Goal: Task Accomplishment & Management: Manage account settings

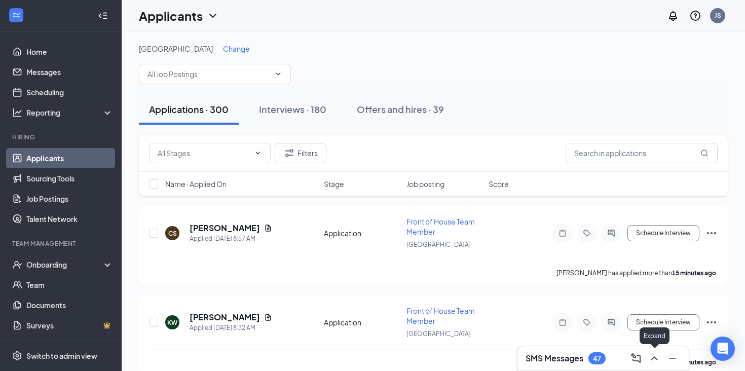
click at [657, 355] on icon "ChevronUp" at bounding box center [654, 358] width 12 height 12
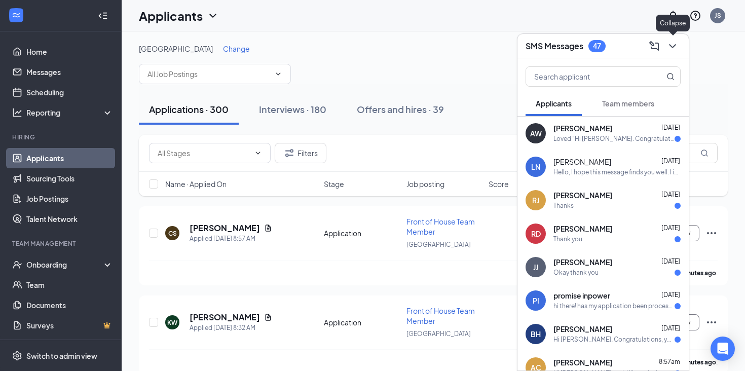
click at [677, 44] on icon "ChevronDown" at bounding box center [673, 46] width 12 height 12
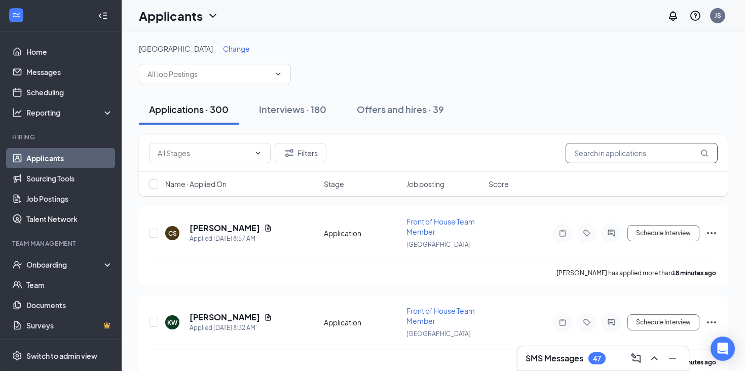
click at [614, 148] on input "text" at bounding box center [642, 153] width 152 height 20
type input "princess"
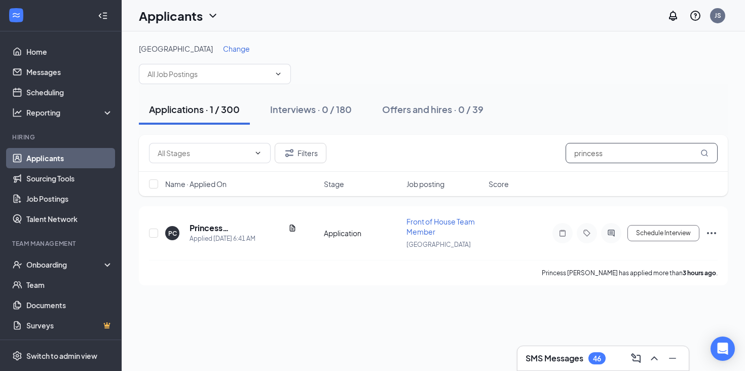
click at [584, 154] on input "princess" at bounding box center [642, 153] width 152 height 20
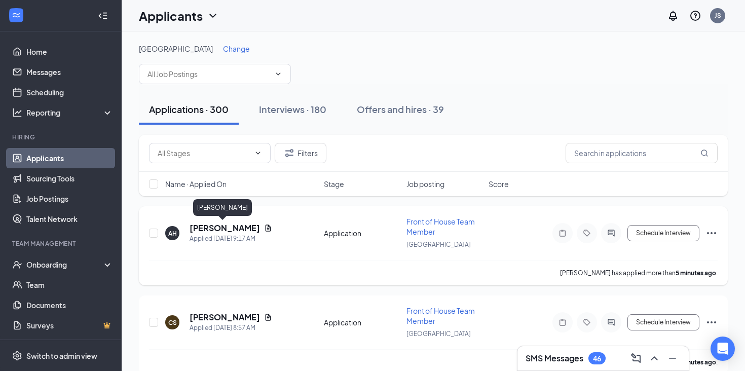
click at [229, 226] on h5 "[PERSON_NAME]" at bounding box center [225, 228] width 70 height 11
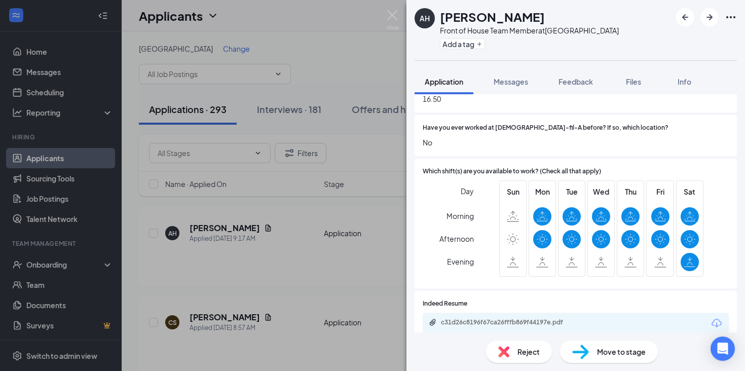
scroll to position [914, 0]
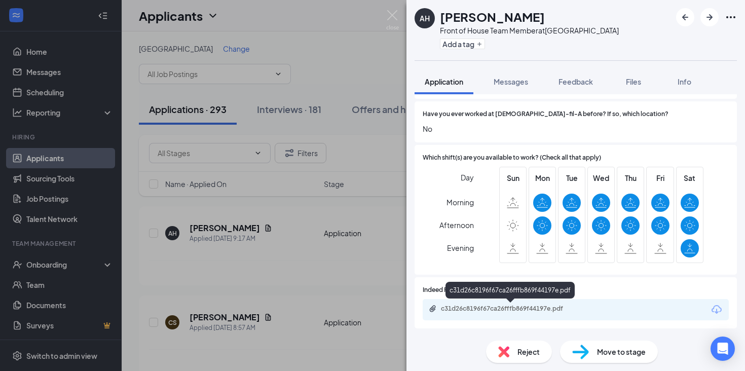
click at [467, 305] on div "c31d26c8196f67ca26fffb869f44197e.pdf" at bounding box center [512, 309] width 142 height 8
click at [394, 17] on img at bounding box center [392, 20] width 13 height 20
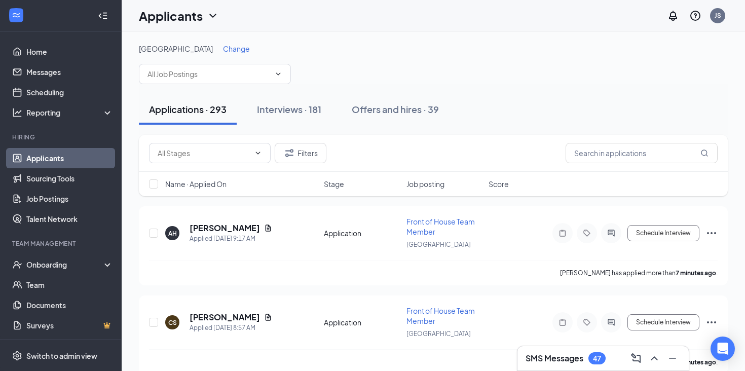
click at [214, 184] on span "Name · Applied On" at bounding box center [195, 184] width 61 height 10
click at [233, 228] on h5 "[PERSON_NAME]" at bounding box center [225, 228] width 70 height 11
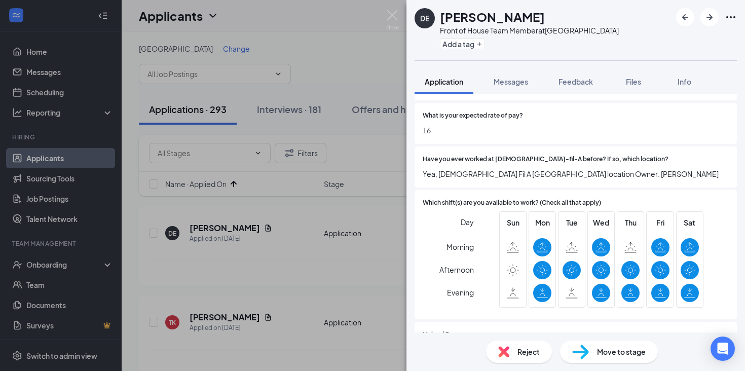
scroll to position [936, 0]
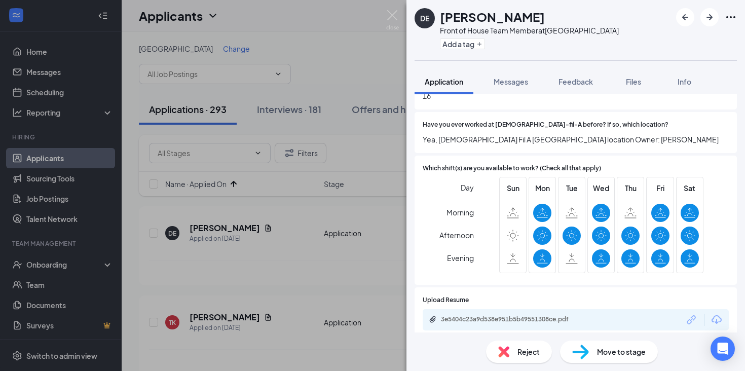
click at [503, 320] on div "3e5404c23a9d538e951b5b49551308ce.pdf" at bounding box center [576, 319] width 306 height 21
click at [493, 315] on div "3e5404c23a9d538e951b5b49551308ce.pdf" at bounding box center [512, 319] width 142 height 8
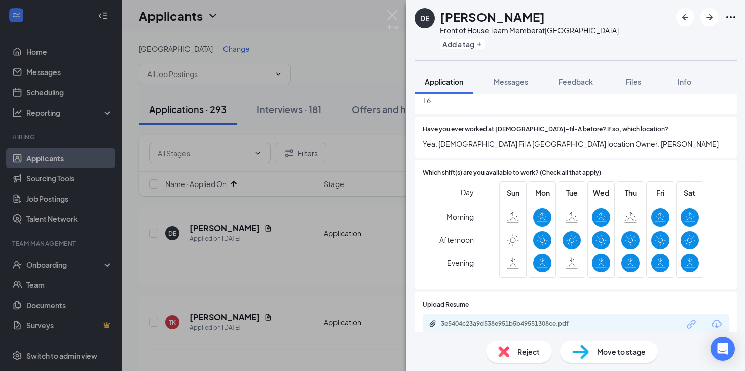
click at [474, 49] on div "Add a tag" at bounding box center [529, 43] width 179 height 17
click at [473, 48] on button "Add a tag" at bounding box center [462, 44] width 45 height 11
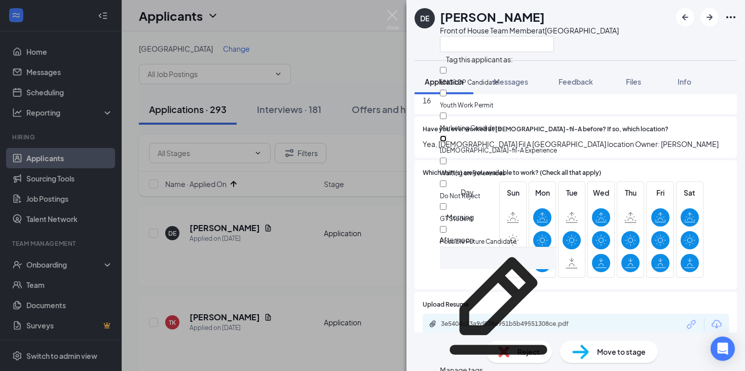
click at [447, 135] on input "[DEMOGRAPHIC_DATA]-fil-A Experience" at bounding box center [443, 138] width 7 height 7
checkbox input "true"
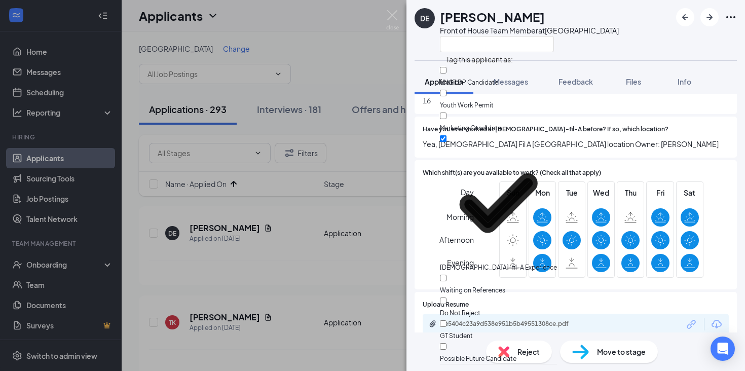
click at [608, 54] on div "DE [PERSON_NAME] Front of House Team Member at [GEOGRAPHIC_DATA]" at bounding box center [576, 30] width 339 height 60
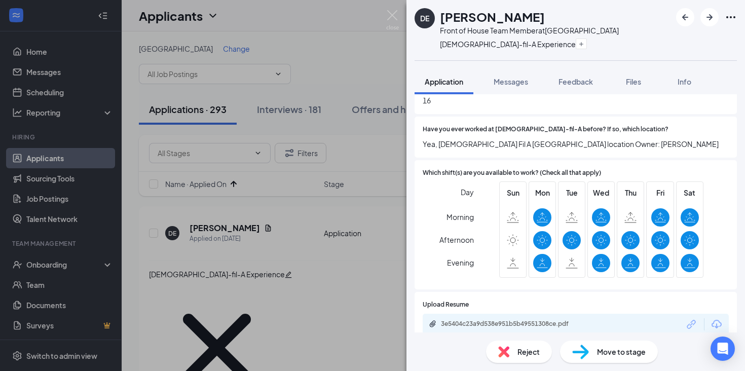
click at [584, 356] on img at bounding box center [580, 352] width 17 height 15
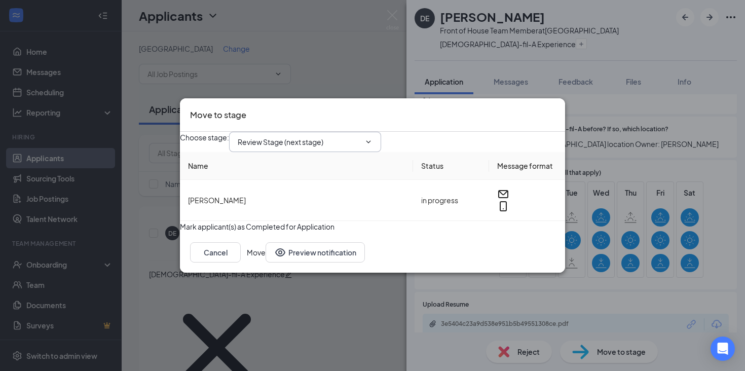
click at [373, 138] on icon "ChevronDown" at bounding box center [369, 142] width 8 height 8
click at [350, 136] on input "Review Stage (next stage)" at bounding box center [299, 141] width 123 height 11
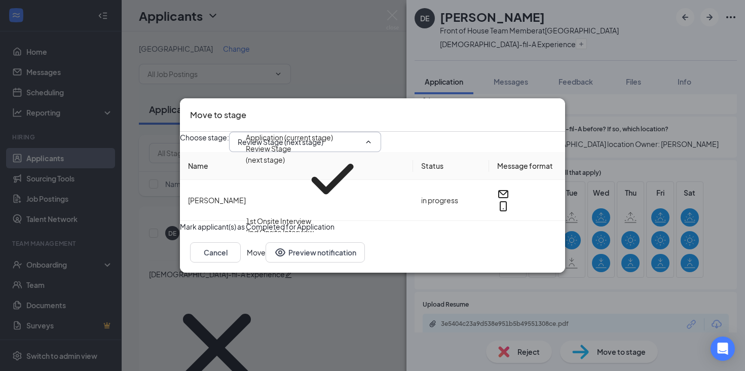
click at [311, 215] on div "1st Onsite Interview" at bounding box center [278, 220] width 65 height 11
type input "1st Onsite Interview"
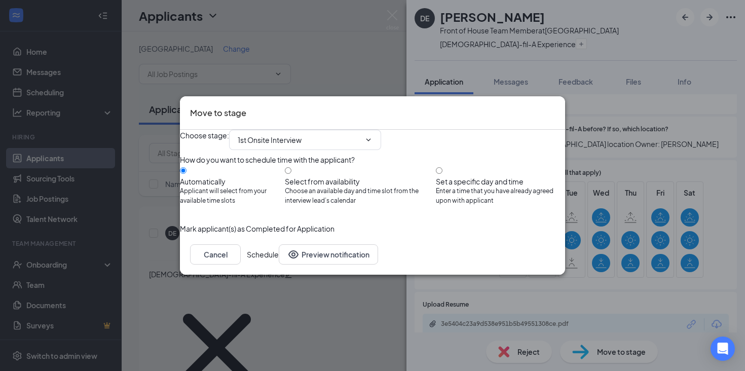
click at [279, 265] on button "Schedule" at bounding box center [263, 254] width 32 height 20
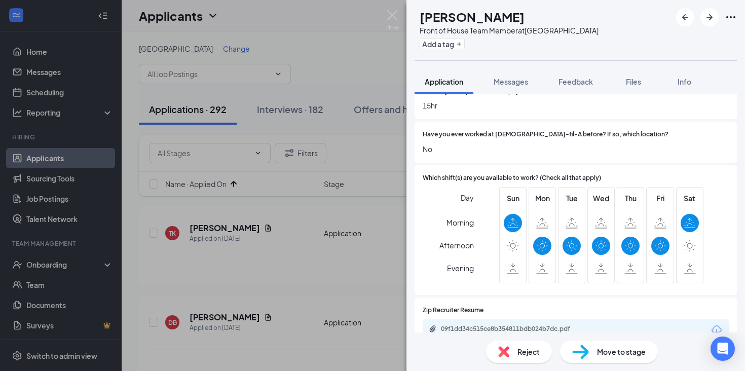
scroll to position [914, 0]
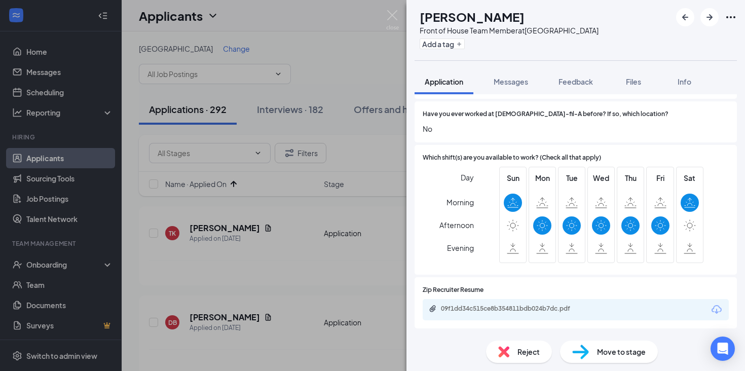
click at [537, 350] on span "Reject" at bounding box center [529, 351] width 22 height 11
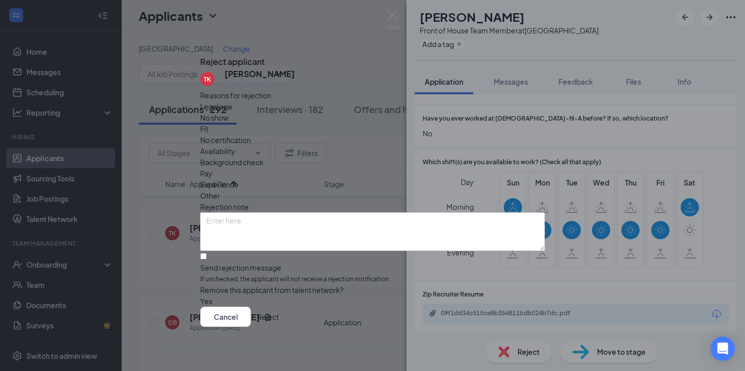
click at [220, 190] on span "Other" at bounding box center [210, 195] width 20 height 11
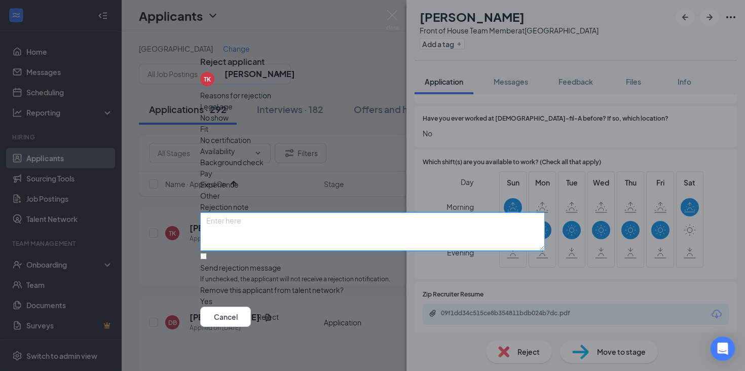
click at [370, 212] on textarea at bounding box center [372, 231] width 345 height 39
click at [314, 212] on textarea "Not interested based on resume/application. JS" at bounding box center [372, 231] width 345 height 39
click at [331, 214] on textarea "Not interested based on resume/application. JS" at bounding box center [372, 231] width 345 height 39
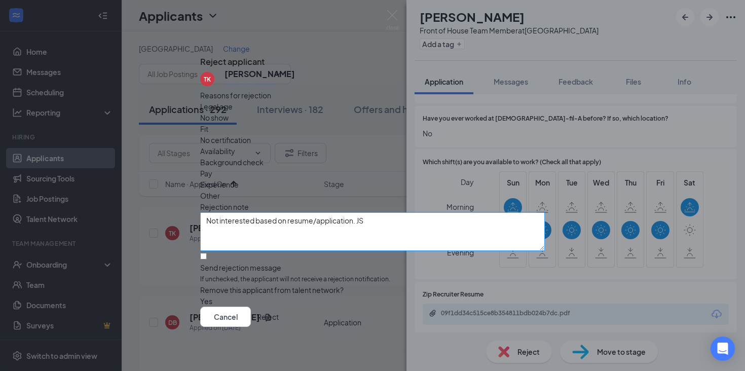
type textarea "Not interested based on resume/application. JS"
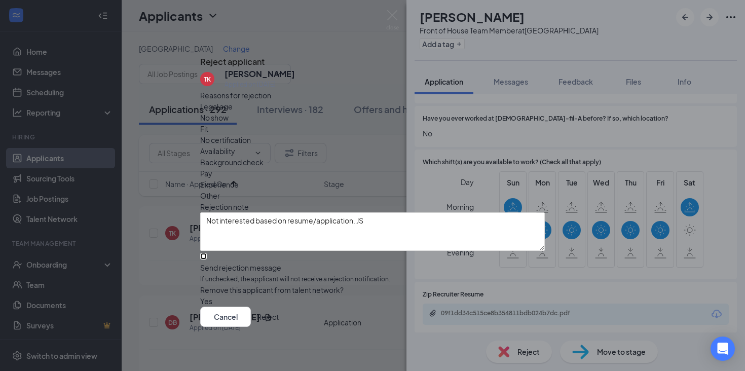
click at [207, 253] on input "Send rejection message If unchecked, the applicant will not receive a rejection…" at bounding box center [203, 256] width 7 height 7
checkbox input "true"
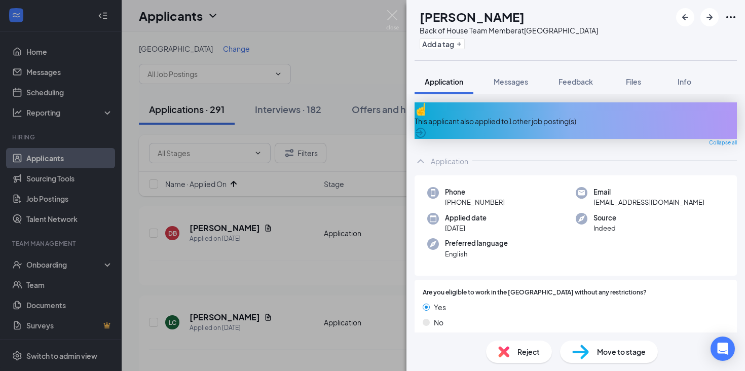
click at [517, 116] on div "This applicant also applied to 1 other job posting(s)" at bounding box center [576, 121] width 322 height 11
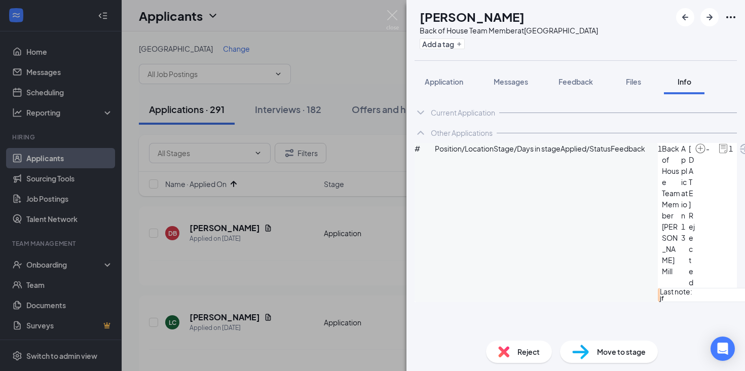
click at [527, 346] on div "Reject" at bounding box center [519, 352] width 66 height 22
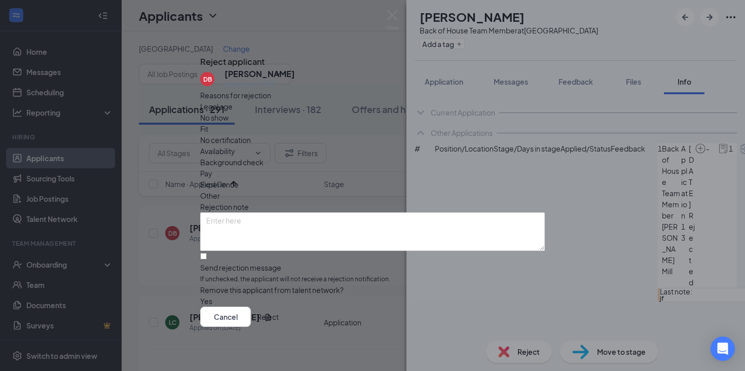
click at [379, 150] on div "Legal age No show Fit No certification Availability Background check Pay Experi…" at bounding box center [372, 151] width 345 height 100
click at [220, 190] on span "Other" at bounding box center [210, 195] width 20 height 11
click at [368, 182] on div "Reasons for rejection Legal age No show Fit No certification Availability Backg…" at bounding box center [372, 198] width 345 height 217
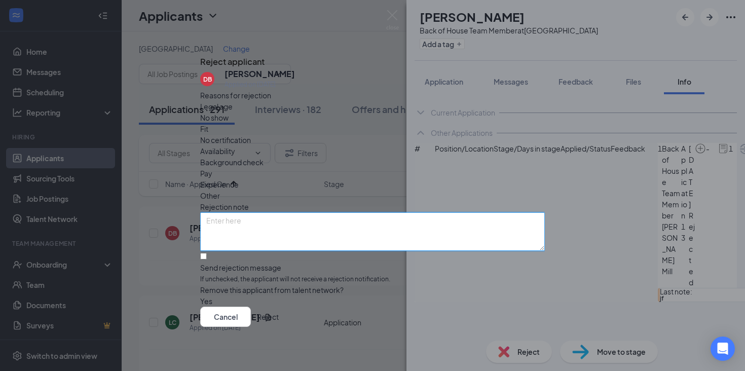
click at [351, 212] on textarea at bounding box center [372, 231] width 345 height 39
paste textarea "Not interested based on resume/application. JS"
type textarea "Not interested based on resume/application. JS"
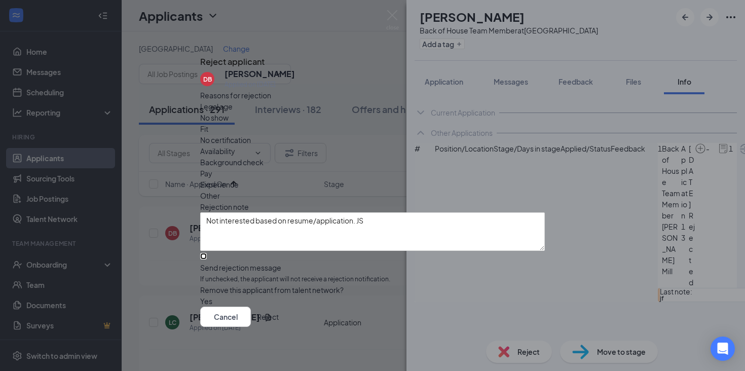
click at [207, 253] on input "Send rejection message If unchecked, the applicant will not receive a rejection…" at bounding box center [203, 256] width 7 height 7
checkbox input "true"
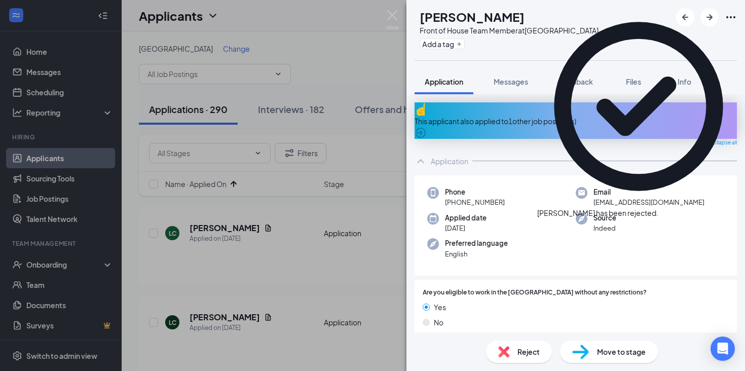
click at [514, 120] on div "This applicant also applied to 1 other job posting(s)" at bounding box center [576, 120] width 322 height 37
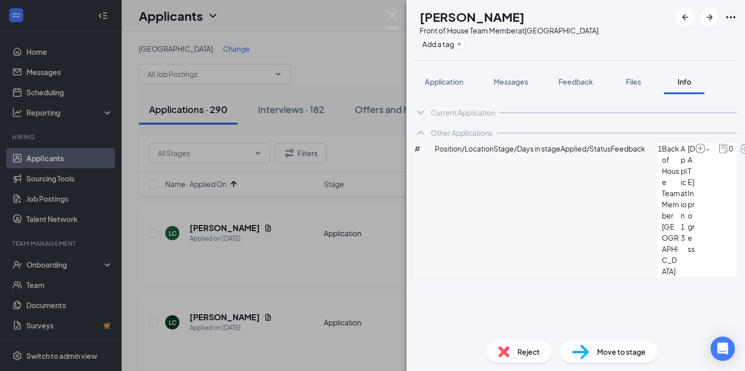
click at [439, 111] on div "Current Application" at bounding box center [463, 112] width 64 height 10
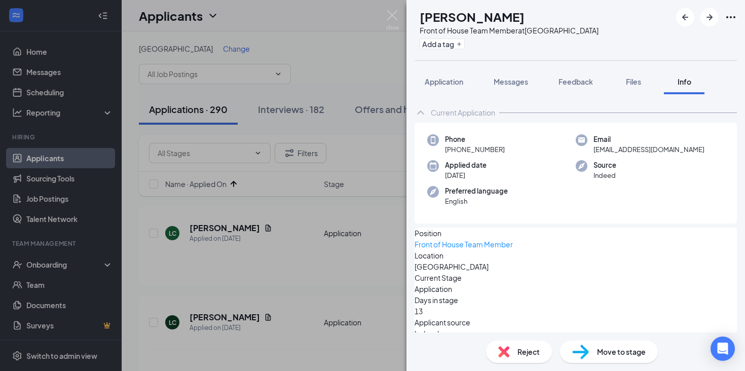
click at [426, 115] on icon "ChevronUp" at bounding box center [421, 112] width 12 height 12
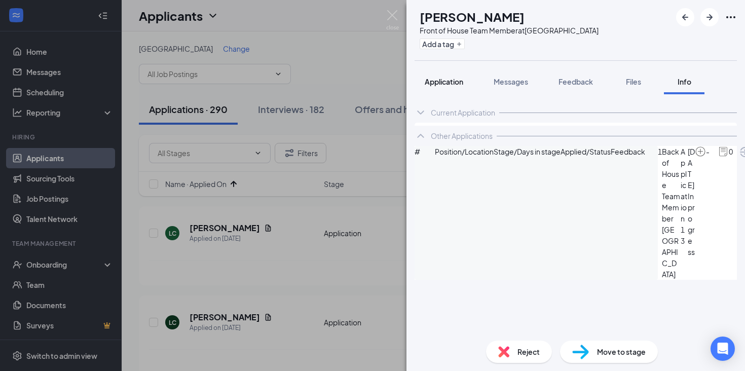
click at [447, 85] on span "Application" at bounding box center [444, 81] width 39 height 9
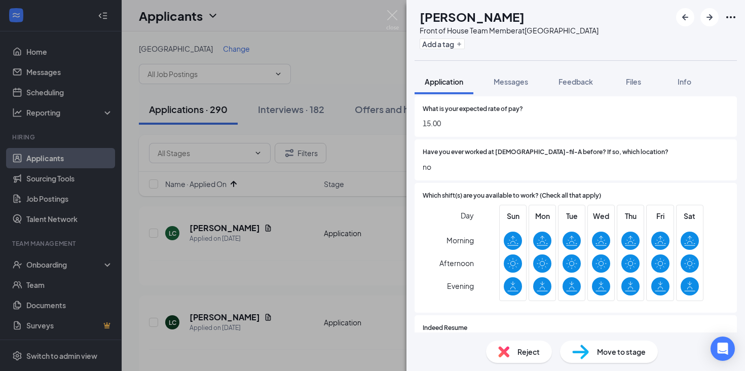
scroll to position [964, 0]
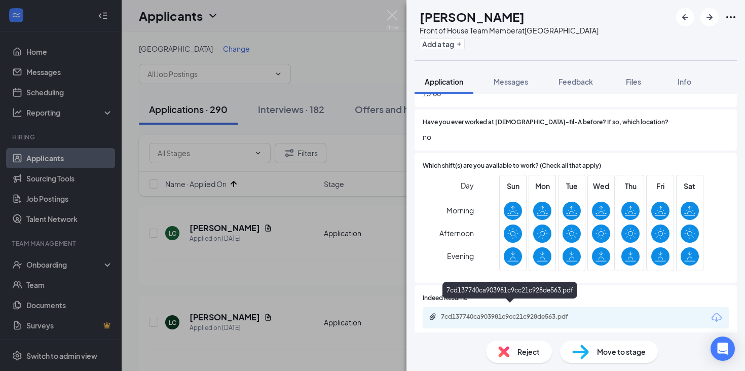
click at [483, 313] on div "7cd137740ca903981c9cc21c928de563.pdf" at bounding box center [512, 317] width 142 height 8
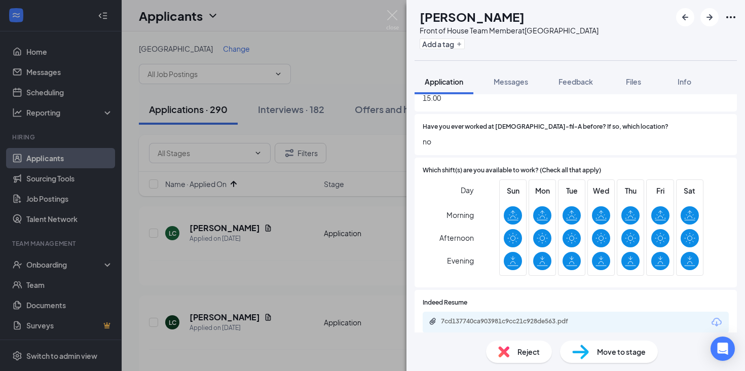
click at [587, 350] on img at bounding box center [580, 352] width 17 height 15
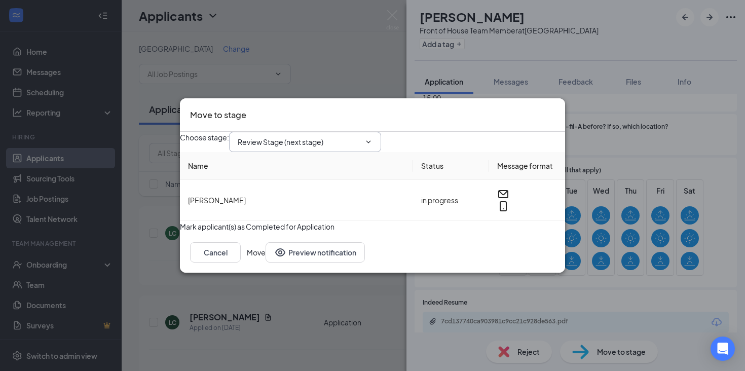
click at [348, 136] on input "Review Stage (next stage)" at bounding box center [299, 141] width 123 height 11
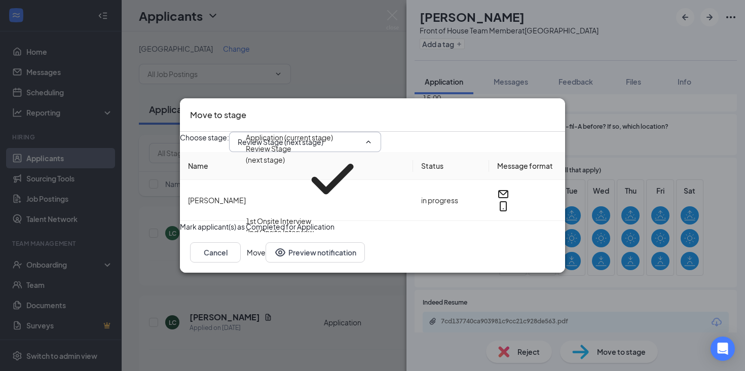
click at [311, 215] on div "1st Onsite Interview" at bounding box center [278, 220] width 65 height 11
type input "1st Onsite Interview"
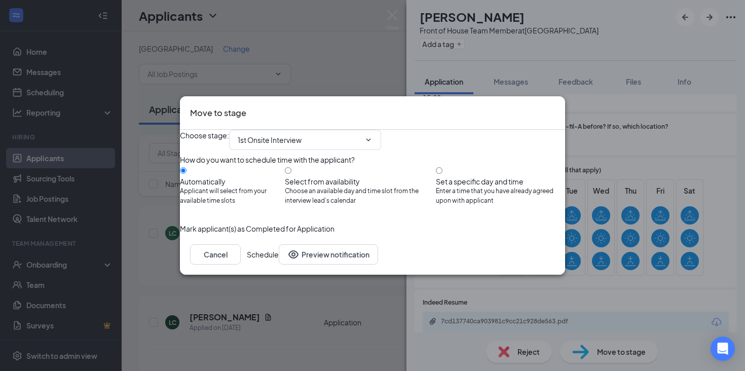
click at [279, 265] on button "Schedule" at bounding box center [263, 254] width 32 height 20
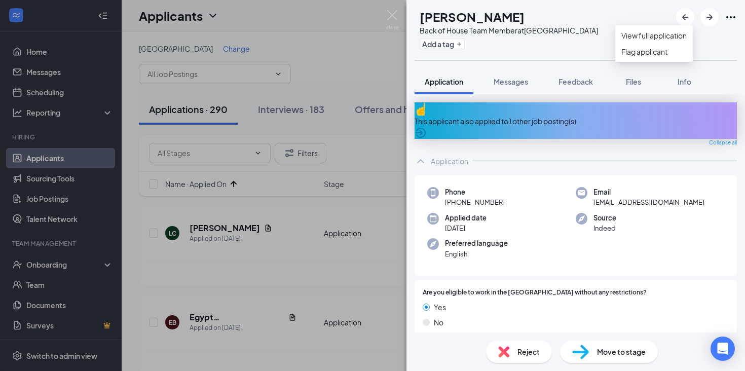
click at [732, 15] on icon "Ellipses" at bounding box center [731, 17] width 12 height 12
click at [394, 21] on img at bounding box center [392, 20] width 13 height 20
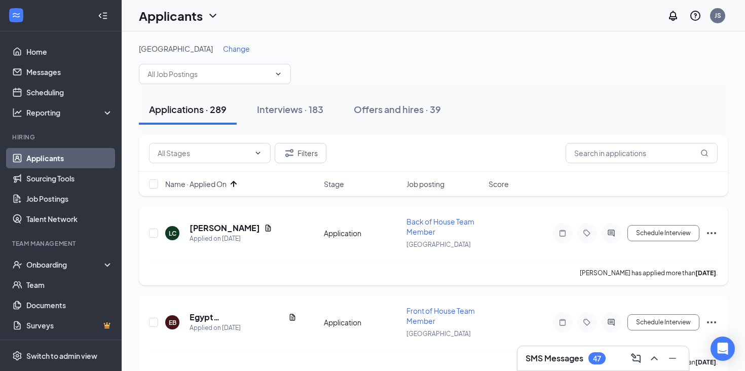
click at [714, 230] on icon "Ellipses" at bounding box center [712, 233] width 12 height 12
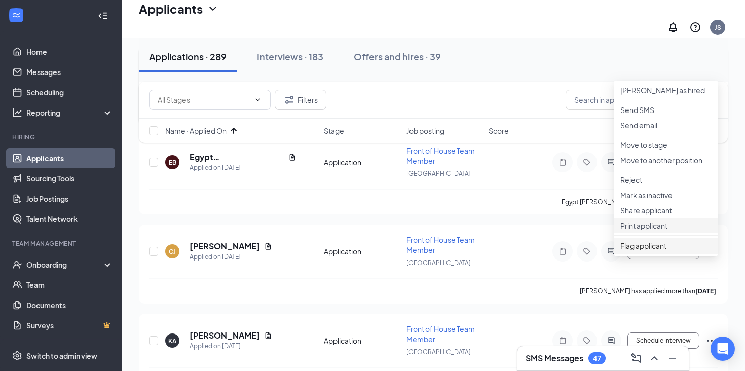
scroll to position [167, 0]
click at [659, 200] on p "Mark as inactive" at bounding box center [666, 195] width 91 height 10
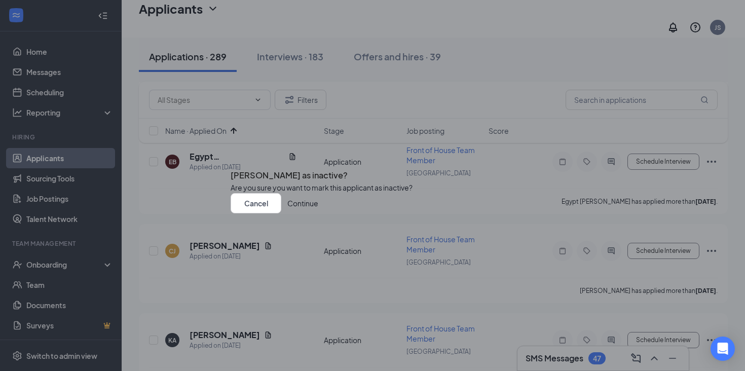
click at [318, 213] on button "Continue" at bounding box center [302, 203] width 31 height 20
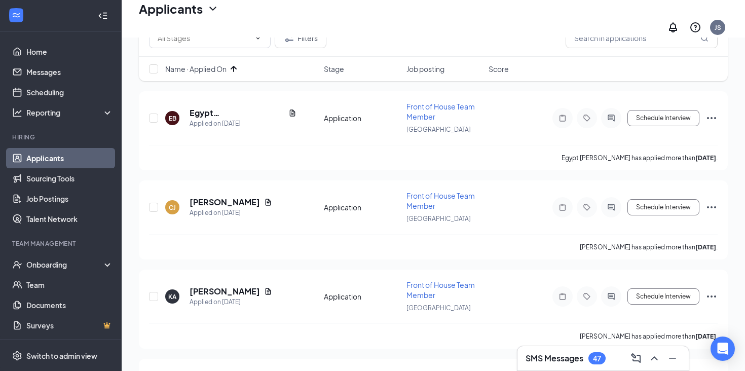
scroll to position [0, 0]
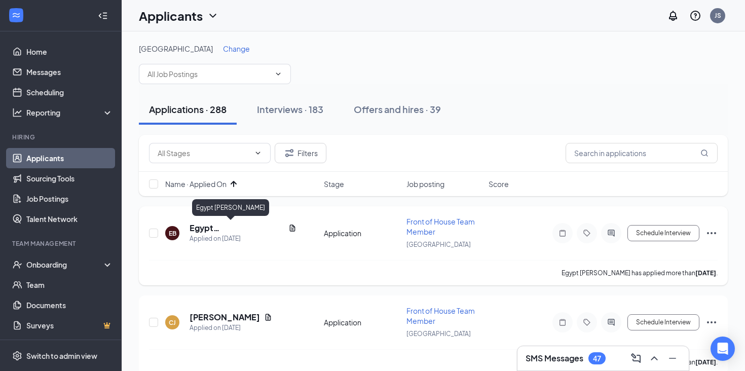
click at [224, 231] on h5 "Egypt [PERSON_NAME]" at bounding box center [237, 228] width 95 height 11
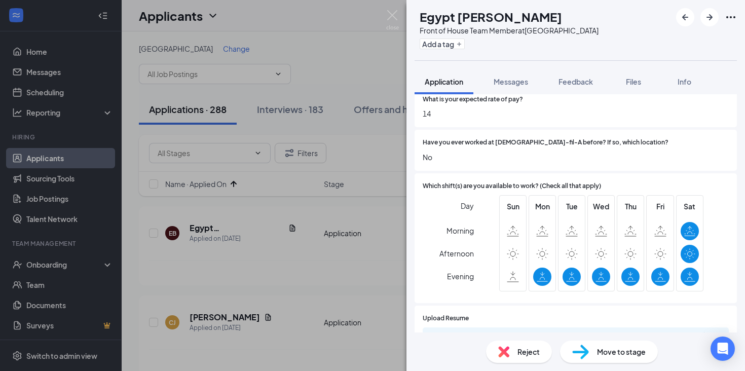
scroll to position [914, 0]
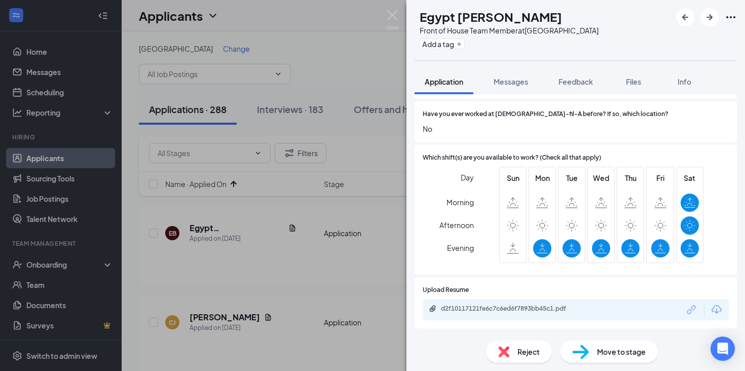
click at [526, 306] on div "d2f10117121fe6c7c6ed6f7893bb45c1.pdf" at bounding box center [512, 309] width 142 height 8
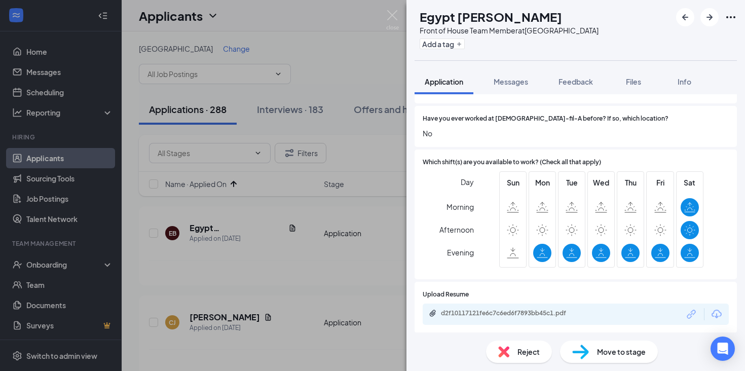
click at [582, 352] on img at bounding box center [580, 352] width 17 height 15
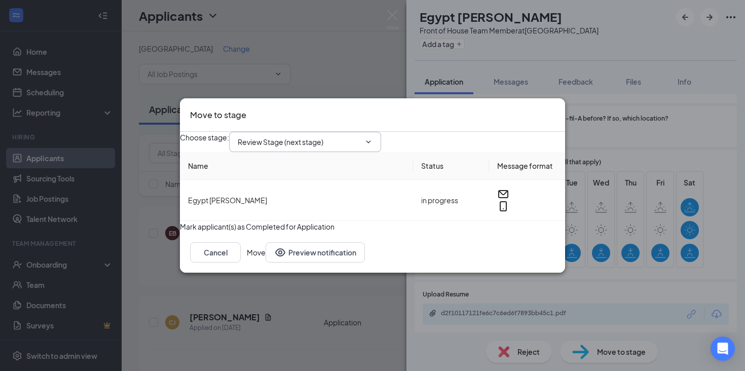
click at [381, 132] on span "Review Stage (next stage)" at bounding box center [305, 142] width 152 height 20
click at [352, 136] on input "Review Stage (next stage)" at bounding box center [299, 141] width 123 height 11
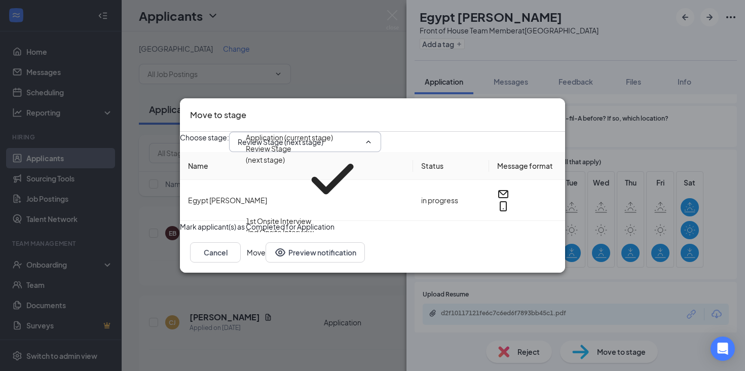
click at [311, 215] on div "1st Onsite Interview" at bounding box center [278, 220] width 65 height 11
type input "1st Onsite Interview"
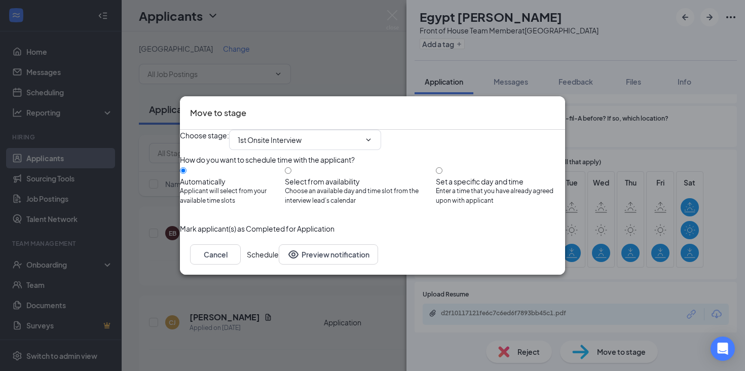
click at [279, 265] on button "Schedule" at bounding box center [263, 254] width 32 height 20
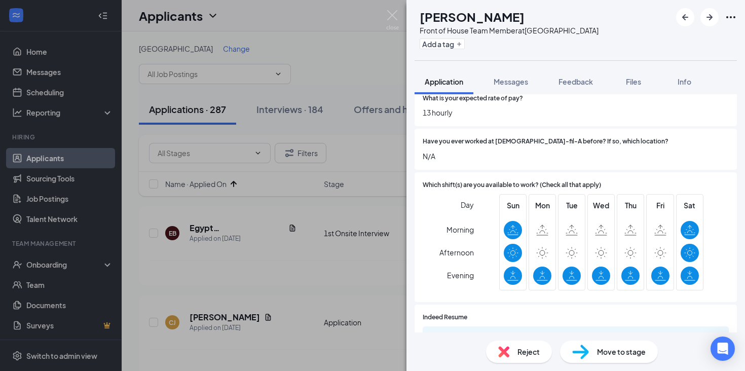
scroll to position [914, 0]
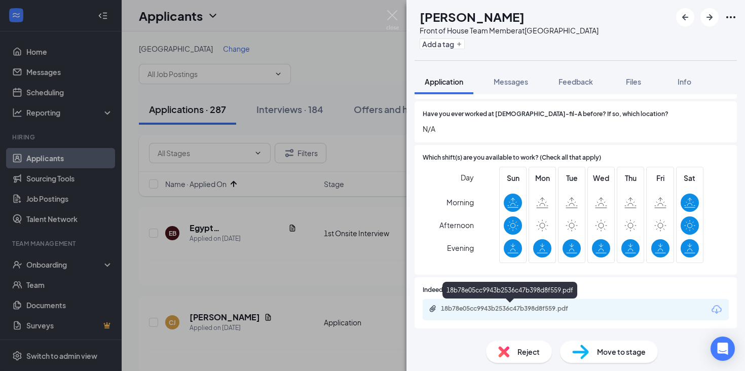
click at [489, 312] on div "18b78e05cc9943b2536c47b398d8f559.pdf" at bounding box center [512, 309] width 142 height 8
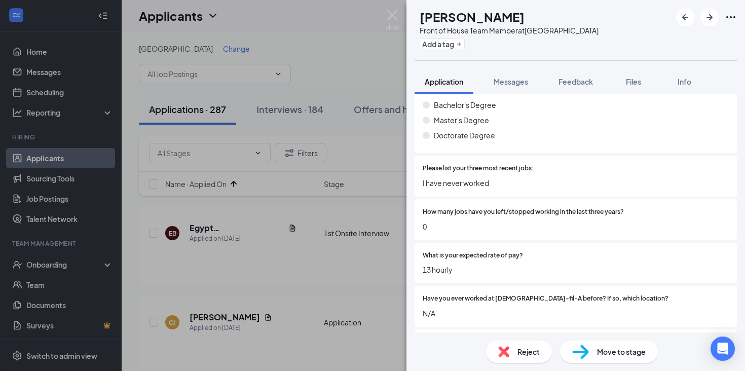
scroll to position [725, 0]
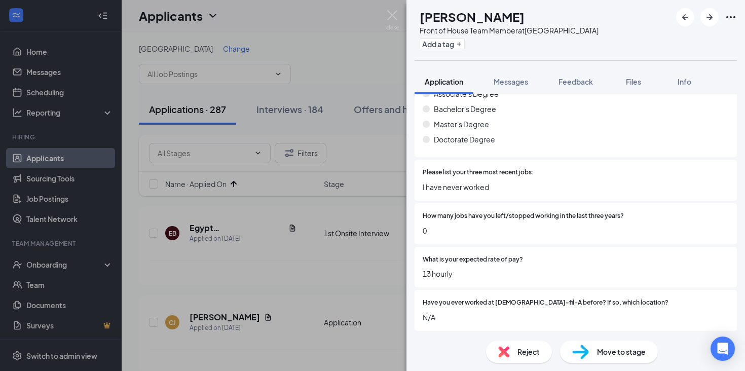
click at [596, 349] on div "Move to stage" at bounding box center [609, 352] width 98 height 22
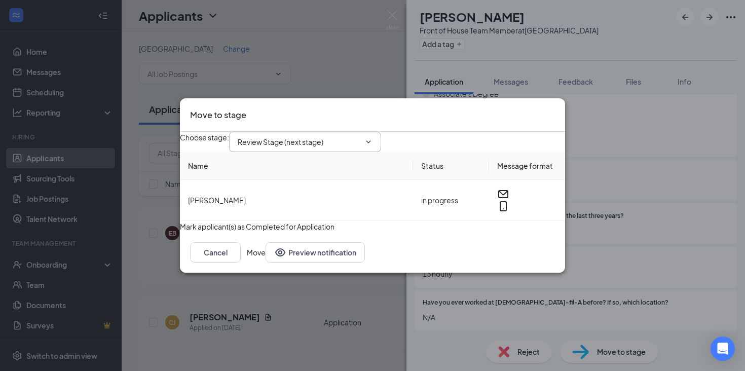
click at [361, 136] on input "Review Stage (next stage)" at bounding box center [299, 141] width 123 height 11
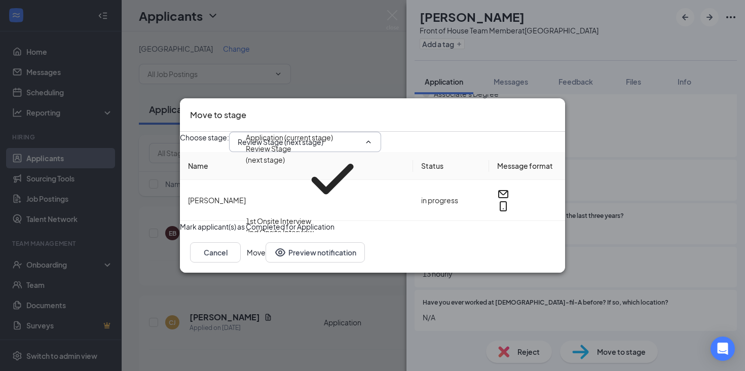
click at [458, 132] on div "Choose stage : Review Stage (next stage) Application (current stage) Review Sta…" at bounding box center [372, 142] width 385 height 20
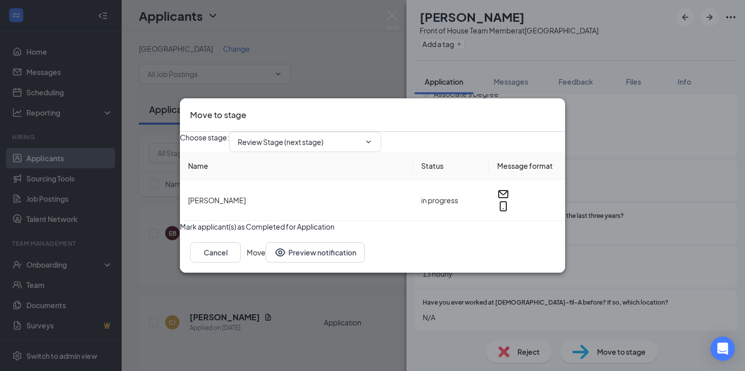
click at [555, 109] on icon "Cross" at bounding box center [555, 109] width 0 height 0
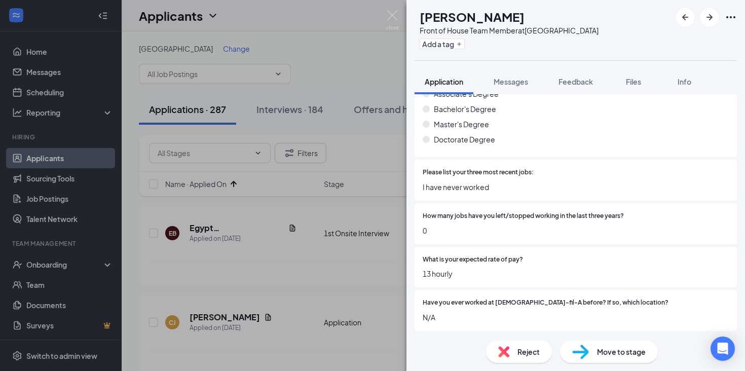
click at [525, 346] on span "Reject" at bounding box center [529, 351] width 22 height 11
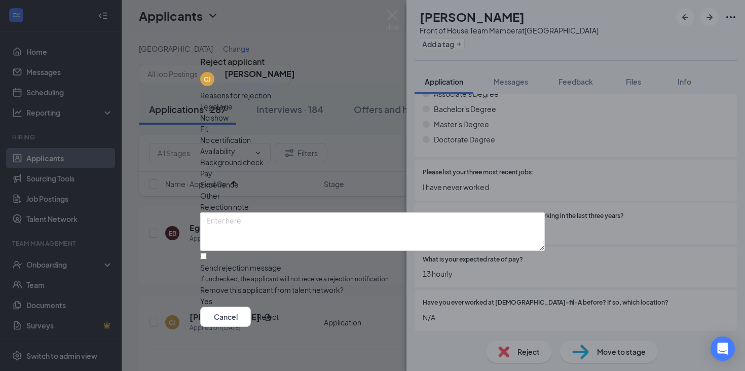
click at [220, 190] on span "Other" at bounding box center [210, 195] width 20 height 11
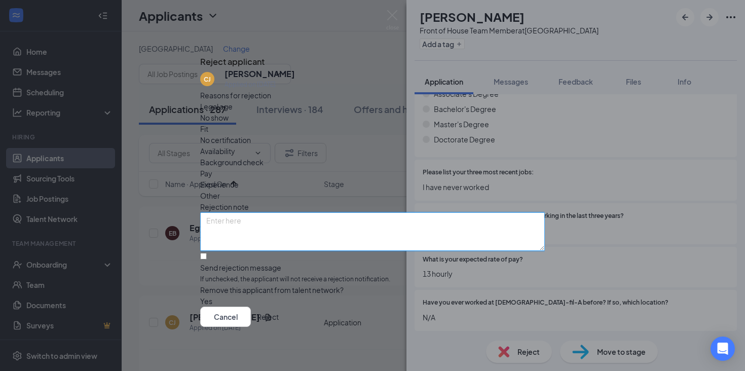
click at [359, 212] on textarea at bounding box center [372, 231] width 345 height 39
paste textarea "Not interested based on resume/application. JS"
type textarea "Not interested based on resume/application. JS"
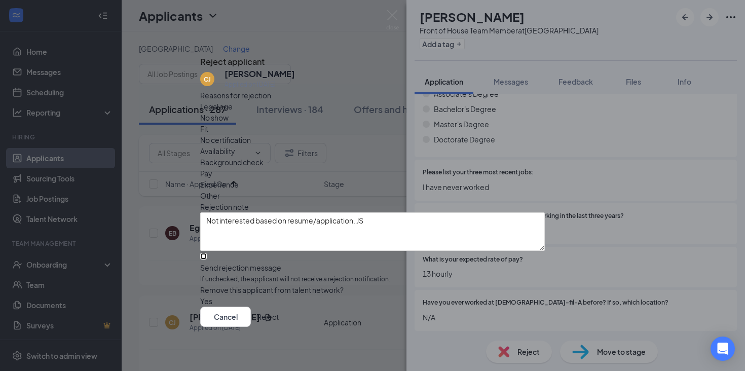
click at [207, 253] on input "Send rejection message If unchecked, the applicant will not receive a rejection…" at bounding box center [203, 256] width 7 height 7
checkbox input "true"
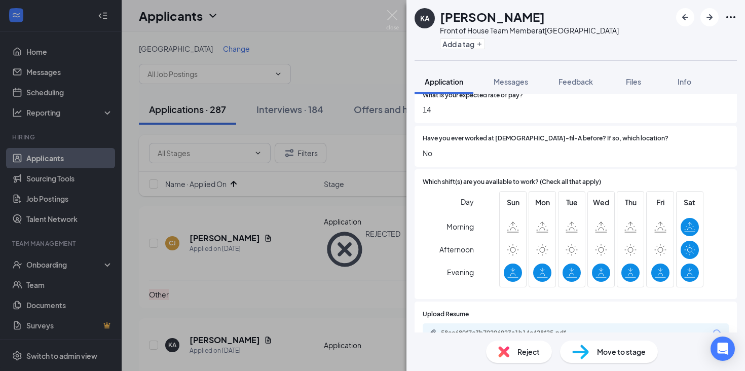
scroll to position [914, 0]
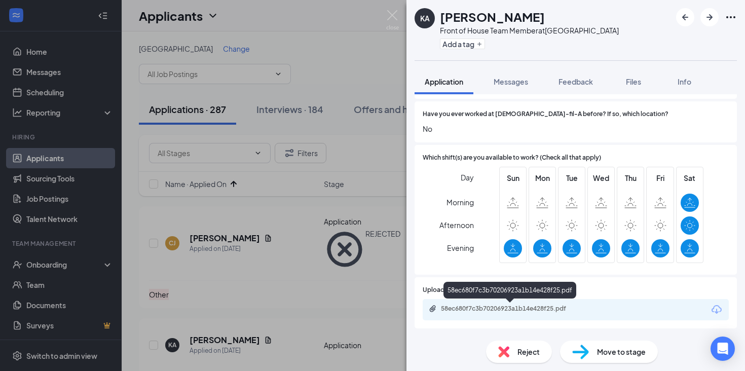
click at [500, 309] on div "58ec680f7c3b70206923a1b14e428f25.pdf" at bounding box center [512, 309] width 142 height 8
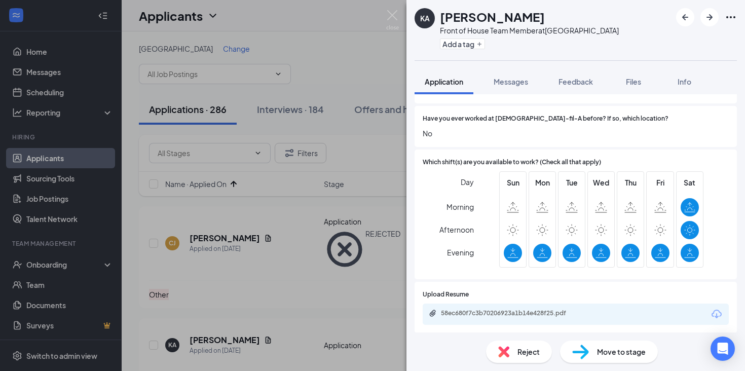
click at [523, 346] on span "Reject" at bounding box center [529, 351] width 22 height 11
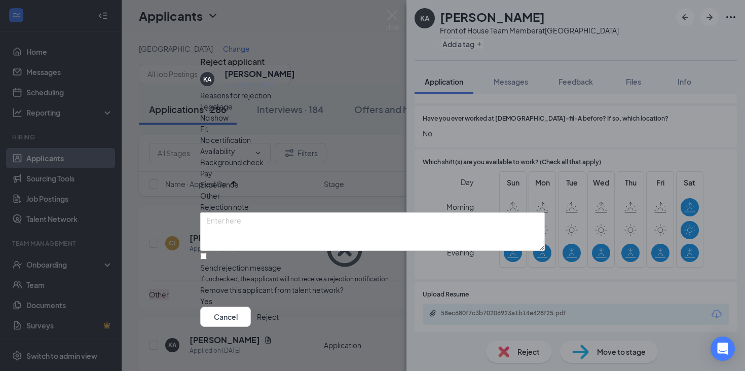
click at [410, 190] on div "Other" at bounding box center [372, 195] width 345 height 11
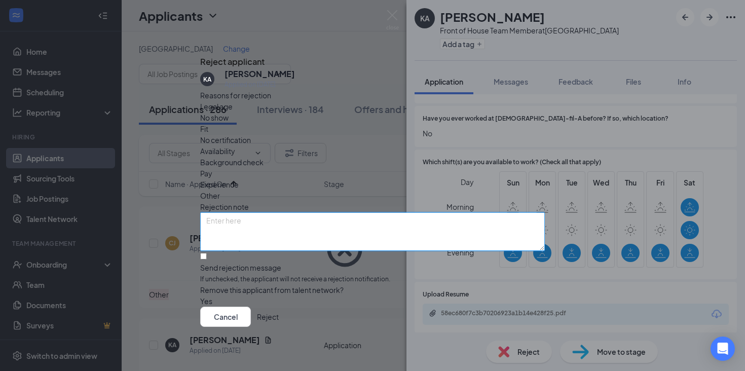
click at [369, 212] on textarea at bounding box center [372, 231] width 345 height 39
paste textarea "Not interested based on resume/application. JS"
type textarea "Not interested based on resume/application. JS"
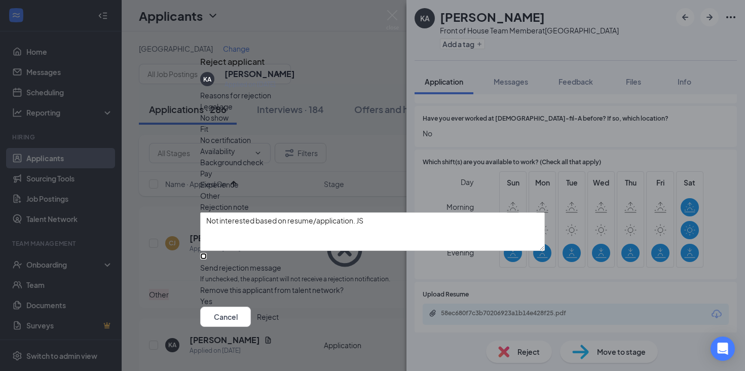
click at [207, 253] on input "Send rejection message If unchecked, the applicant will not receive a rejection…" at bounding box center [203, 256] width 7 height 7
checkbox input "true"
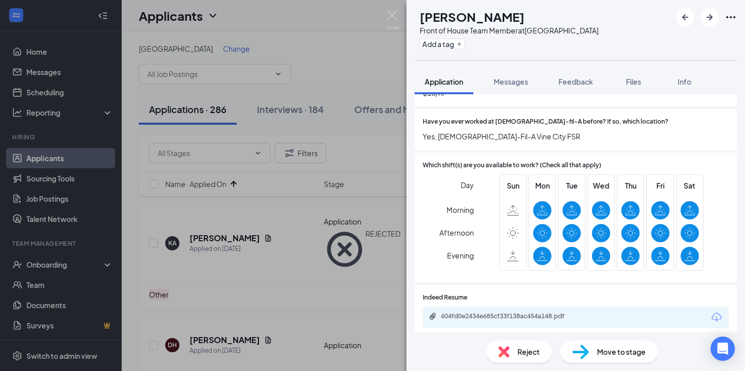
scroll to position [1003, 0]
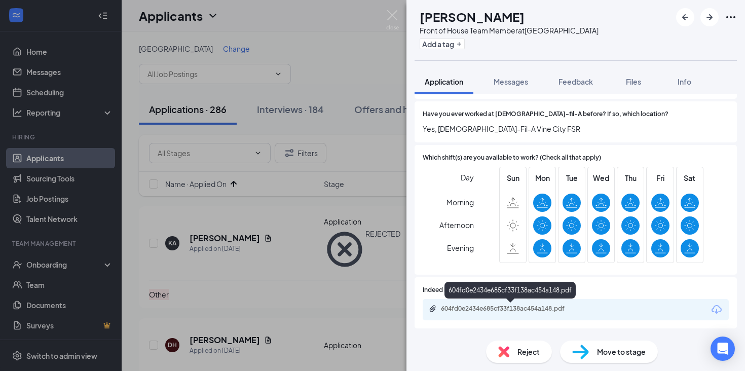
click at [507, 312] on div "604fd0e2434e685cf33f138ac454a148.pdf" at bounding box center [512, 309] width 142 height 8
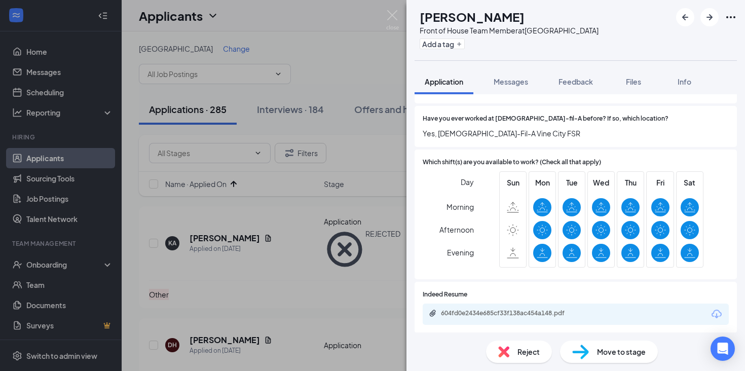
click at [605, 353] on span "Move to stage" at bounding box center [621, 351] width 49 height 11
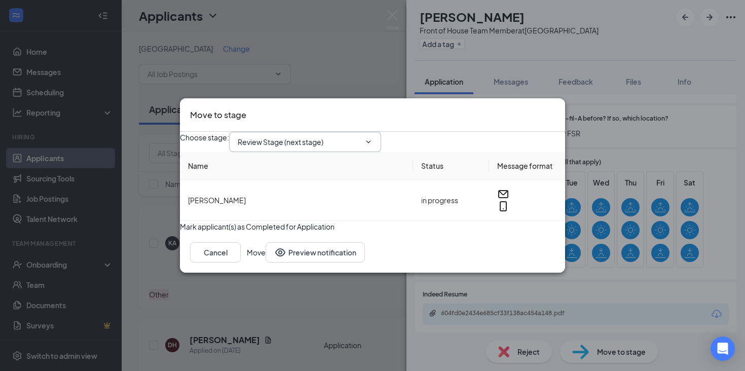
click at [381, 138] on span "Review Stage (next stage)" at bounding box center [305, 142] width 152 height 20
click at [322, 138] on input "Review Stage (next stage)" at bounding box center [299, 141] width 123 height 11
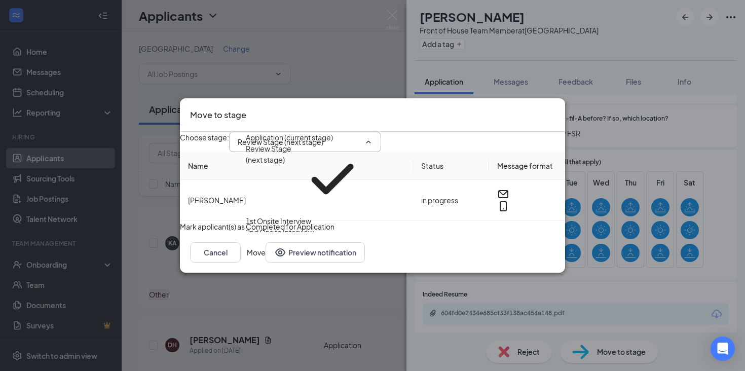
click at [303, 215] on div "1st Onsite Interview" at bounding box center [278, 220] width 65 height 11
type input "1st Onsite Interview"
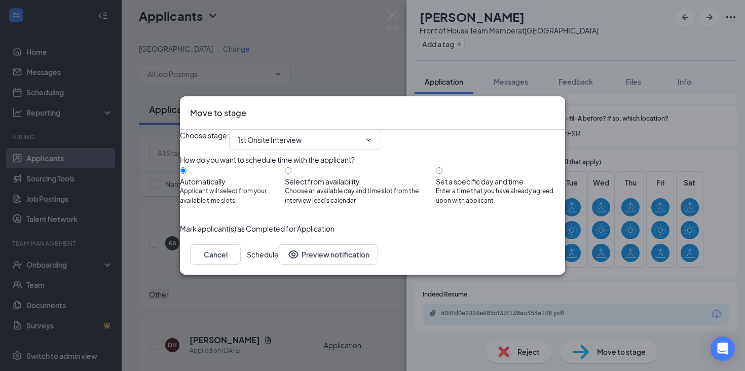
click at [279, 265] on button "Schedule" at bounding box center [263, 254] width 32 height 20
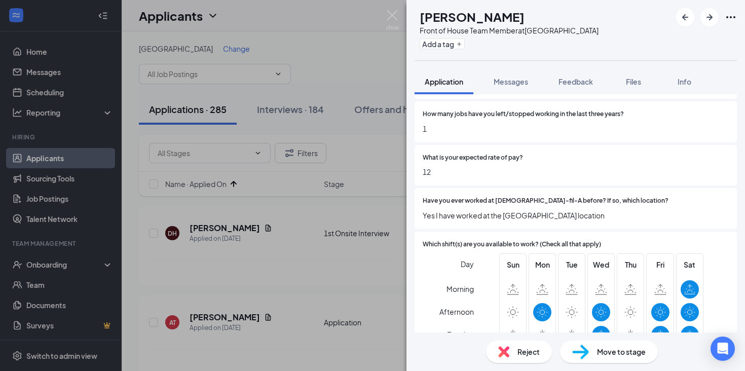
scroll to position [936, 0]
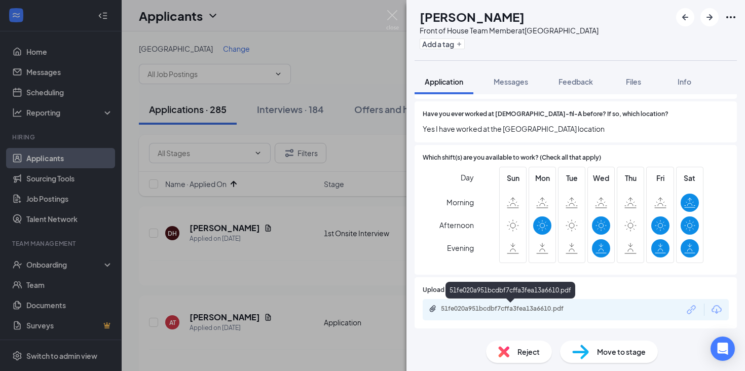
click at [542, 313] on div "51fe020a951bcdbf7cffa3fea13a6610.pdf" at bounding box center [512, 309] width 142 height 8
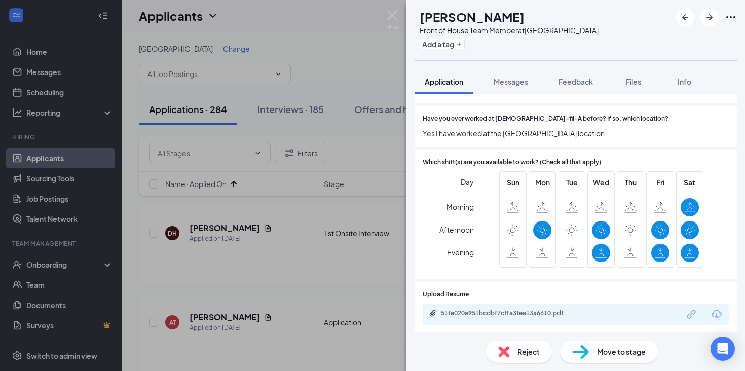
click at [608, 348] on span "Move to stage" at bounding box center [621, 351] width 49 height 11
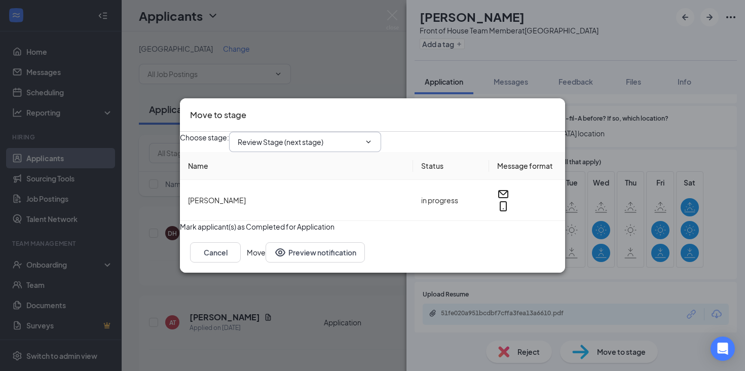
click at [361, 137] on input "Review Stage (next stage)" at bounding box center [299, 141] width 123 height 11
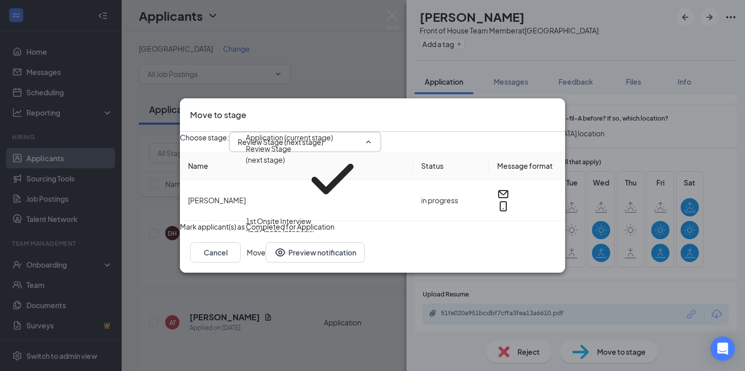
click at [324, 215] on div "1st Onsite Interview" at bounding box center [307, 220] width 123 height 11
type input "1st Onsite Interview"
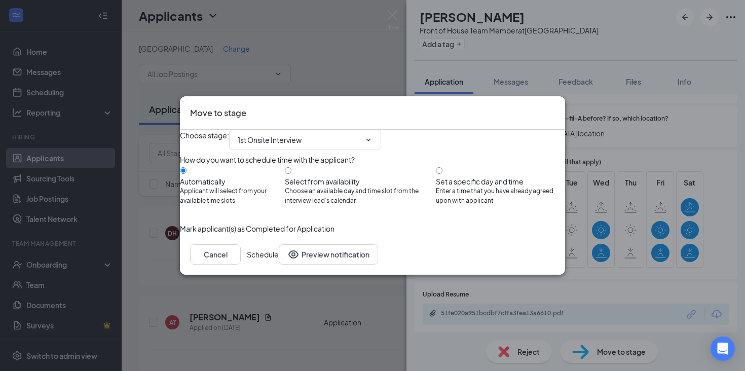
click at [279, 265] on button "Schedule" at bounding box center [263, 254] width 32 height 20
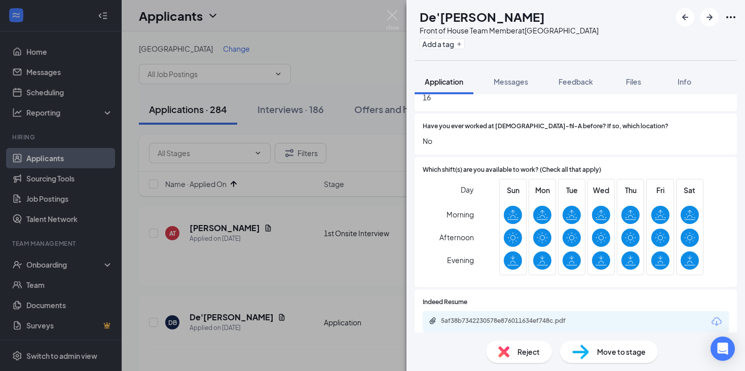
scroll to position [936, 0]
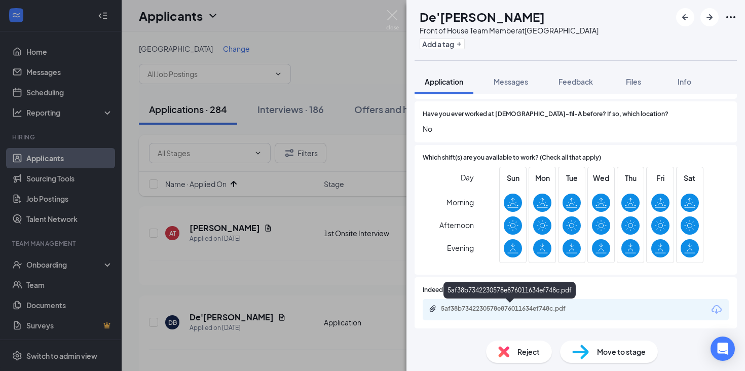
click at [462, 306] on div "5af38b7342230578e876011634ef748c.pdf" at bounding box center [512, 309] width 142 height 8
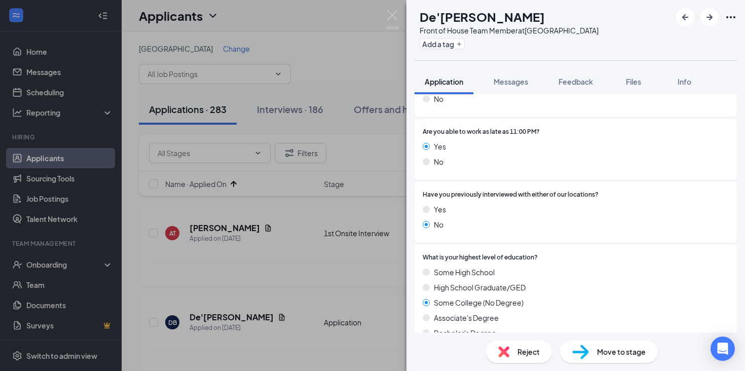
scroll to position [523, 0]
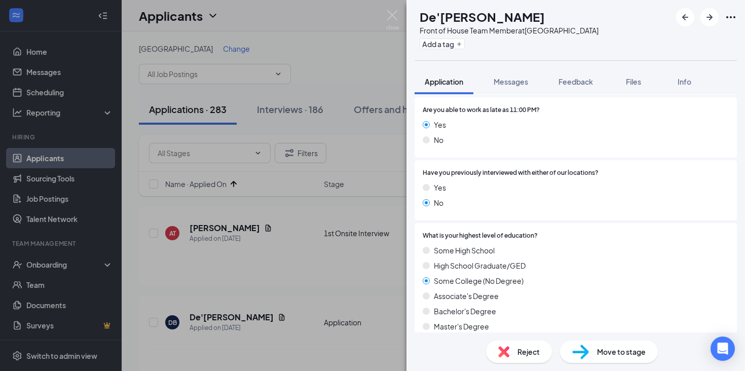
click at [602, 352] on span "Move to stage" at bounding box center [621, 351] width 49 height 11
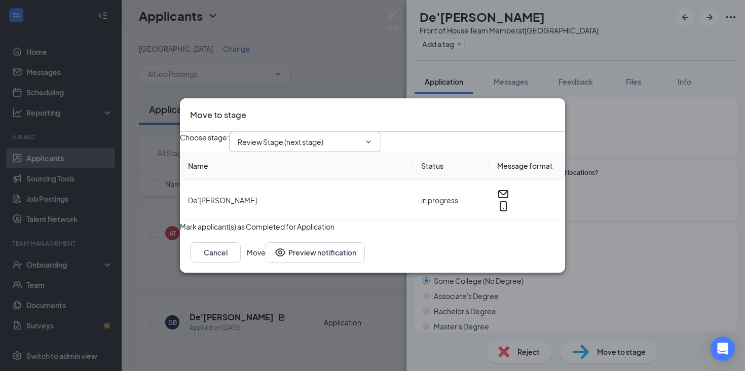
click at [347, 136] on input "Review Stage (next stage)" at bounding box center [299, 141] width 123 height 11
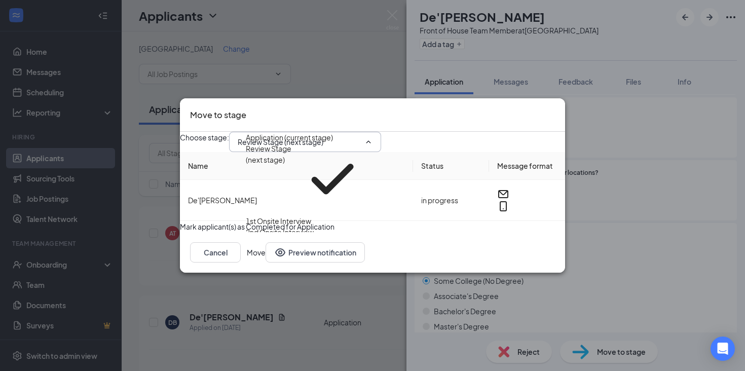
click at [306, 215] on div "1st Onsite Interview" at bounding box center [307, 220] width 123 height 11
type input "1st Onsite Interview"
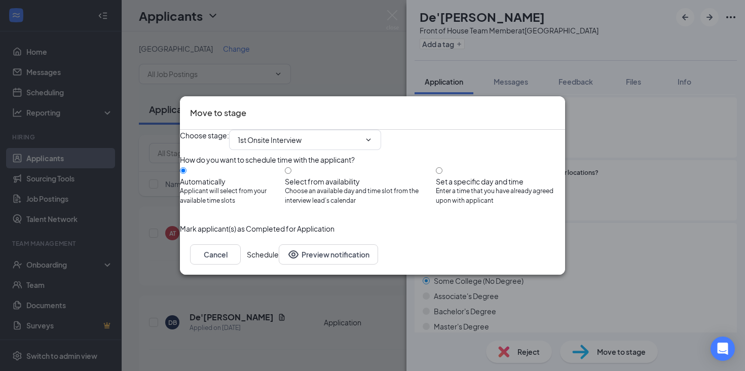
click at [279, 265] on button "Schedule" at bounding box center [263, 254] width 32 height 20
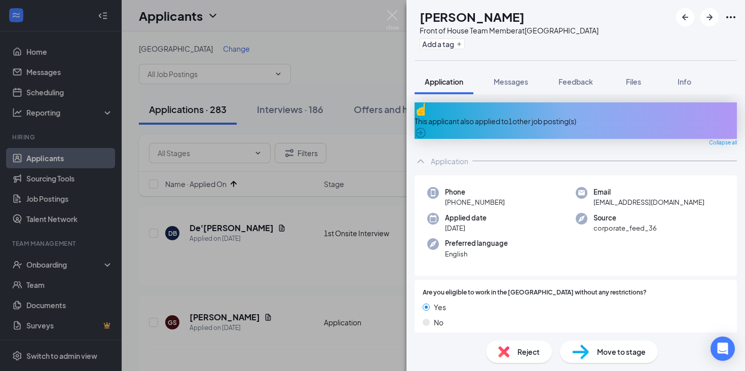
click at [540, 117] on div "This applicant also applied to 1 other job posting(s)" at bounding box center [576, 121] width 322 height 11
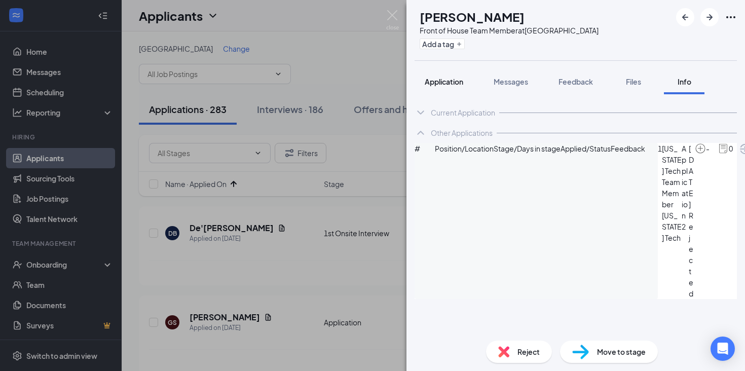
click at [449, 81] on span "Application" at bounding box center [444, 81] width 39 height 9
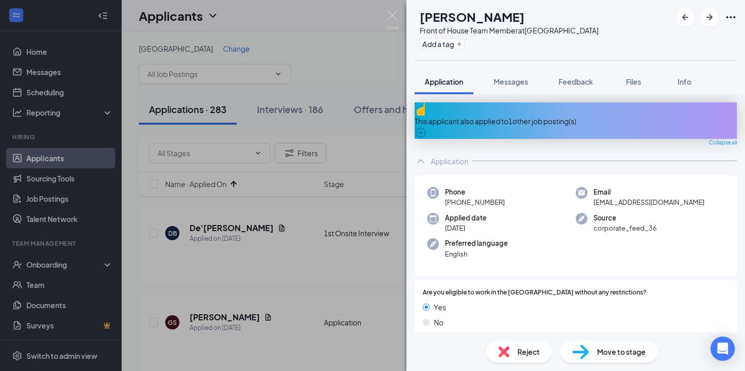
click at [517, 116] on div "This applicant also applied to 1 other job posting(s)" at bounding box center [576, 121] width 322 height 11
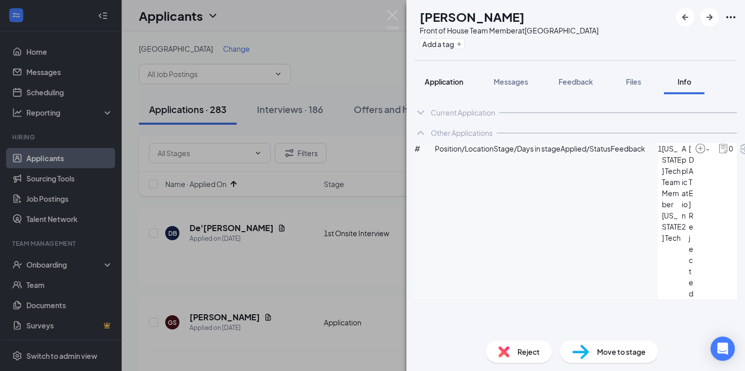
click at [442, 84] on span "Application" at bounding box center [444, 81] width 39 height 9
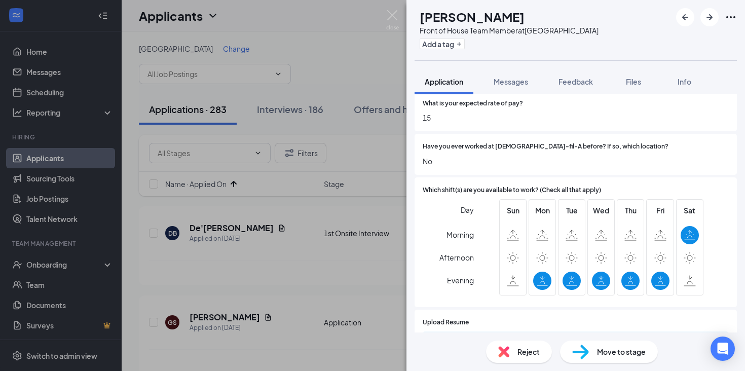
scroll to position [942, 0]
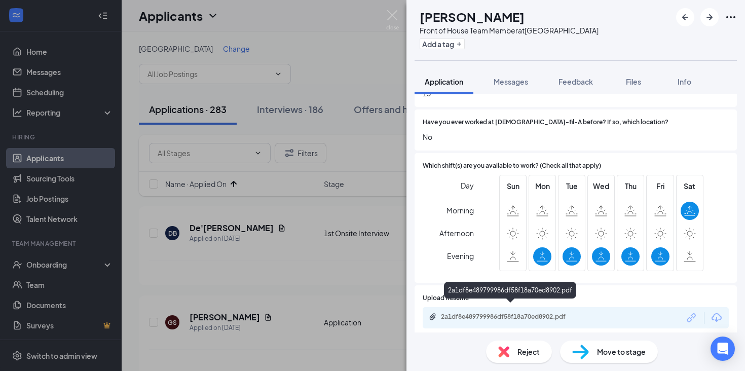
click at [480, 315] on div "2a1df8e489799986df58f18a70ed8902.pdf" at bounding box center [576, 317] width 306 height 21
click at [475, 313] on div "2a1df8e489799986df58f18a70ed8902.pdf" at bounding box center [512, 317] width 142 height 8
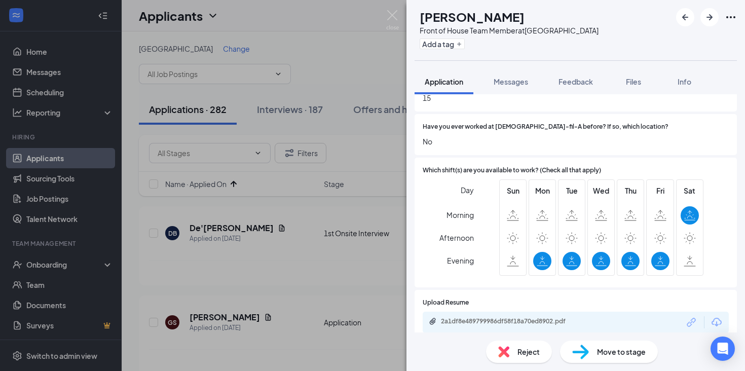
click at [604, 361] on div "Move to stage" at bounding box center [609, 352] width 98 height 22
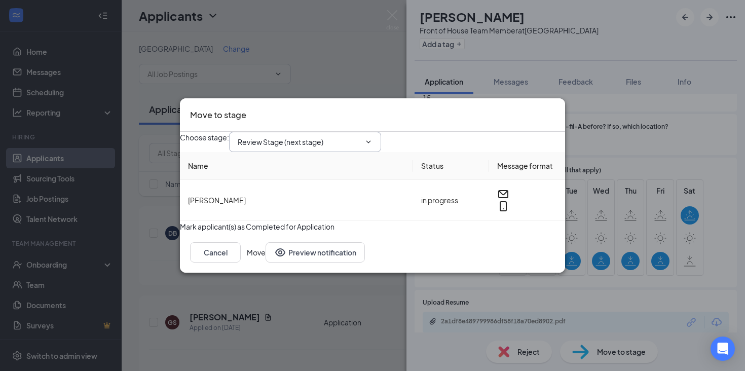
click at [346, 136] on input "Review Stage (next stage)" at bounding box center [299, 141] width 123 height 11
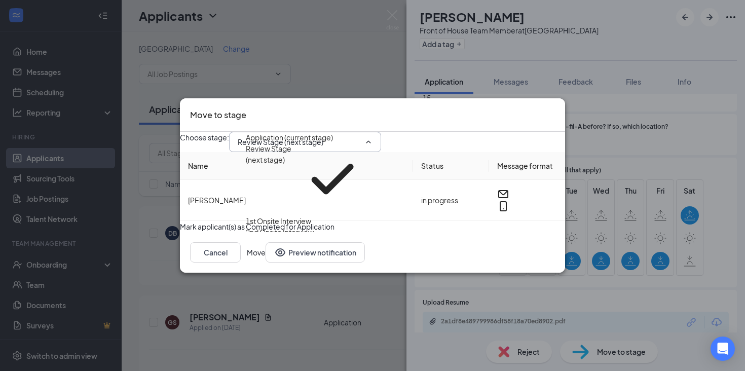
click at [306, 215] on div "1st Onsite Interview" at bounding box center [278, 220] width 65 height 11
type input "1st Onsite Interview"
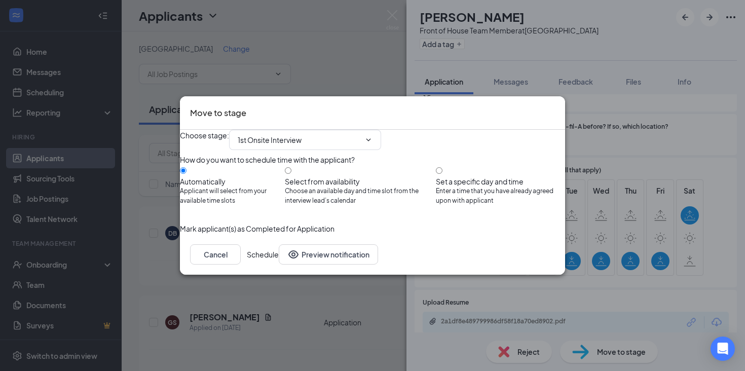
click at [279, 265] on button "Schedule" at bounding box center [263, 254] width 32 height 20
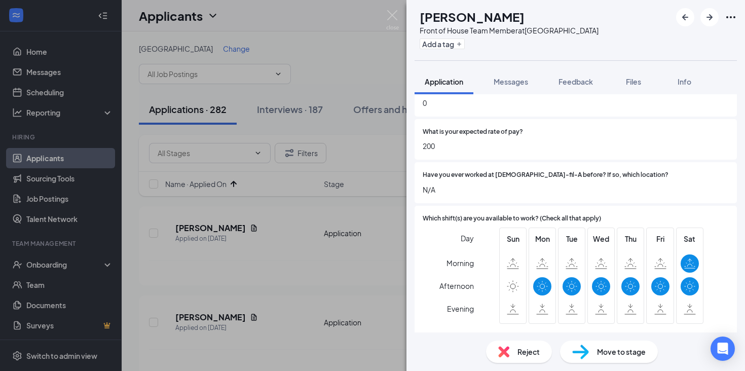
scroll to position [914, 0]
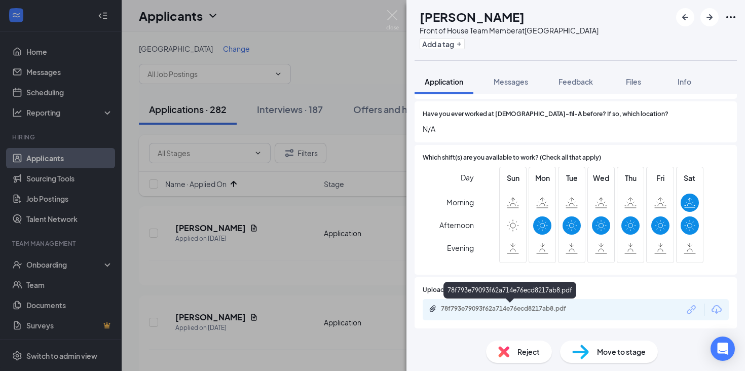
click at [467, 313] on div "78f793e79093f62a714e76ecd8217ab8.pdf" at bounding box center [511, 310] width 164 height 10
click at [528, 352] on span "Reject" at bounding box center [529, 351] width 22 height 11
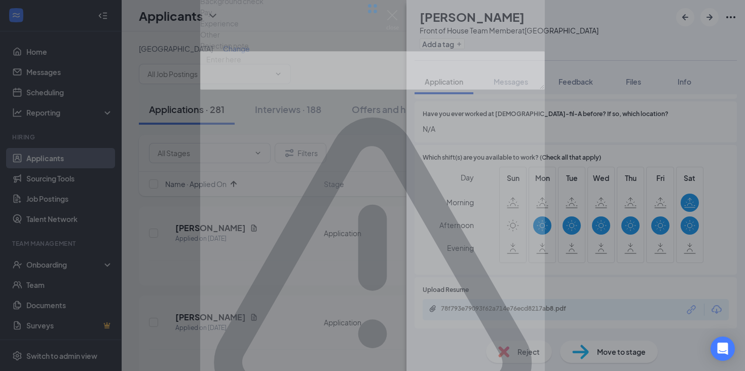
scroll to position [909, 0]
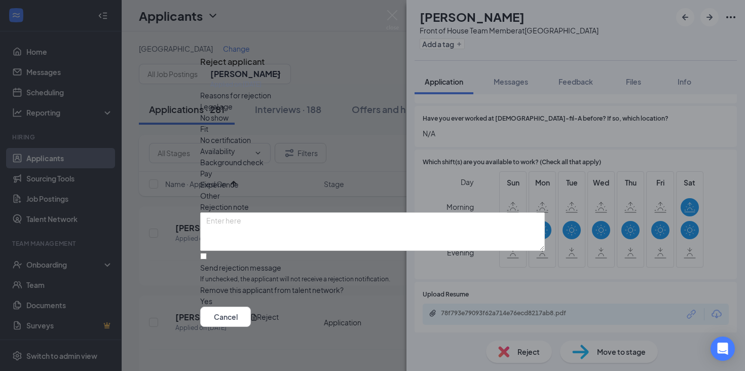
click at [220, 190] on span "Other" at bounding box center [210, 195] width 20 height 11
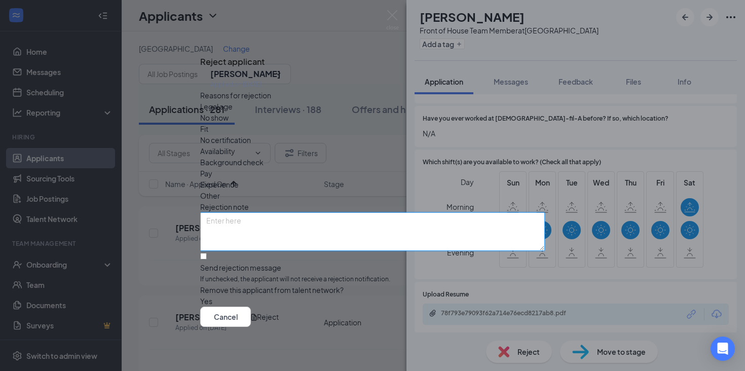
click at [344, 212] on textarea at bounding box center [372, 231] width 345 height 39
paste textarea "Not interested based on resume/application. JS"
type textarea "Not interested based on resume/application. JS"
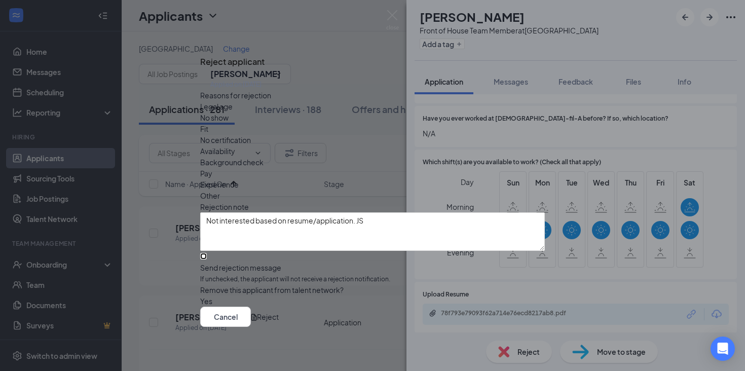
click at [207, 253] on input "Send rejection message If unchecked, the applicant will not receive a rejection…" at bounding box center [203, 256] width 7 height 7
checkbox input "true"
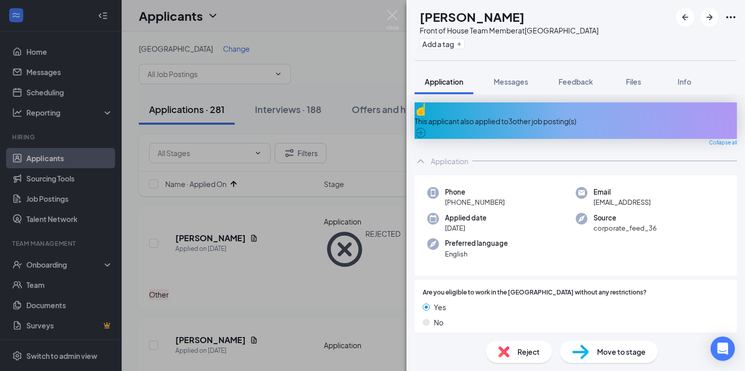
click at [490, 116] on div "This applicant also applied to 3 other job posting(s)" at bounding box center [576, 121] width 322 height 11
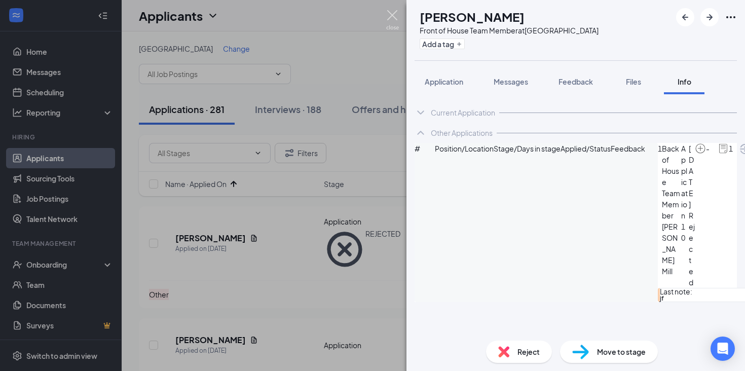
click at [398, 15] on img at bounding box center [392, 20] width 13 height 20
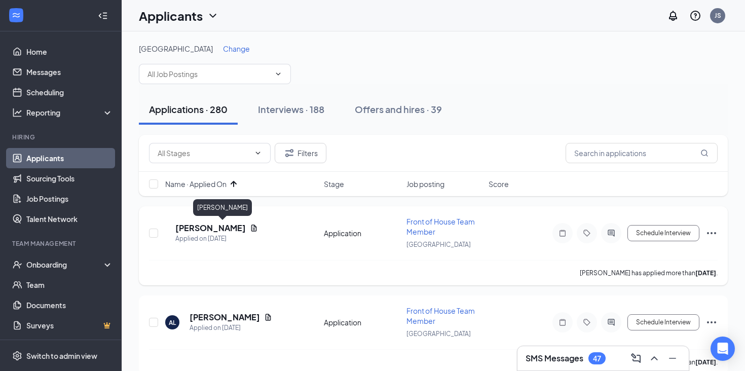
click at [214, 229] on h5 "[PERSON_NAME]" at bounding box center [210, 228] width 70 height 11
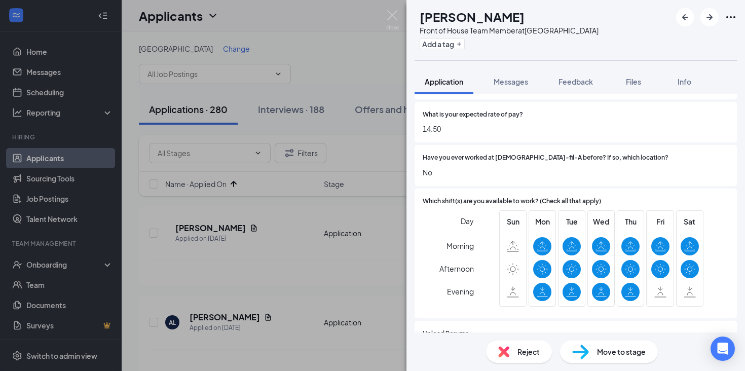
scroll to position [964, 0]
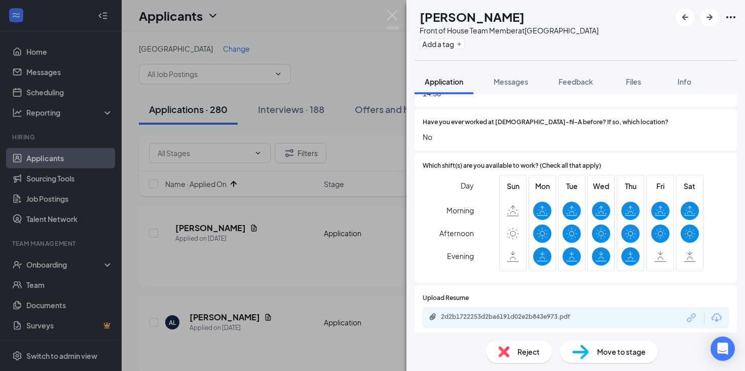
click at [498, 307] on div "2d2b1722253d2ba6191d02e2b843e973.pdf" at bounding box center [576, 317] width 306 height 21
click at [484, 313] on div "2d2b1722253d2ba6191d02e2b843e973.pdf" at bounding box center [512, 317] width 142 height 8
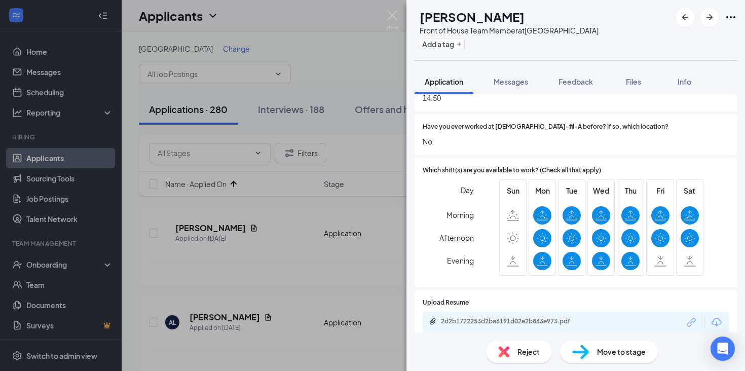
click at [524, 354] on span "Reject" at bounding box center [529, 351] width 22 height 11
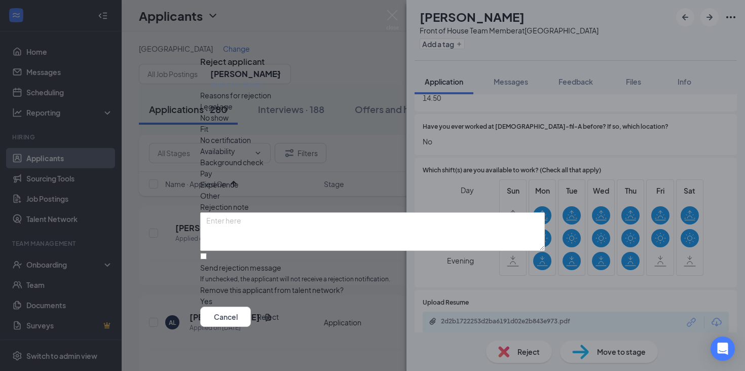
click at [385, 190] on div "Other" at bounding box center [372, 195] width 345 height 11
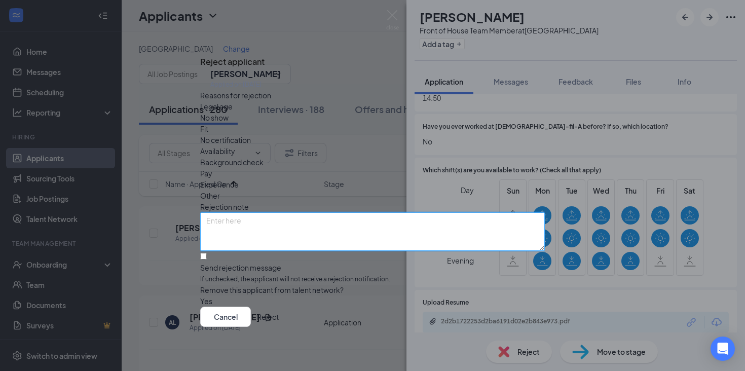
click at [352, 212] on textarea at bounding box center [372, 231] width 345 height 39
paste textarea "Not interested based on resume/application. JS"
type textarea "Not interested based on resume/application. JS"
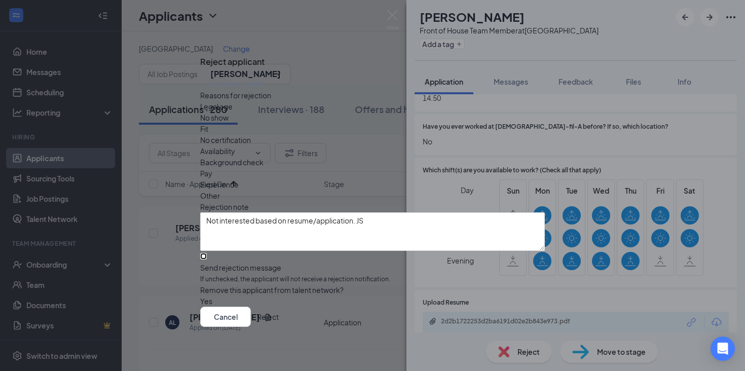
click at [207, 253] on input "Send rejection message If unchecked, the applicant will not receive a rejection…" at bounding box center [203, 256] width 7 height 7
checkbox input "true"
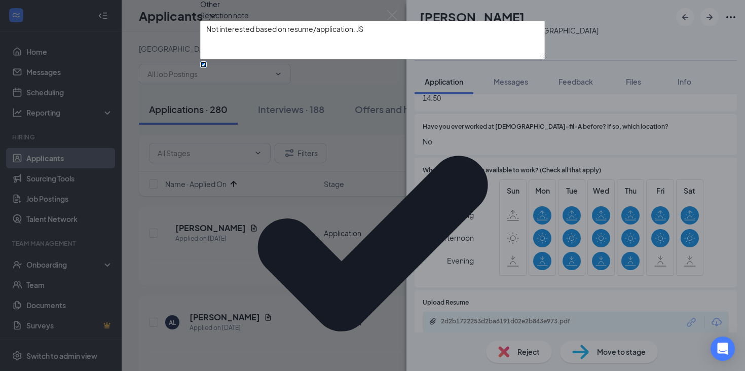
scroll to position [24, 0]
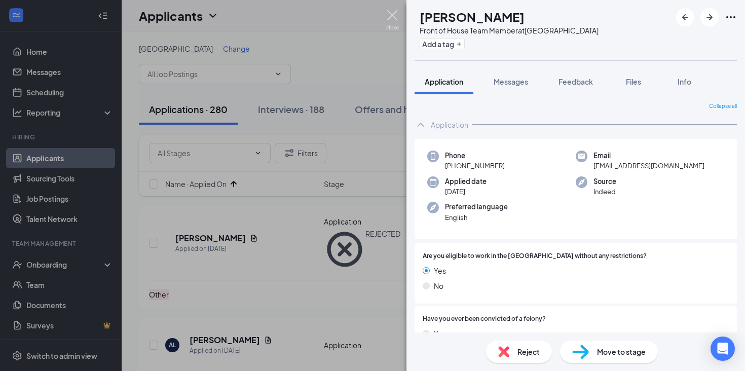
click at [395, 20] on img at bounding box center [392, 20] width 13 height 20
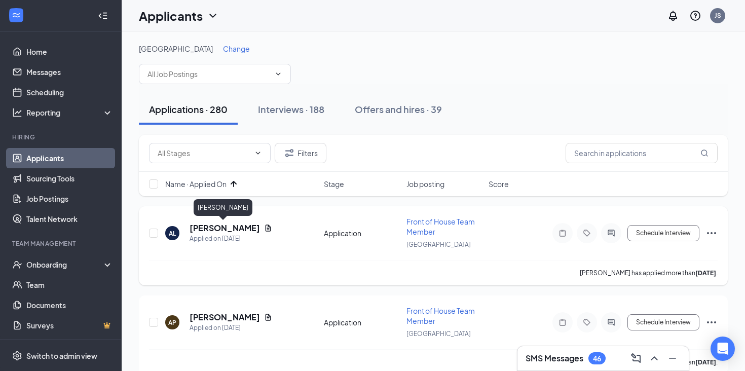
click at [217, 231] on h5 "[PERSON_NAME]" at bounding box center [225, 228] width 70 height 11
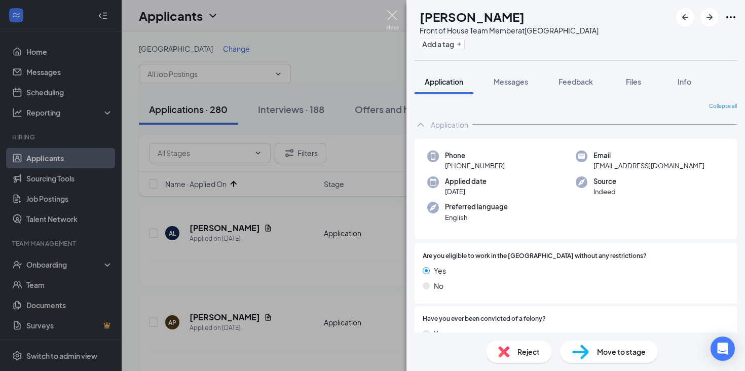
click at [394, 20] on img at bounding box center [392, 20] width 13 height 20
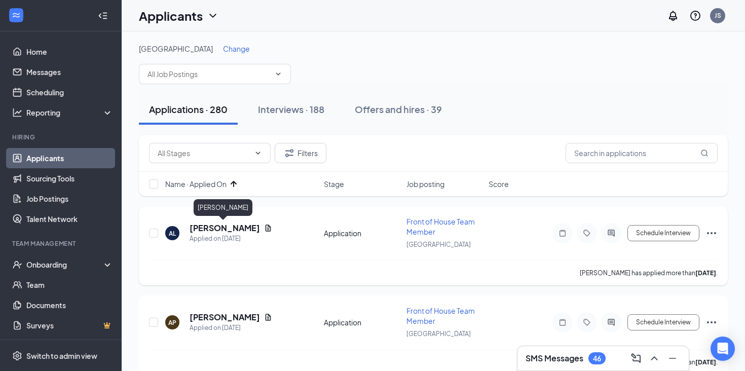
click at [228, 230] on h5 "[PERSON_NAME]" at bounding box center [225, 228] width 70 height 11
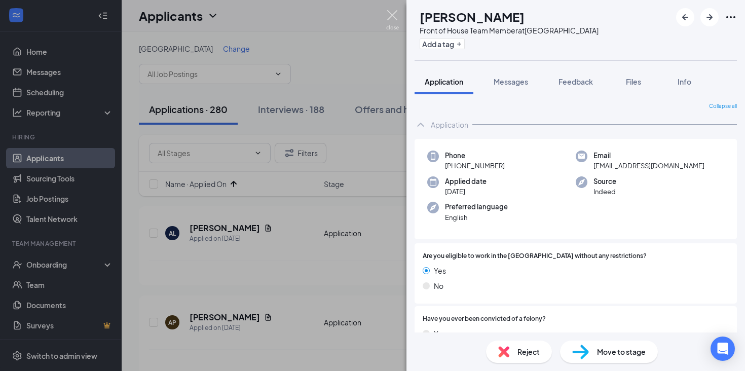
click at [398, 24] on img at bounding box center [392, 20] width 13 height 20
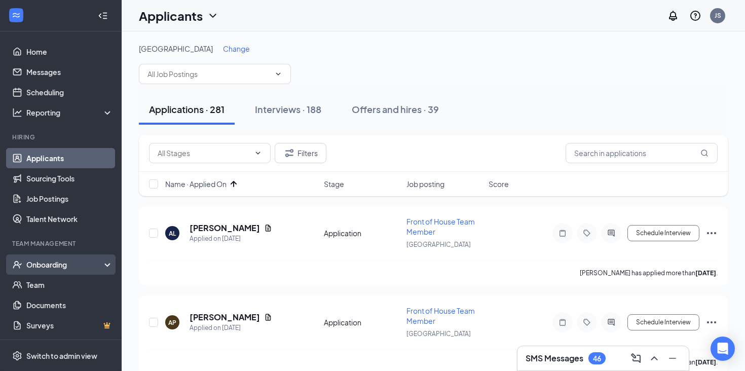
click at [68, 263] on div "Onboarding" at bounding box center [65, 265] width 78 height 10
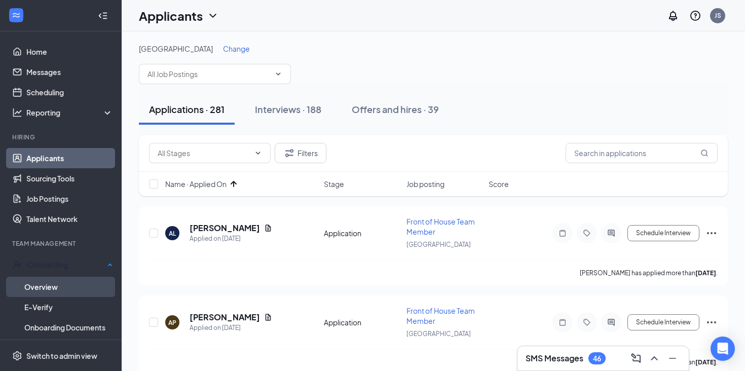
click at [38, 282] on link "Overview" at bounding box center [68, 287] width 89 height 20
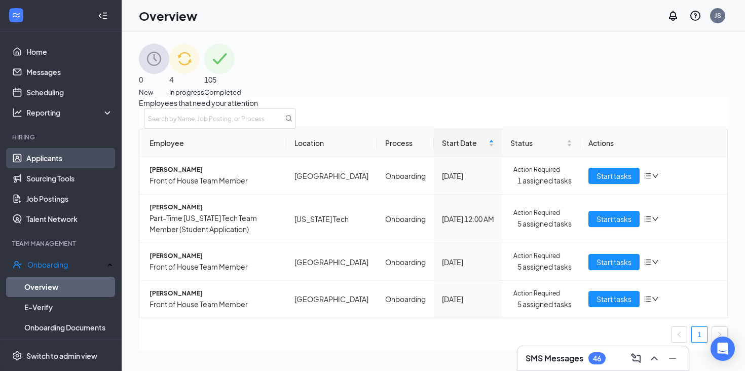
click at [57, 162] on link "Applicants" at bounding box center [69, 158] width 87 height 20
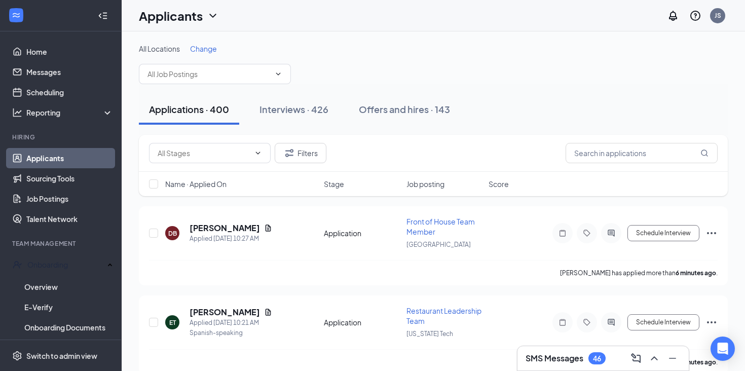
click at [214, 49] on span "Change" at bounding box center [203, 48] width 27 height 9
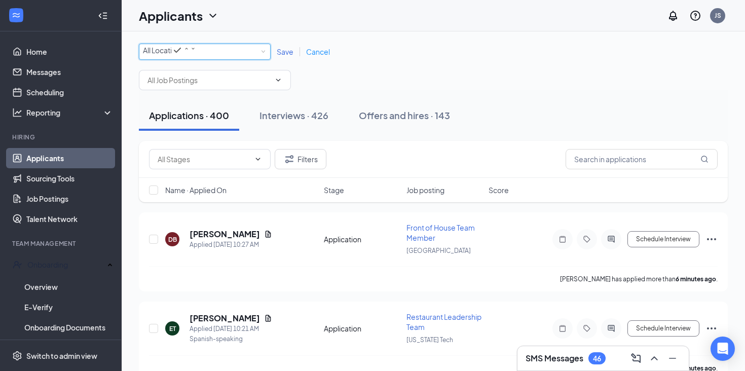
click at [184, 55] on span "All Locations" at bounding box center [163, 50] width 41 height 9
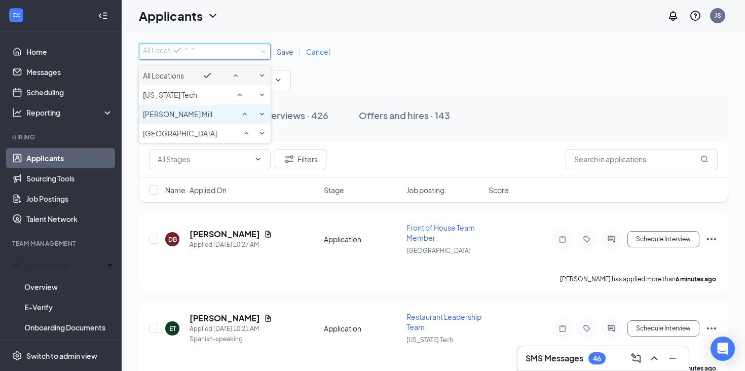
click at [169, 119] on span "[PERSON_NAME] Mill" at bounding box center [177, 114] width 69 height 10
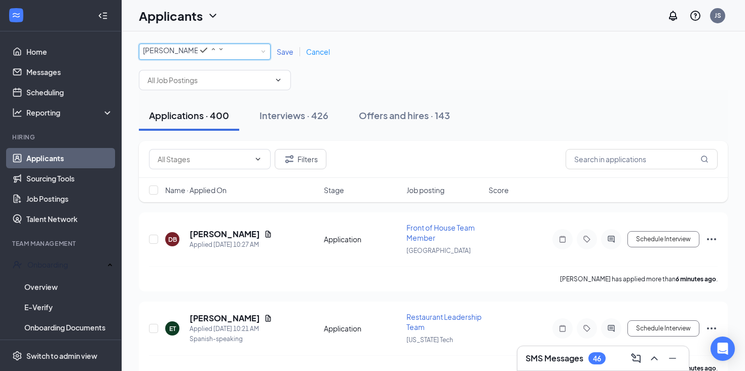
click at [288, 52] on span "Save" at bounding box center [285, 51] width 17 height 9
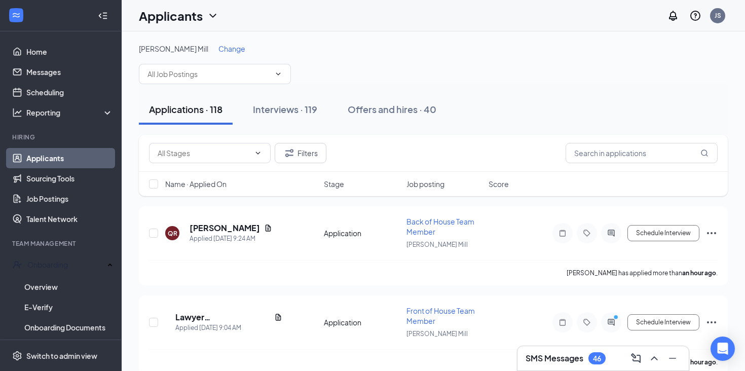
click at [219, 52] on span "Change" at bounding box center [232, 48] width 27 height 9
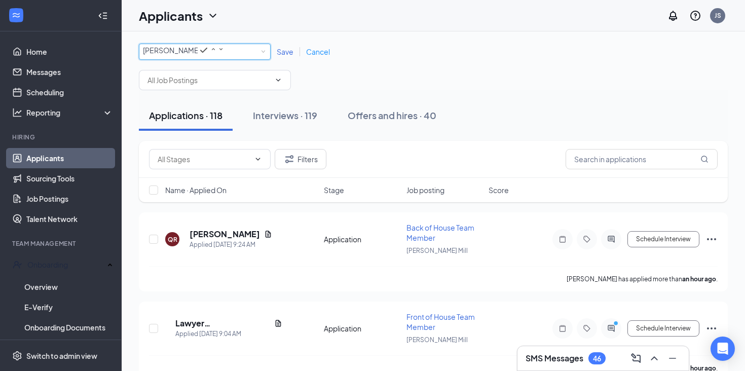
click at [223, 50] on icon "SmallChevronDown" at bounding box center [221, 49] width 3 height 2
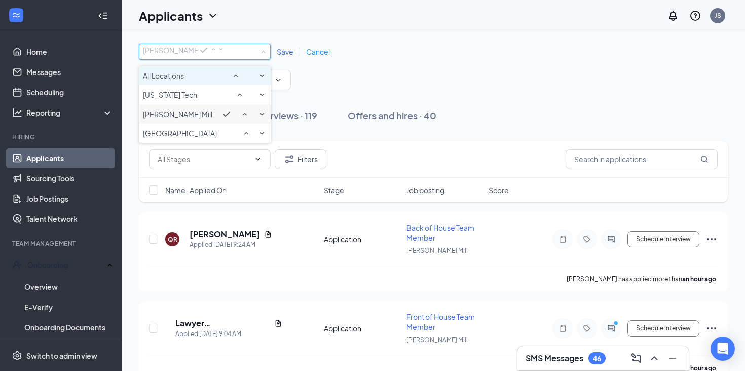
click at [196, 82] on div "All Locations" at bounding box center [205, 75] width 124 height 12
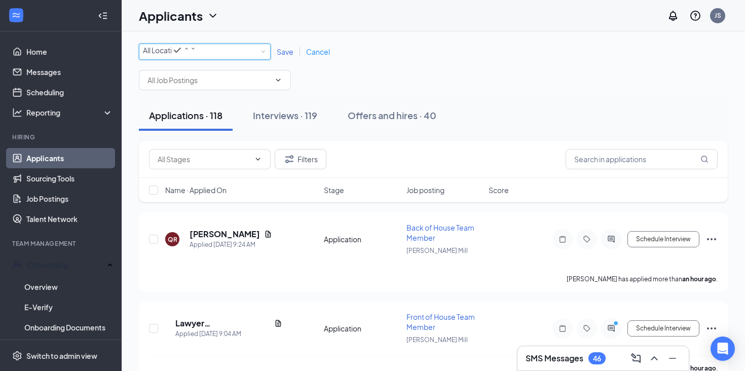
click at [284, 56] on span "Save" at bounding box center [285, 51] width 17 height 9
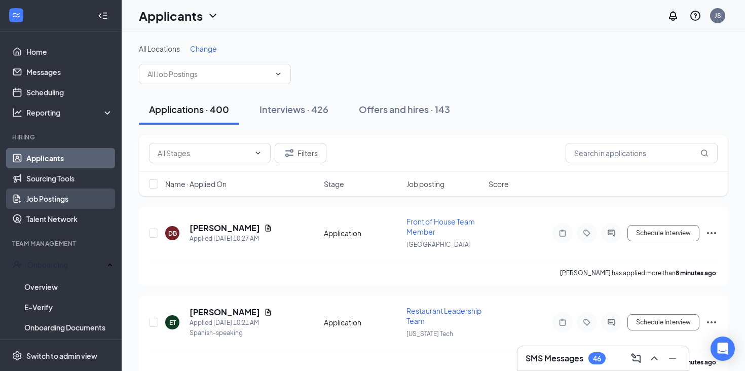
click at [49, 198] on link "Job Postings" at bounding box center [69, 199] width 87 height 20
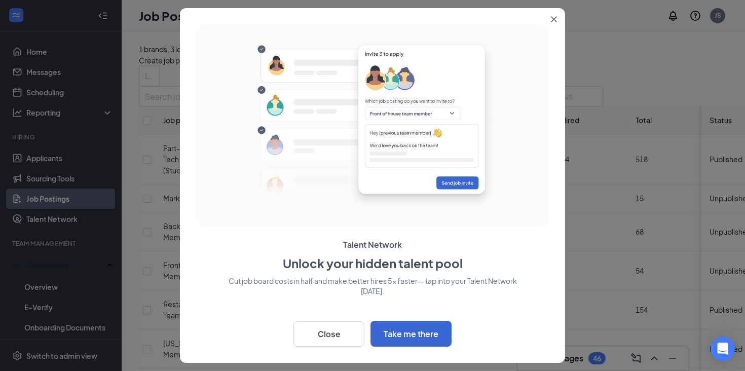
click at [554, 19] on icon "Close" at bounding box center [555, 20] width 6 height 6
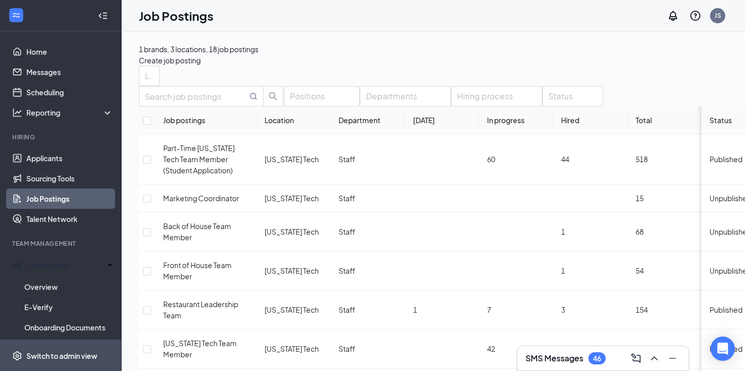
click at [61, 353] on div "Switch to admin view" at bounding box center [61, 356] width 71 height 10
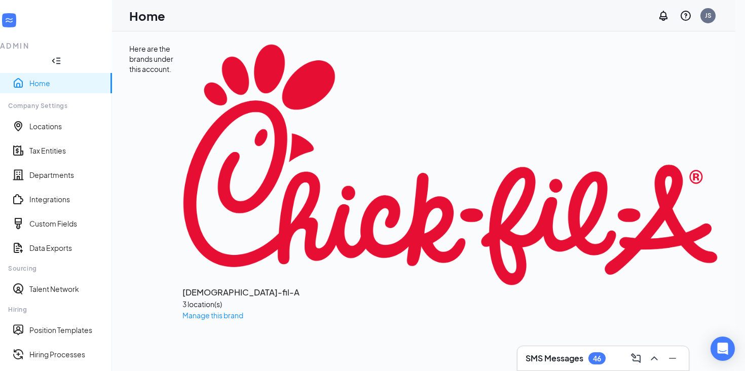
scroll to position [137, 0]
click at [80, 325] on link "Position Templates" at bounding box center [66, 330] width 75 height 10
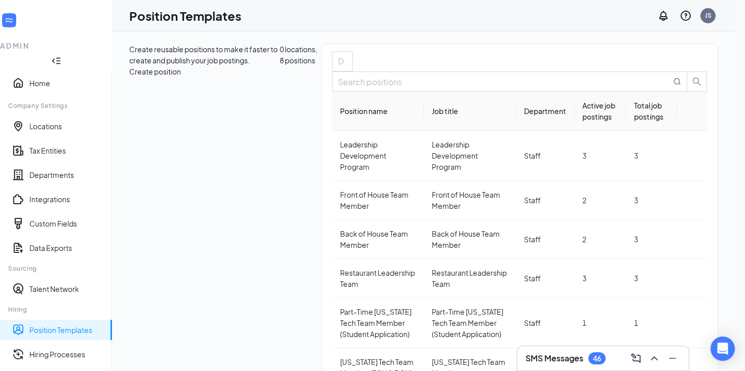
click at [181, 66] on button "Create position" at bounding box center [155, 71] width 52 height 11
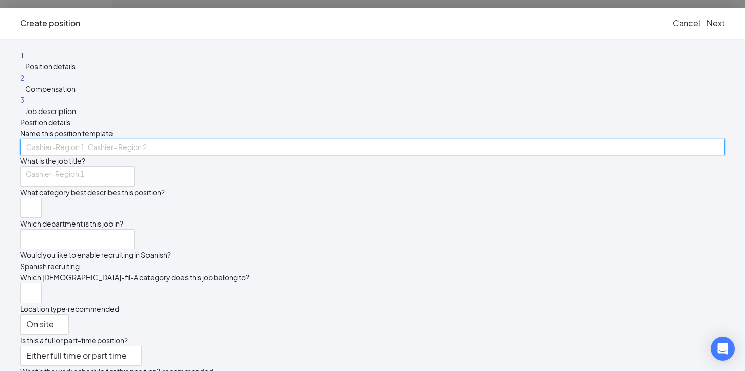
click at [318, 139] on input "text" at bounding box center [372, 147] width 705 height 16
type input "HR Coordinator"
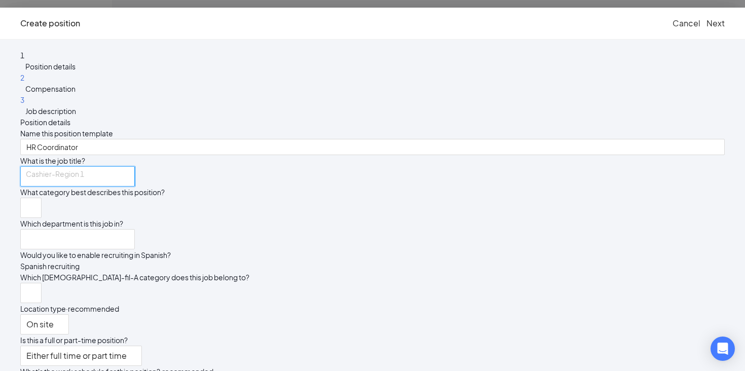
click at [135, 179] on input "search" at bounding box center [77, 176] width 115 height 20
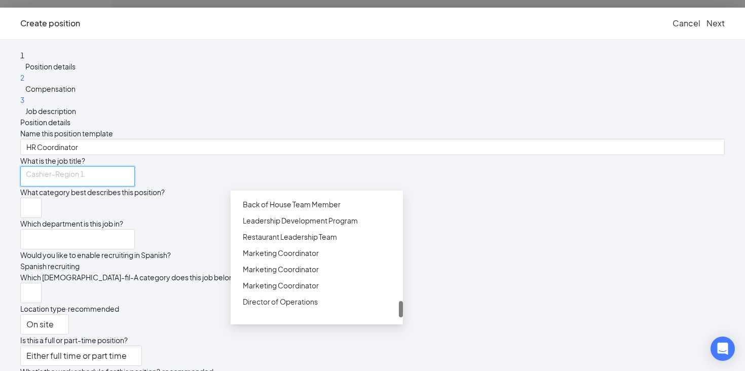
scroll to position [846, 0]
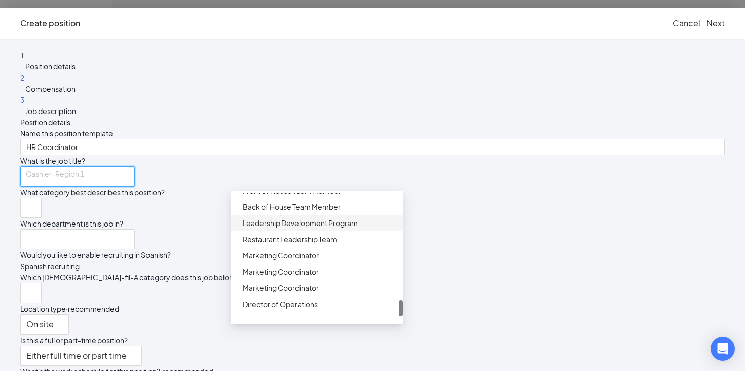
click at [297, 229] on div "Leadership Development Program" at bounding box center [320, 223] width 154 height 11
type input "Leadership Development Program"
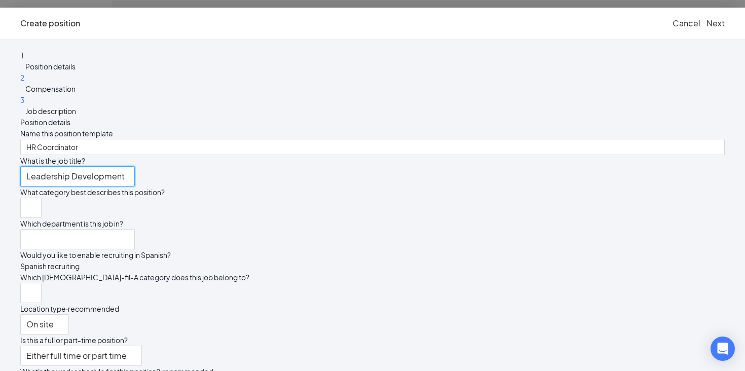
click at [135, 181] on input "Leadership Development Program" at bounding box center [77, 176] width 115 height 20
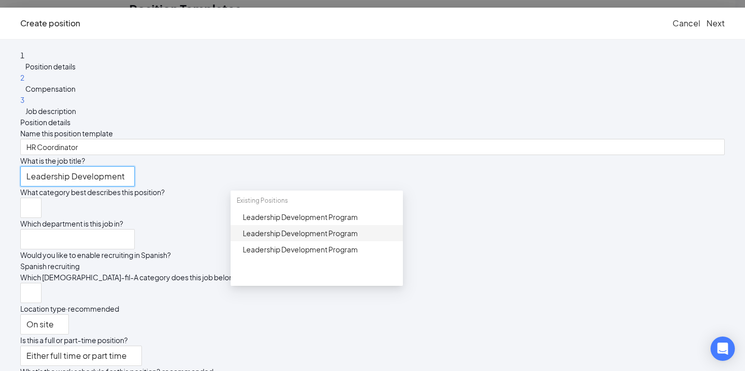
scroll to position [40, 0]
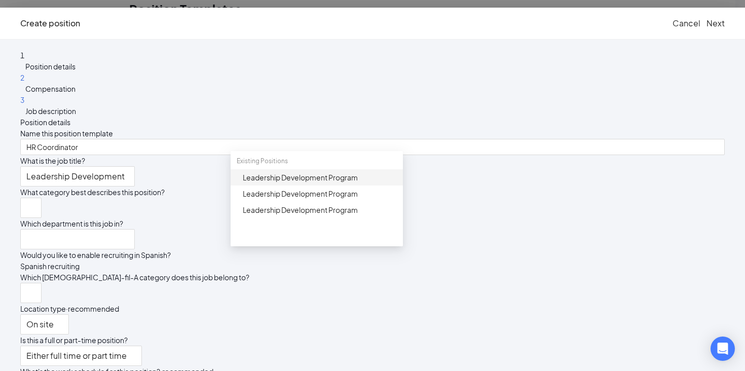
click at [409, 192] on div "Name this position template HR Coordinator What is the job title? Leadership De…" at bounding box center [372, 300] width 705 height 344
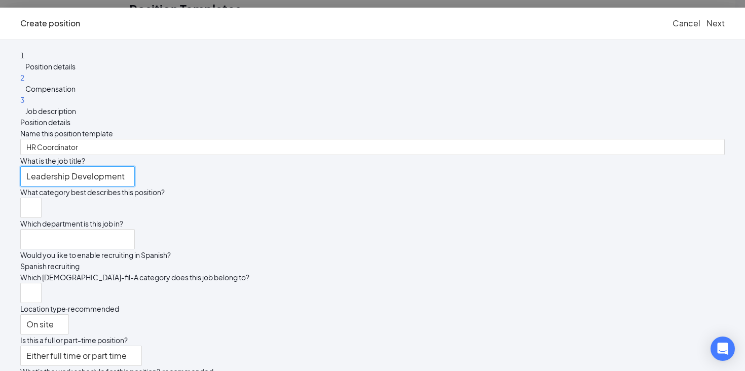
click at [135, 177] on input "Leadership Development Program" at bounding box center [77, 176] width 115 height 20
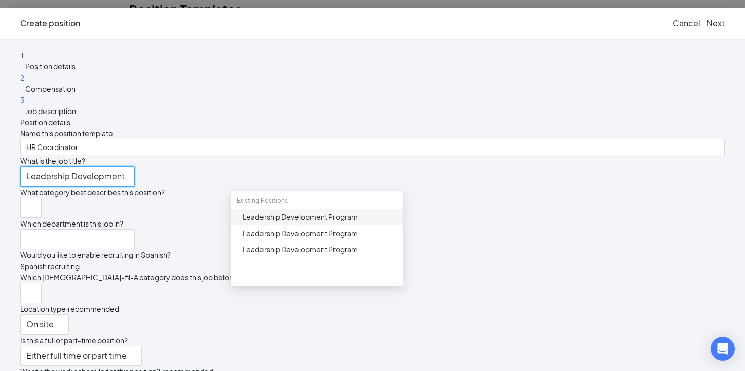
click at [135, 177] on input "Leadership Development Program" at bounding box center [77, 176] width 115 height 20
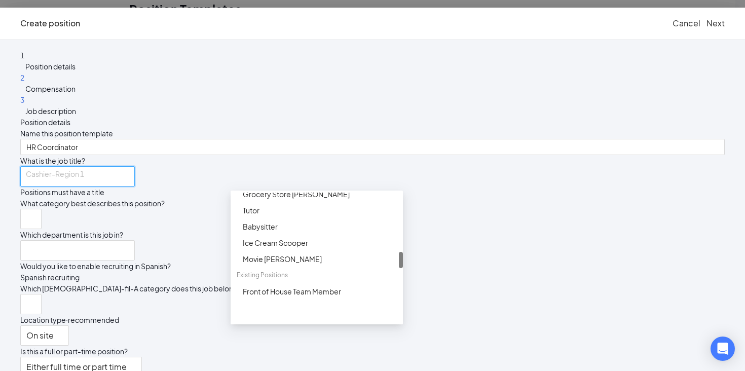
scroll to position [435, 0]
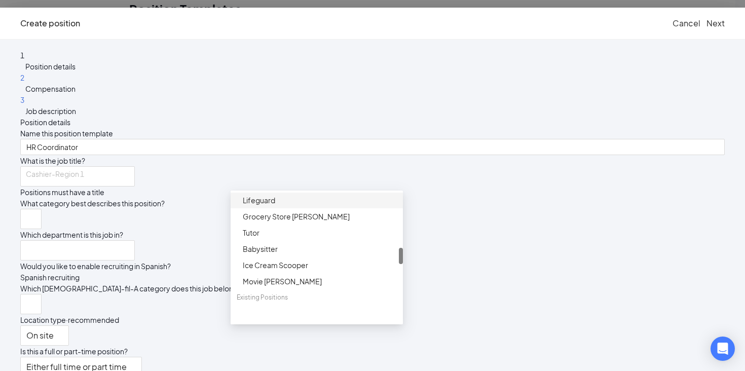
click at [85, 161] on span "What is the job title?" at bounding box center [52, 160] width 65 height 9
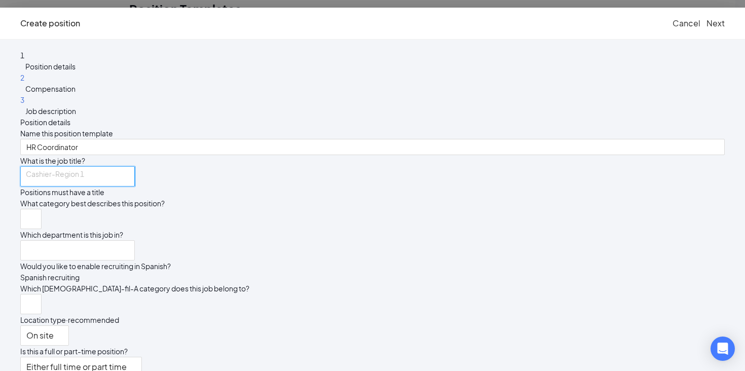
click at [135, 181] on input "search" at bounding box center [77, 176] width 115 height 20
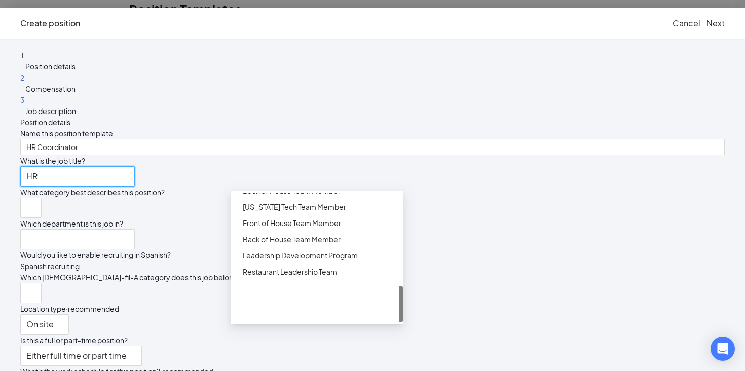
scroll to position [328, 0]
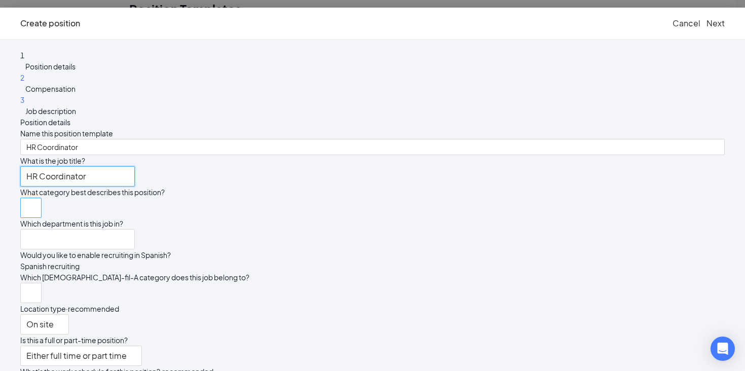
type input "HR Coordinator"
click at [28, 218] on input "search" at bounding box center [27, 207] width 2 height 19
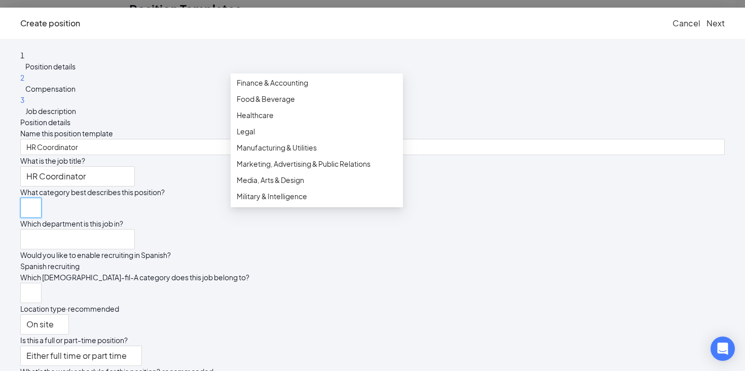
scroll to position [134, 0]
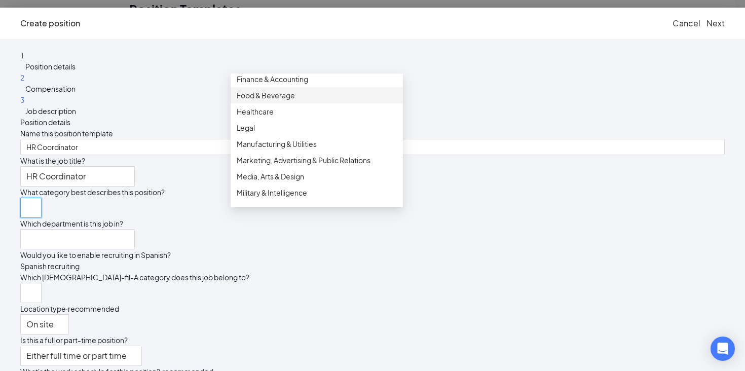
click at [301, 101] on span "Food & Beverage" at bounding box center [317, 95] width 160 height 11
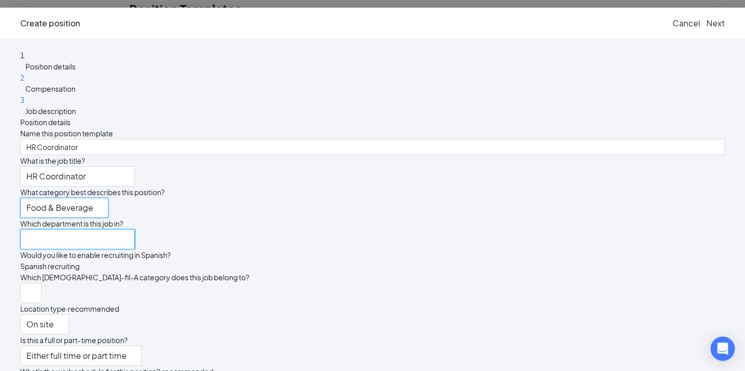
click at [135, 249] on input "search" at bounding box center [77, 239] width 115 height 20
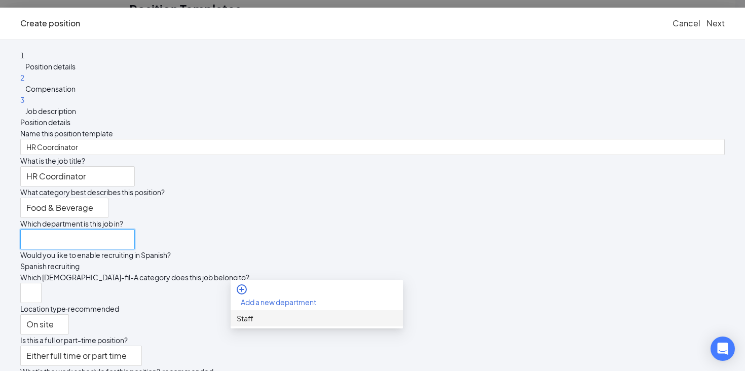
click at [275, 321] on div "Staff" at bounding box center [317, 318] width 160 height 11
type input "Staff"
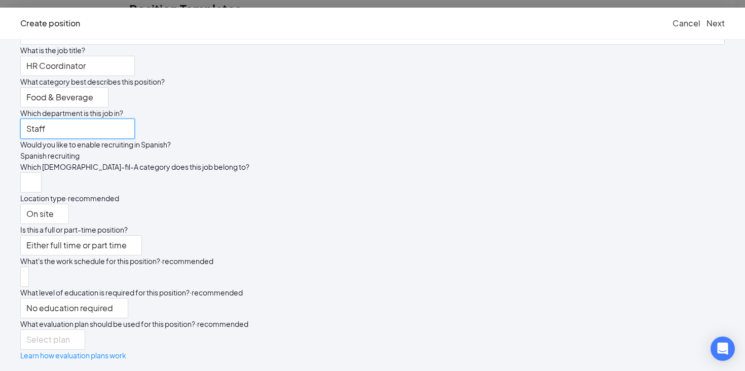
scroll to position [125, 0]
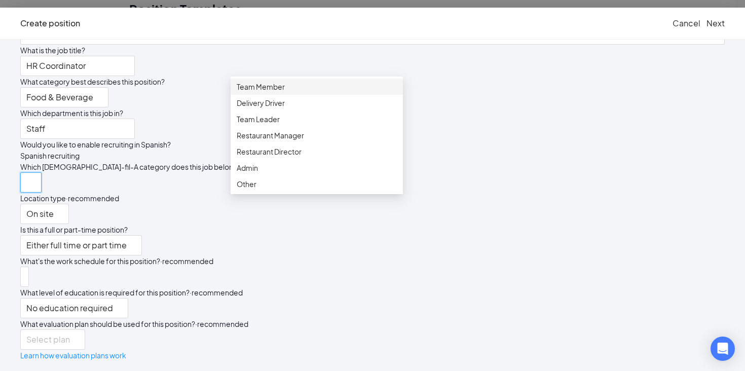
click at [28, 192] on input "search" at bounding box center [27, 182] width 2 height 19
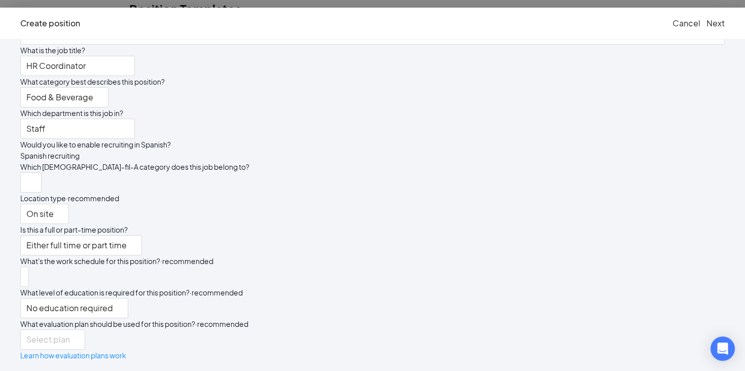
click at [512, 139] on div "Staff" at bounding box center [372, 129] width 705 height 20
click at [673, 25] on span "Cancel" at bounding box center [687, 23] width 28 height 11
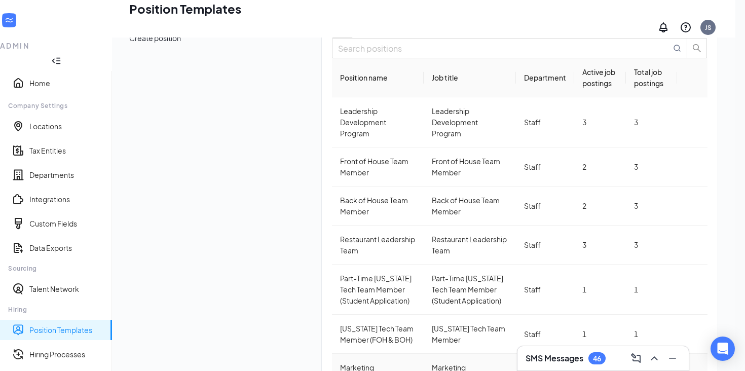
click at [340, 362] on div "Marketing Coordinator" at bounding box center [378, 373] width 76 height 22
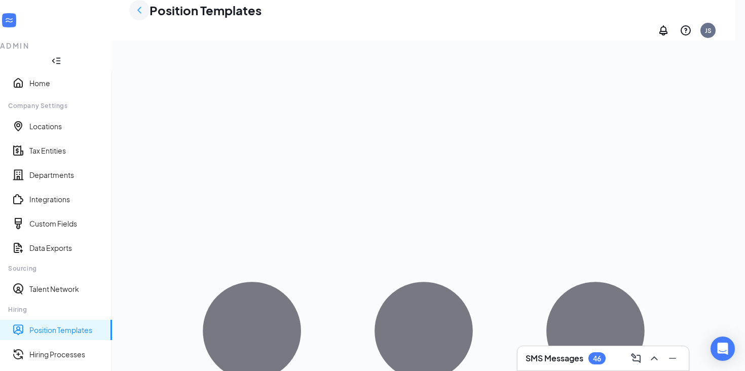
click at [146, 15] on icon "ChevronLeft" at bounding box center [139, 10] width 12 height 12
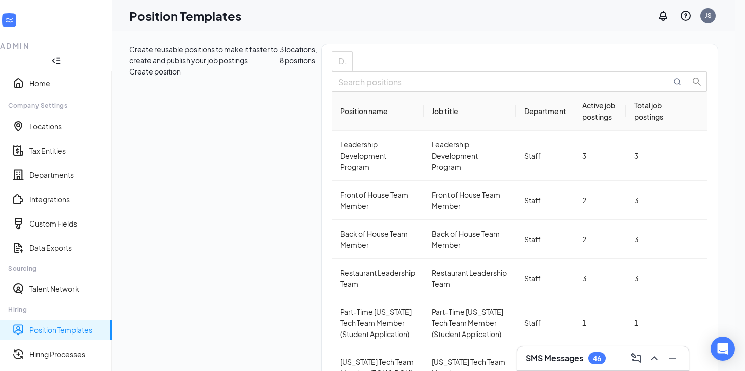
click at [673, 66] on div "Create reusable positions to make it faster to create and publish your job post…" at bounding box center [423, 261] width 589 height 435
click at [181, 66] on button "Create position" at bounding box center [155, 71] width 52 height 11
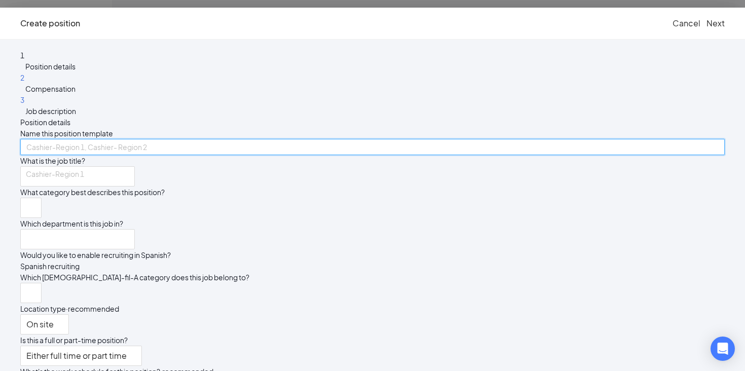
click at [336, 139] on input "text" at bounding box center [372, 147] width 705 height 16
type input "HR Coordinator"
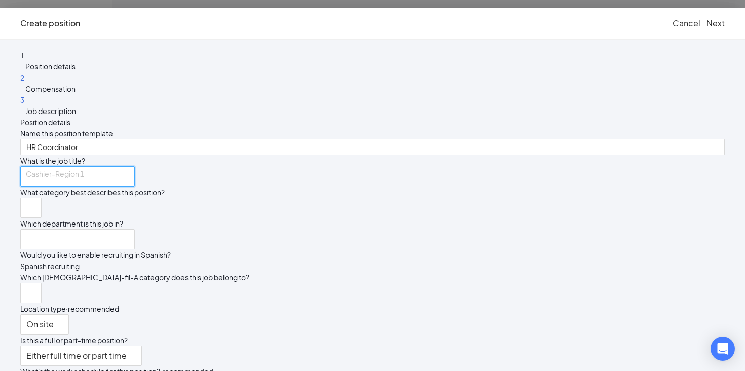
click at [135, 185] on input "search" at bounding box center [77, 176] width 115 height 20
type input "HR Coordinator"
click at [28, 218] on input "search" at bounding box center [27, 207] width 2 height 19
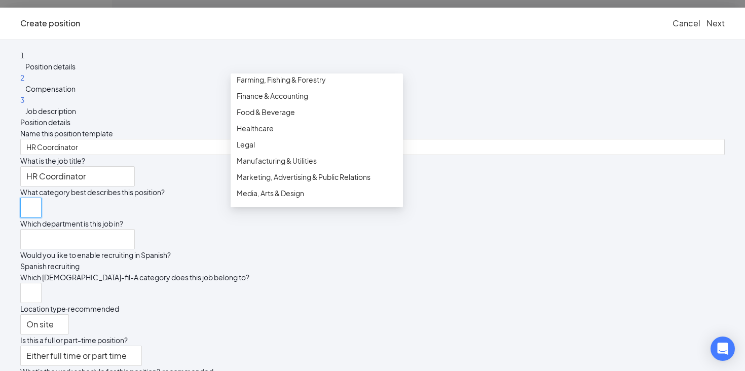
scroll to position [119, 0]
click at [283, 116] on span "Food & Beverage" at bounding box center [266, 110] width 58 height 11
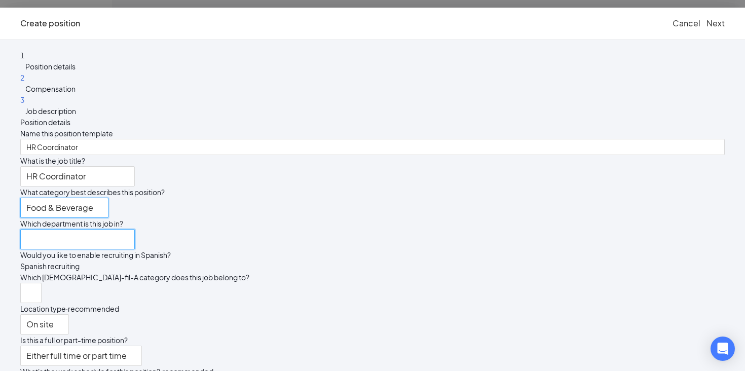
click at [135, 249] on input "search" at bounding box center [77, 239] width 115 height 20
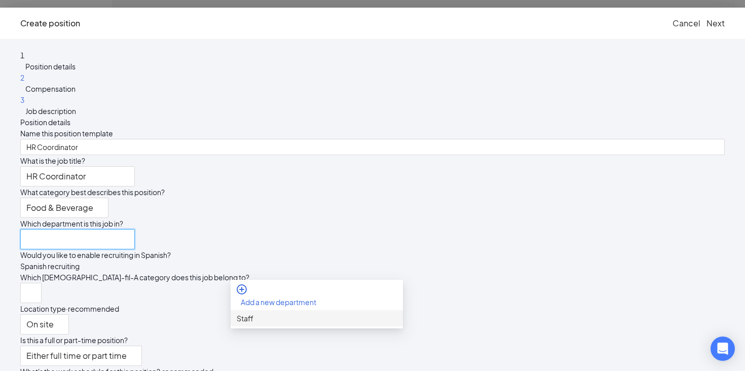
click at [250, 323] on div "Staff" at bounding box center [317, 318] width 160 height 11
type input "Staff"
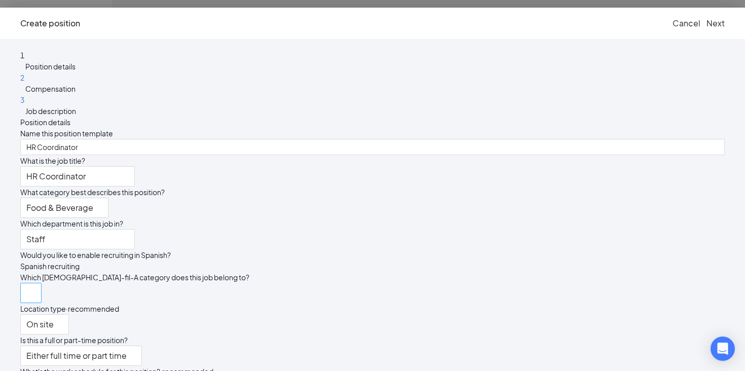
click at [28, 303] on input "search" at bounding box center [27, 292] width 2 height 19
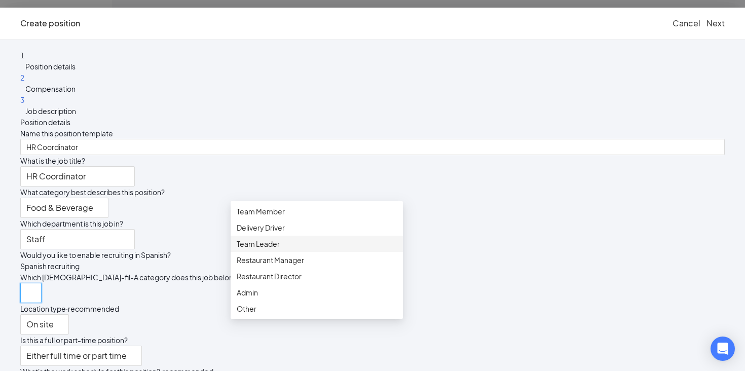
click at [275, 249] on span "Team Leader" at bounding box center [258, 243] width 43 height 11
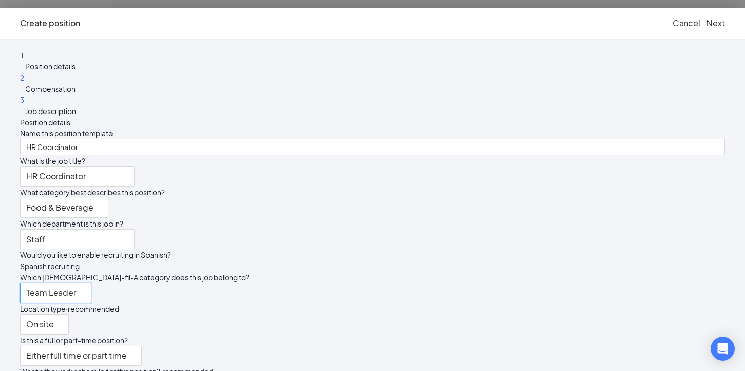
click at [500, 261] on div "Would you like to enable recruiting in Spanish?" at bounding box center [372, 254] width 705 height 11
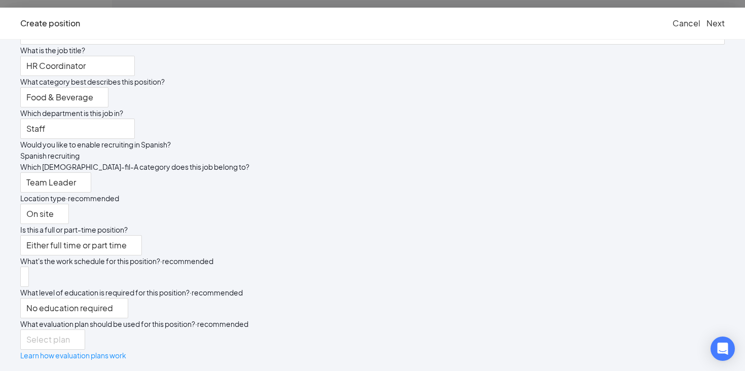
scroll to position [262, 0]
click at [127, 236] on span "Either full time or part time" at bounding box center [76, 245] width 100 height 19
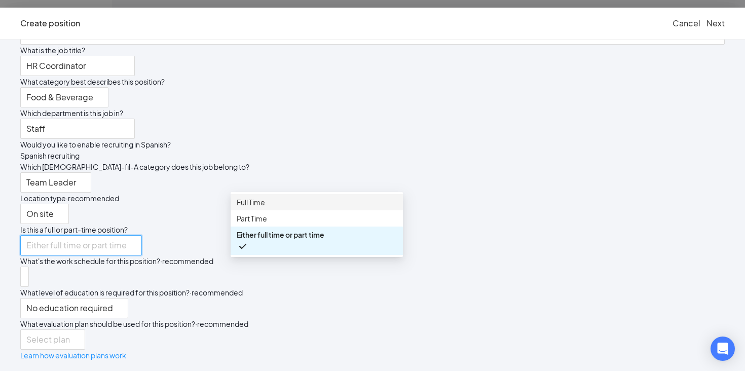
click at [263, 208] on span "Full Time" at bounding box center [251, 202] width 28 height 11
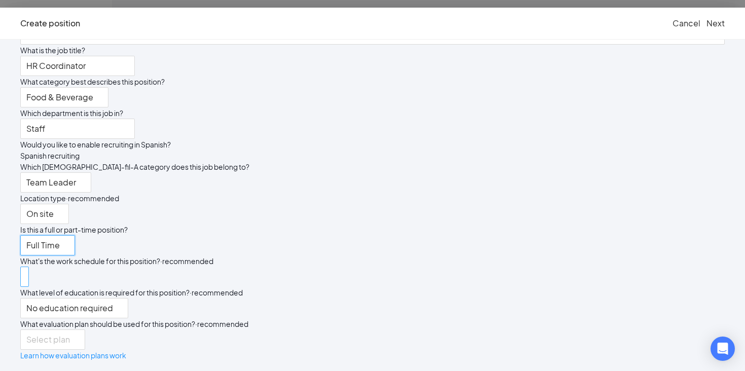
click at [26, 269] on div at bounding box center [25, 277] width 4 height 16
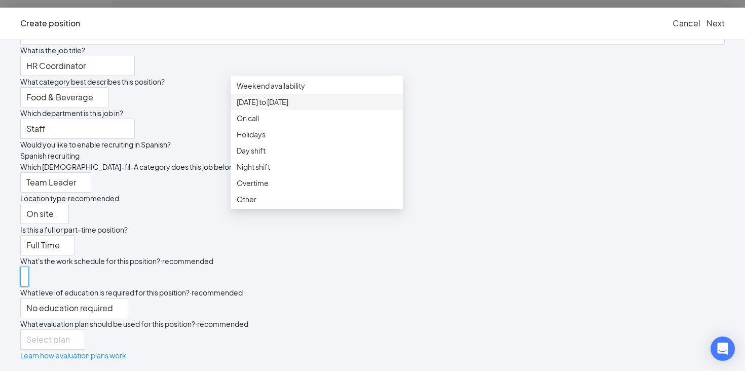
scroll to position [127, 0]
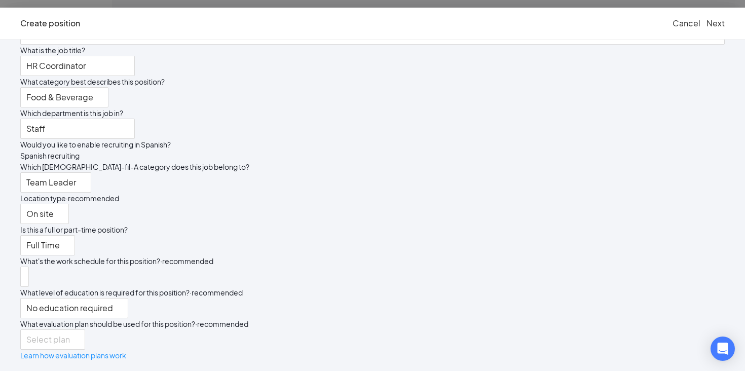
click at [505, 193] on div "Location type · recommended On site" at bounding box center [372, 208] width 705 height 31
click at [113, 299] on span "No education required" at bounding box center [69, 314] width 87 height 31
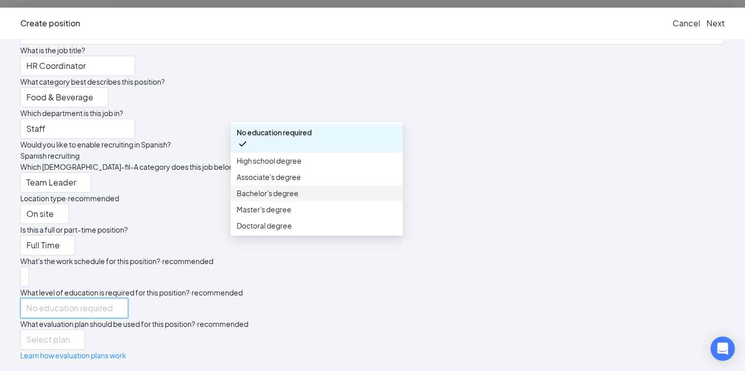
click at [289, 199] on span "Bachelor's degree" at bounding box center [268, 193] width 62 height 11
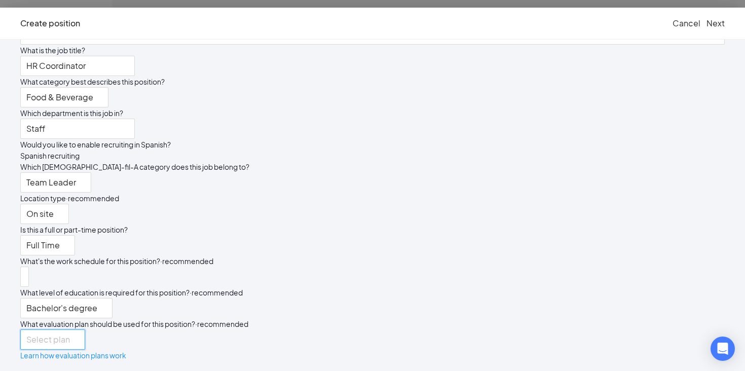
click at [72, 330] on input "search" at bounding box center [49, 339] width 46 height 19
click at [275, 343] on span "Evaluation Plan" at bounding box center [262, 340] width 50 height 11
click at [707, 29] on button "Next" at bounding box center [716, 23] width 18 height 11
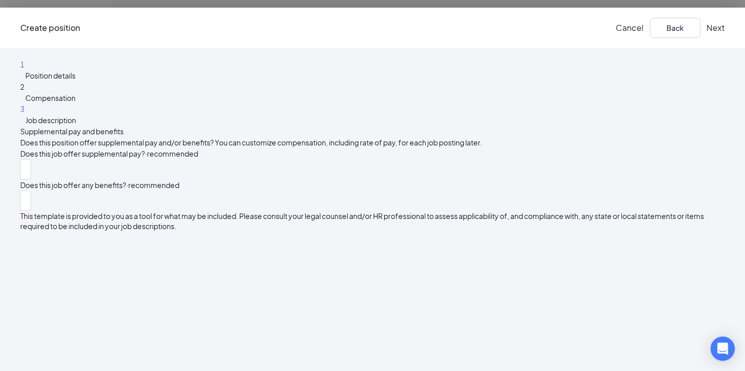
scroll to position [0, 0]
click at [28, 177] on div at bounding box center [26, 169] width 6 height 16
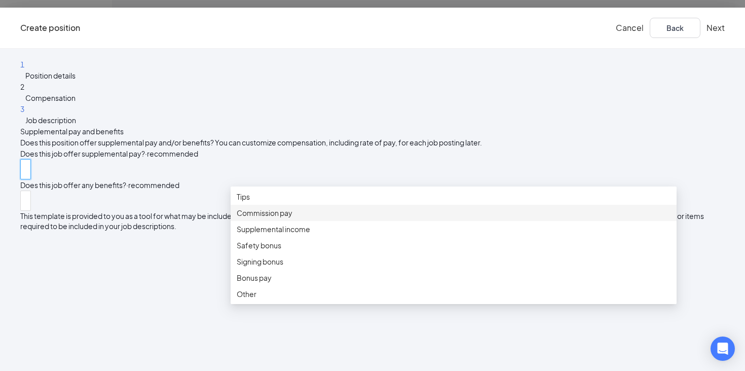
scroll to position [33, 0]
click at [467, 137] on div "Does this position offer supplemental pay and/or benefits? You can customize co…" at bounding box center [372, 142] width 705 height 11
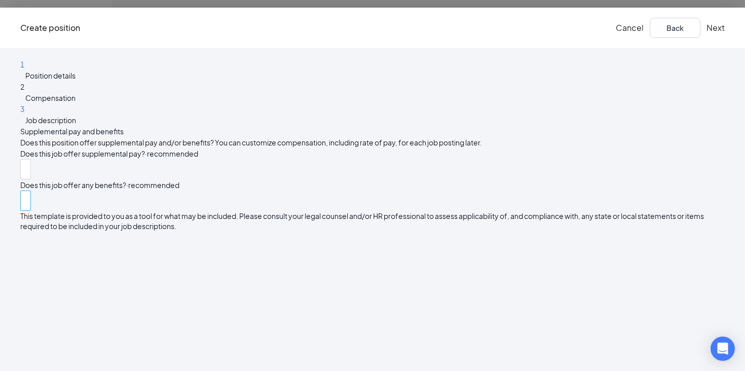
click at [28, 209] on div at bounding box center [26, 201] width 6 height 16
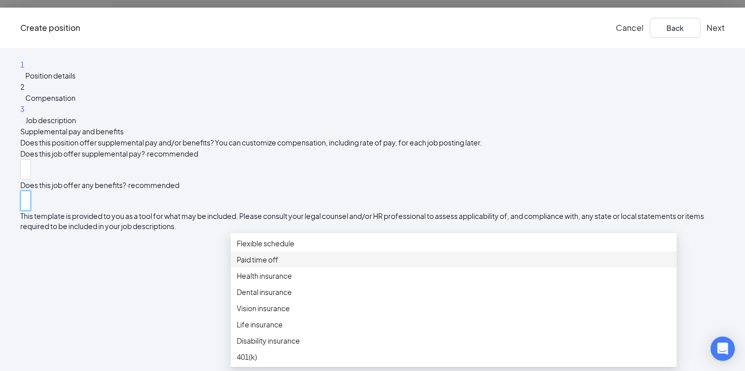
click at [295, 265] on span "Paid time off" at bounding box center [454, 259] width 434 height 11
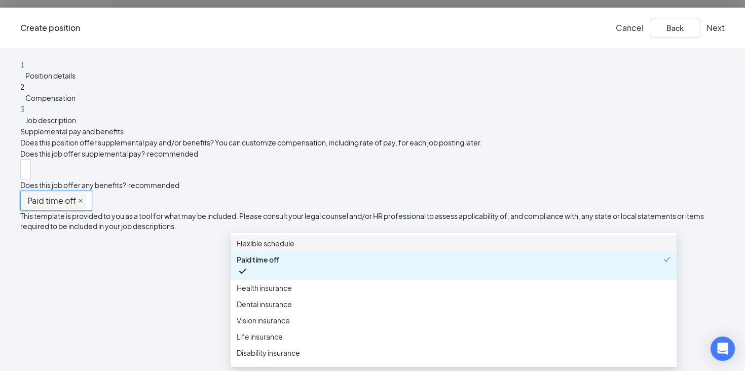
click at [83, 203] on icon "close" at bounding box center [80, 200] width 5 height 5
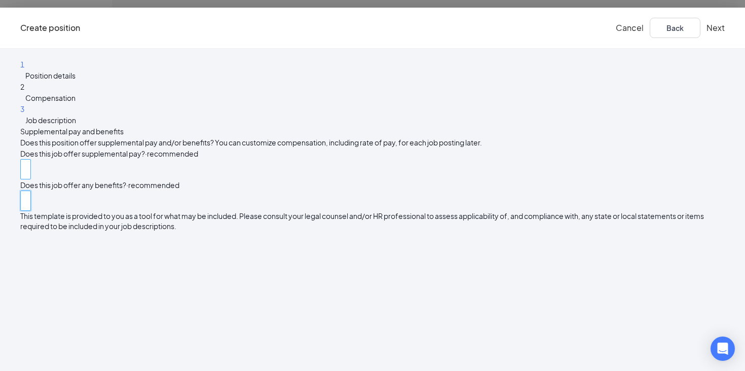
click at [28, 177] on div at bounding box center [26, 169] width 6 height 16
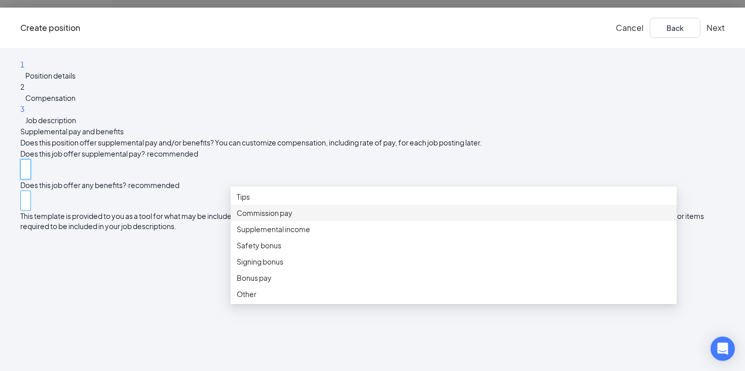
click at [200, 200] on div "1 Position details 2 Compensation 3 Job description Supplemental pay and benefi…" at bounding box center [372, 145] width 705 height 172
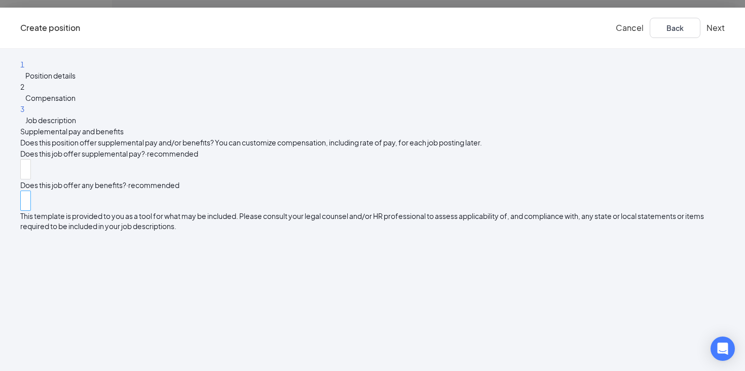
click at [28, 209] on div at bounding box center [26, 201] width 6 height 16
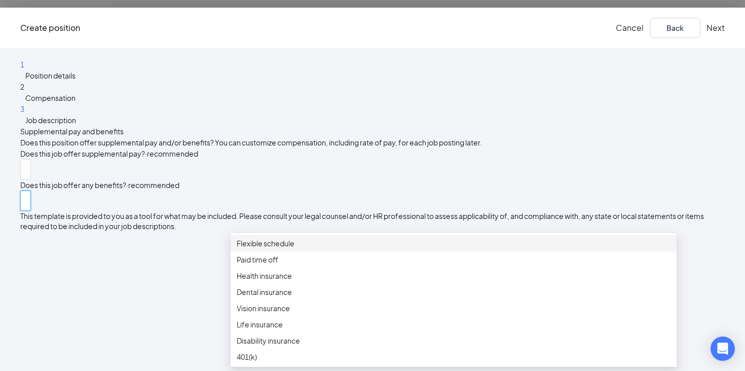
click at [256, 246] on span "Flexible schedule" at bounding box center [266, 243] width 58 height 11
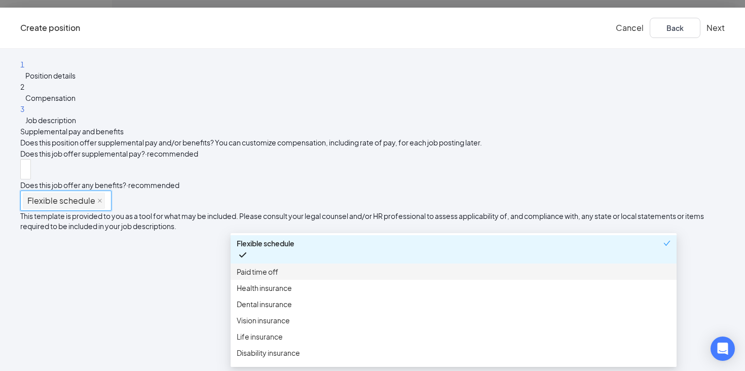
click at [255, 265] on div "Paid time off" at bounding box center [454, 272] width 446 height 16
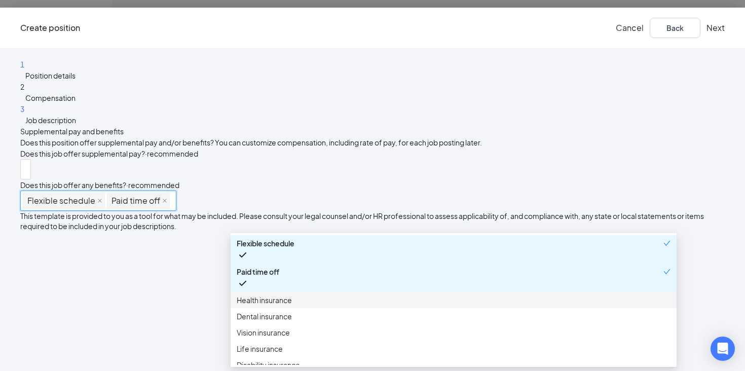
click at [259, 298] on span "Health insurance" at bounding box center [264, 300] width 55 height 11
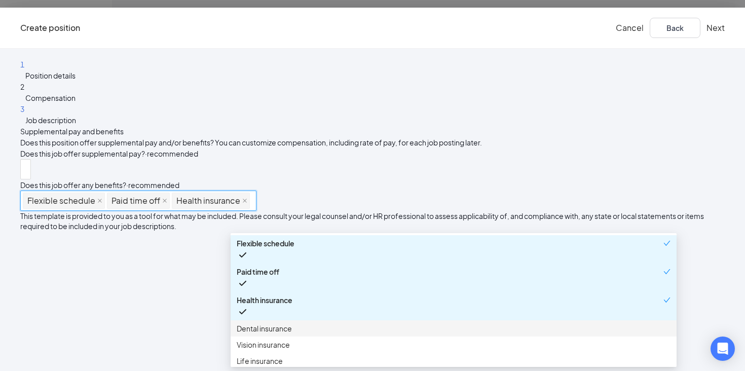
click at [257, 323] on span "Dental insurance" at bounding box center [264, 328] width 55 height 11
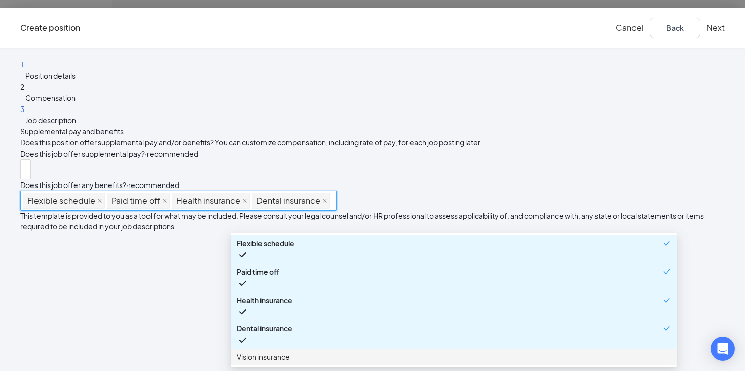
click at [254, 351] on span "Vision insurance" at bounding box center [263, 356] width 53 height 11
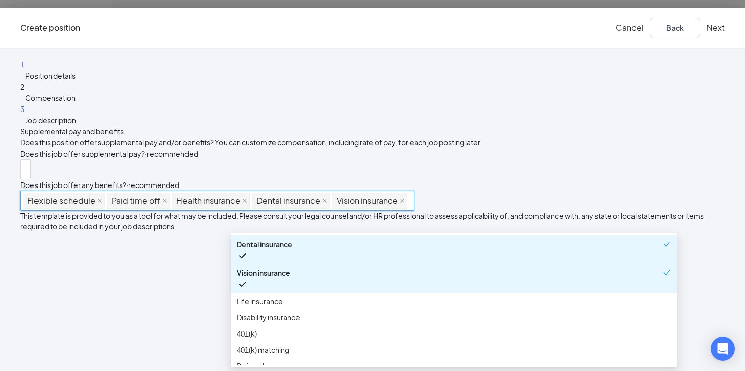
scroll to position [75, 0]
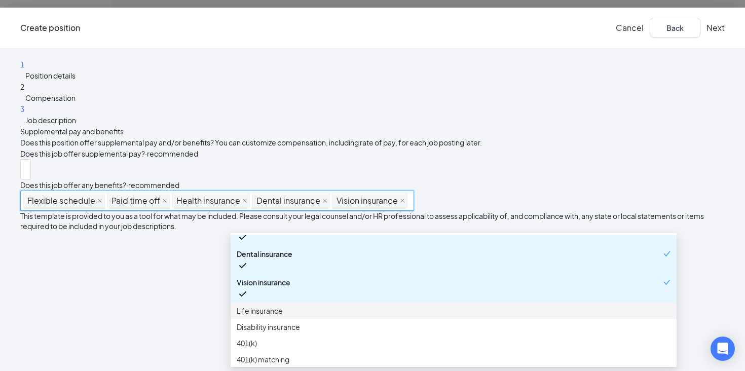
click at [253, 305] on span "Life insurance" at bounding box center [260, 310] width 46 height 11
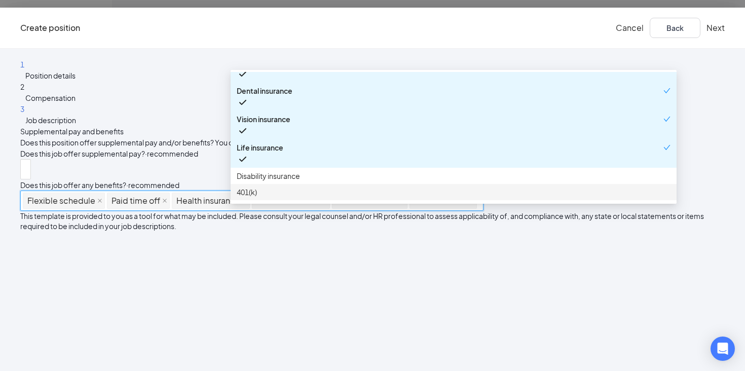
click at [282, 187] on span "401(k)" at bounding box center [454, 192] width 434 height 11
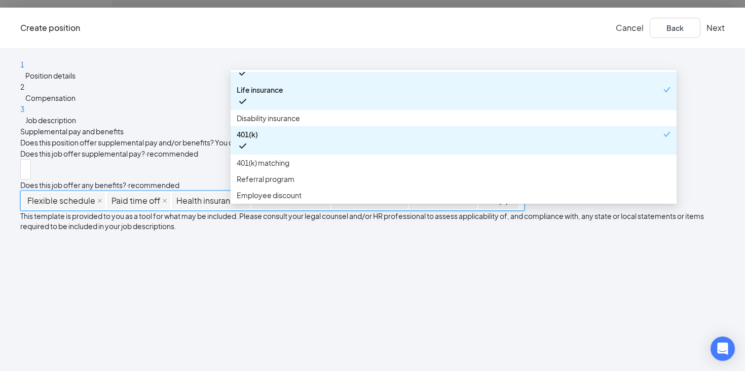
scroll to position [121, 0]
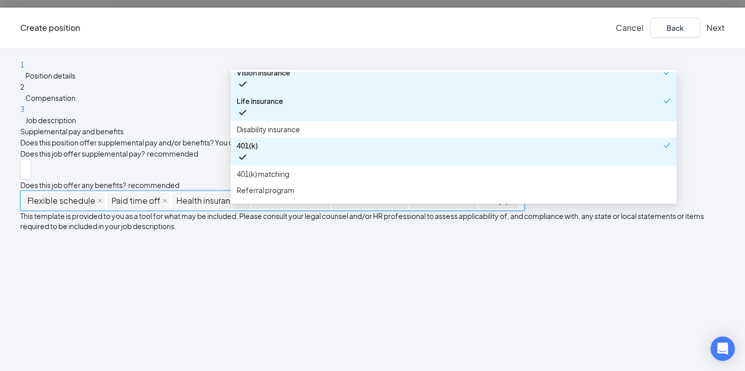
click at [267, 140] on span "401(k)" at bounding box center [450, 151] width 427 height 23
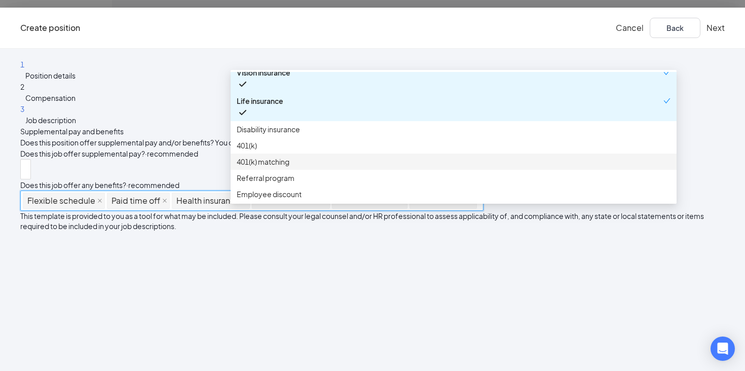
click at [269, 158] on span "401(k) matching" at bounding box center [263, 161] width 53 height 11
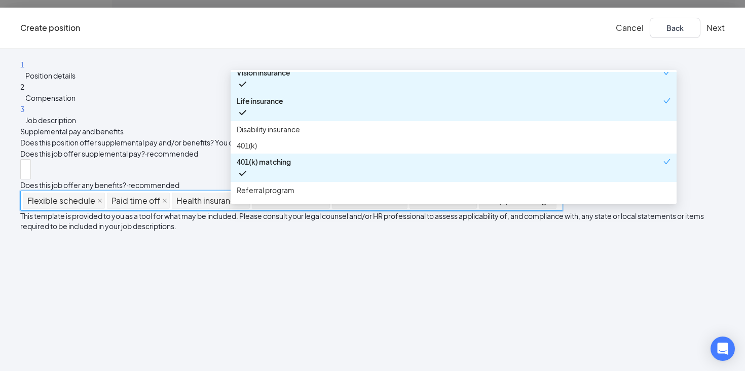
click at [269, 158] on span "401(k) matching" at bounding box center [264, 161] width 54 height 11
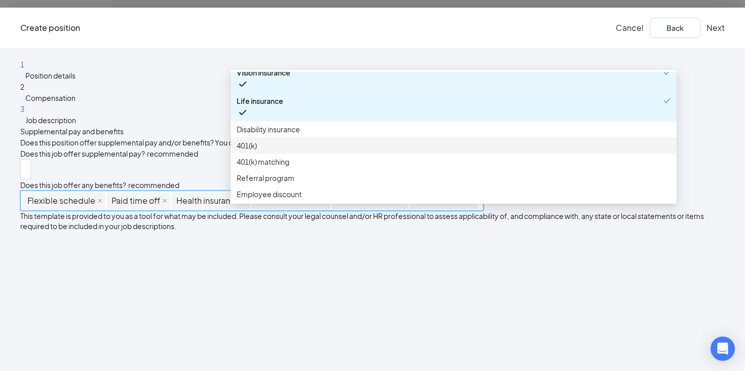
click at [260, 140] on span "401(k)" at bounding box center [454, 145] width 434 height 11
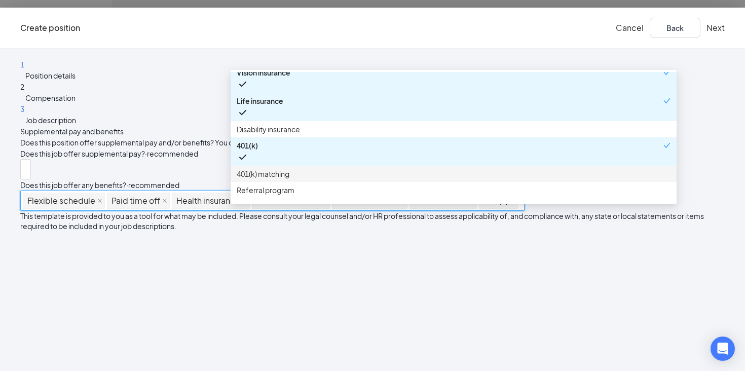
click at [264, 168] on span "401(k) matching" at bounding box center [263, 173] width 53 height 11
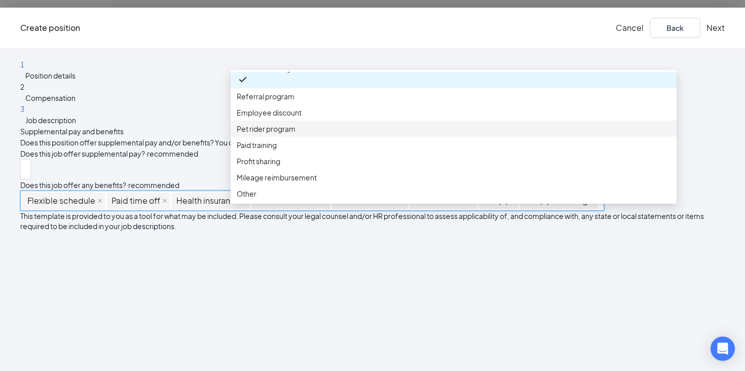
scroll to position [251, 0]
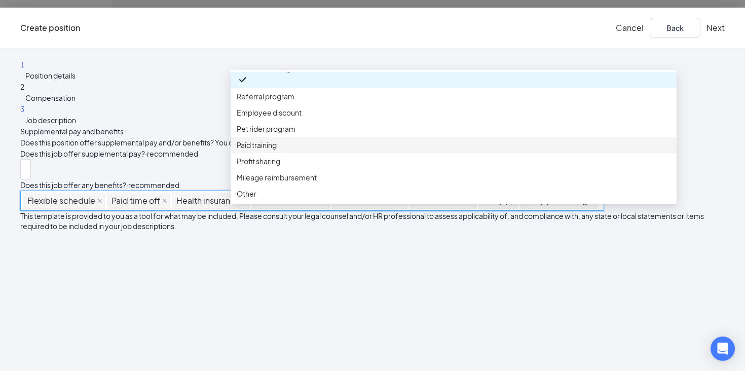
click at [698, 115] on div "1 Position details 2 Compensation 3 Job description Supplemental pay and benefi…" at bounding box center [372, 210] width 745 height 322
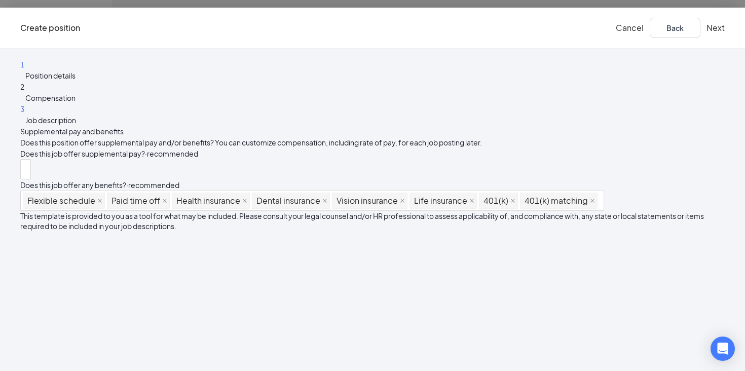
click at [707, 32] on button "Next" at bounding box center [716, 27] width 18 height 11
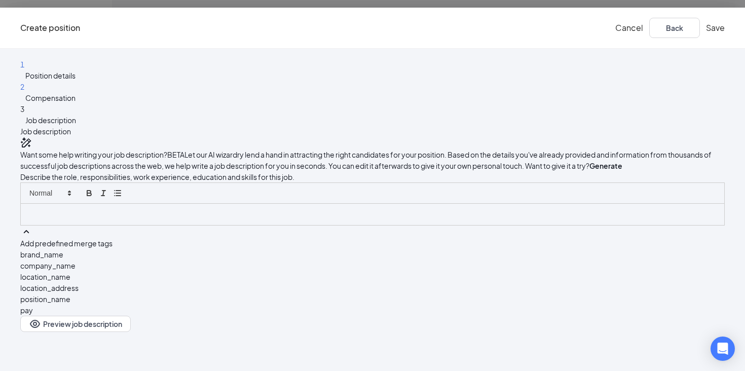
scroll to position [55, 0]
click at [302, 215] on div at bounding box center [373, 214] width 704 height 21
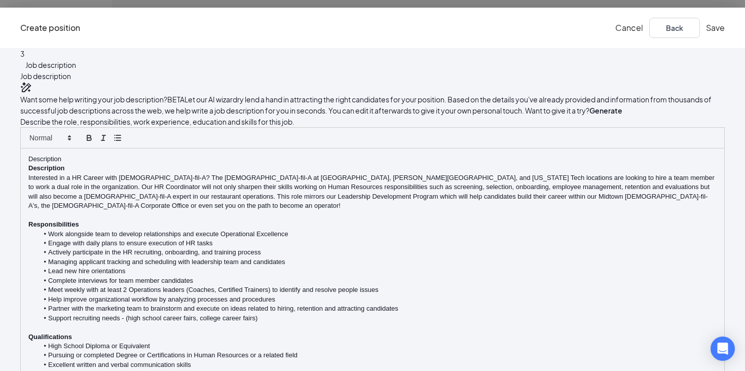
scroll to position [0, 0]
click at [262, 164] on p "Description" at bounding box center [372, 159] width 689 height 9
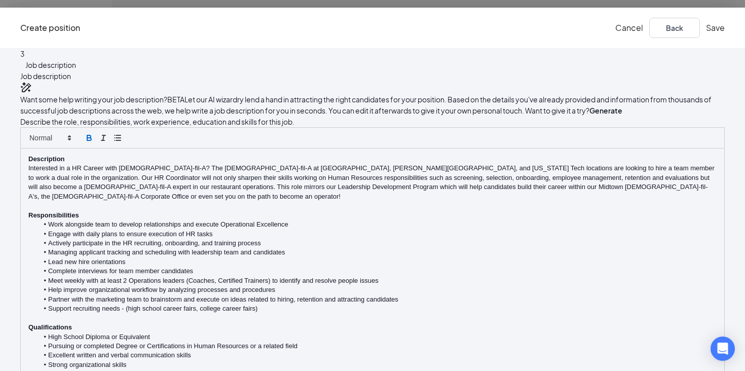
click at [284, 201] on p "Interested in a HR Career with [DEMOGRAPHIC_DATA]-fil-A? The [DEMOGRAPHIC_DATA]…" at bounding box center [372, 183] width 689 height 38
click at [329, 201] on p "Interested in an HR Career with [DEMOGRAPHIC_DATA]-fil-A? The [DEMOGRAPHIC_DATA…" at bounding box center [372, 183] width 689 height 38
click at [303, 201] on p "Interested in an HR Career with [DEMOGRAPHIC_DATA]-fil-A? The [DEMOGRAPHIC_DATA…" at bounding box center [372, 183] width 689 height 38
click at [296, 201] on p "Interested in an HR Career with [DEMOGRAPHIC_DATA]-fil-A? The [DEMOGRAPHIC_DATA…" at bounding box center [372, 183] width 689 height 38
click at [347, 220] on p "Responsibilities" at bounding box center [372, 215] width 689 height 9
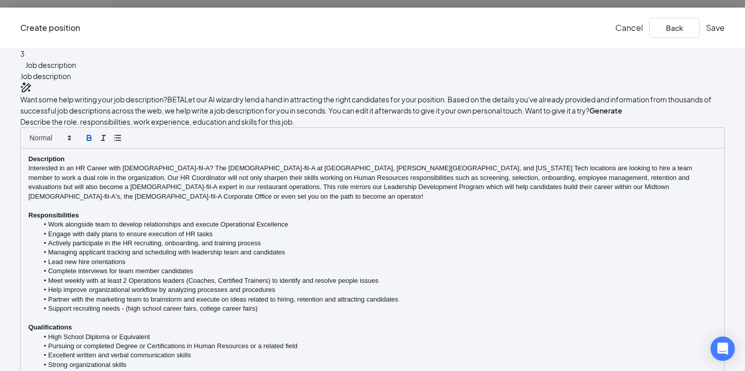
scroll to position [1, 0]
click at [294, 164] on p "Description" at bounding box center [372, 159] width 689 height 9
click at [530, 201] on p "Interested in an HR Career with [DEMOGRAPHIC_DATA]-fil-A? The [DEMOGRAPHIC_DATA…" at bounding box center [372, 183] width 689 height 38
click at [504, 210] on p at bounding box center [372, 205] width 689 height 9
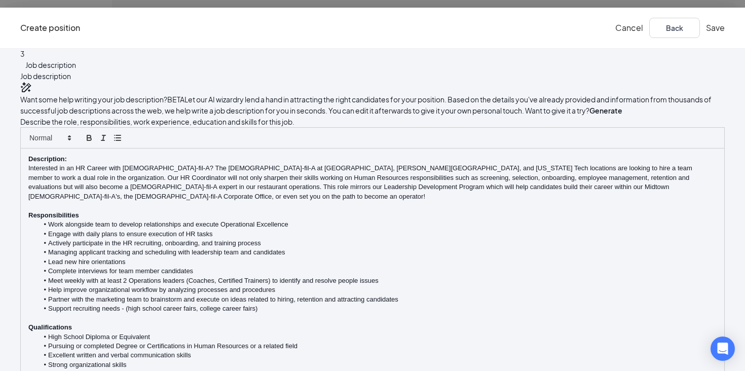
click at [315, 215] on p "Responsibilities" at bounding box center [372, 215] width 689 height 9
click at [305, 323] on p "Qualifications" at bounding box center [372, 327] width 689 height 9
click at [286, 333] on li "High School Diploma or Equivalent" at bounding box center [378, 337] width 679 height 9
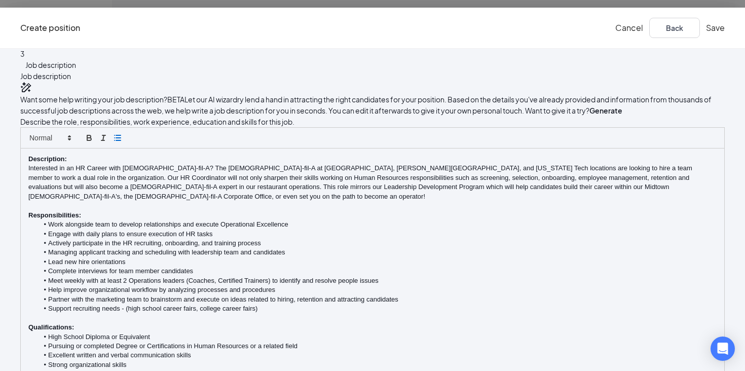
drag, startPoint x: 369, startPoint y: 256, endPoint x: 495, endPoint y: 257, distance: 126.3
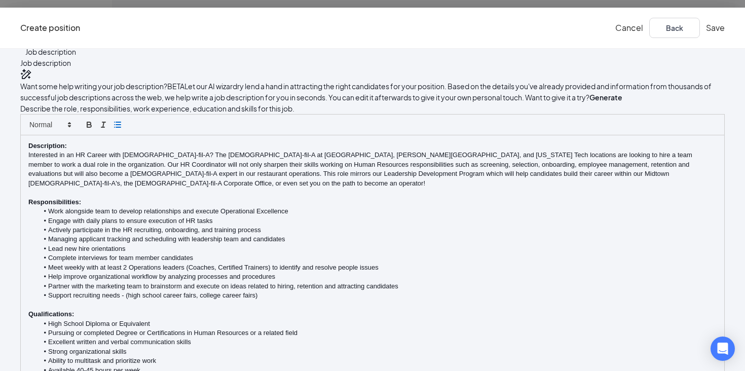
scroll to position [213, 0]
drag, startPoint x: 296, startPoint y: 310, endPoint x: 235, endPoint y: 308, distance: 60.9
copy strong "What we offer:"
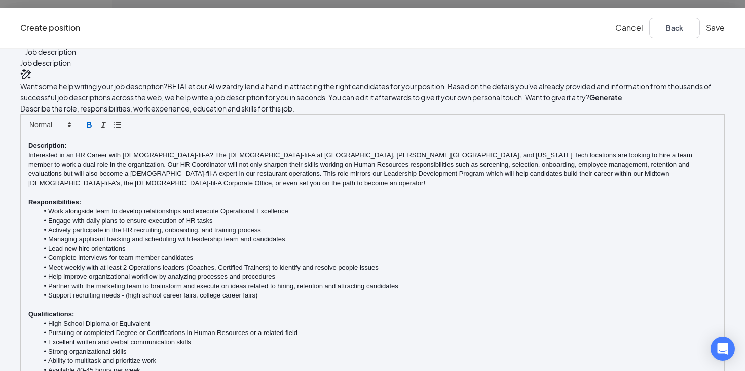
drag, startPoint x: 239, startPoint y: 268, endPoint x: 296, endPoint y: 277, distance: 57.9
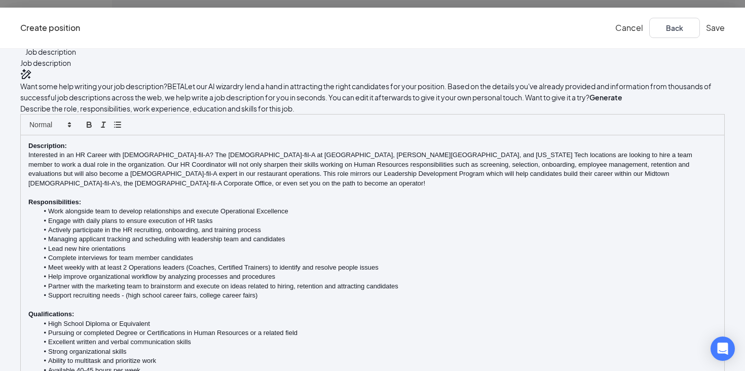
click at [91, 125] on icon "button" at bounding box center [89, 123] width 4 height 3
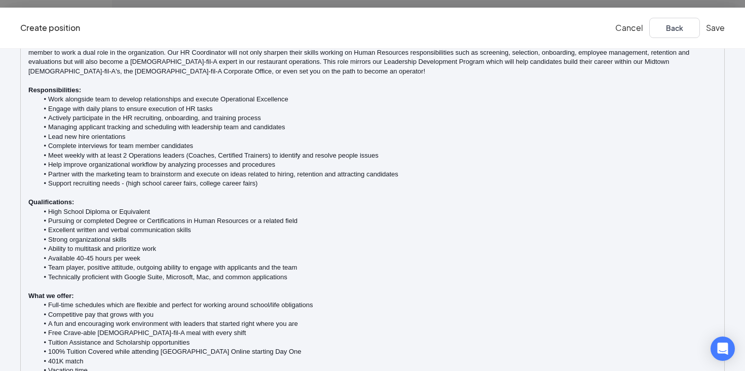
scroll to position [182, 0]
drag, startPoint x: 238, startPoint y: 275, endPoint x: 365, endPoint y: 273, distance: 126.8
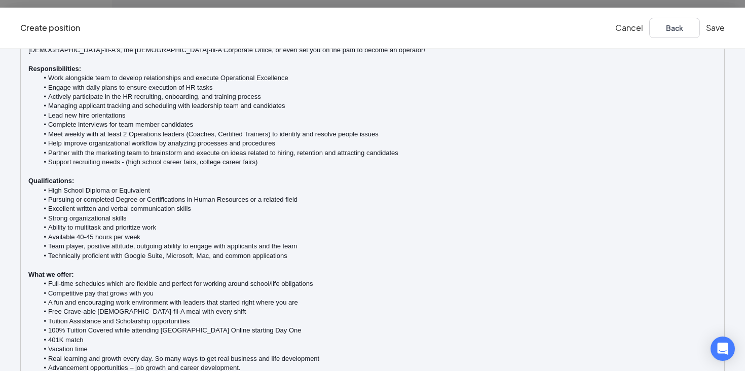
scroll to position [202, 0]
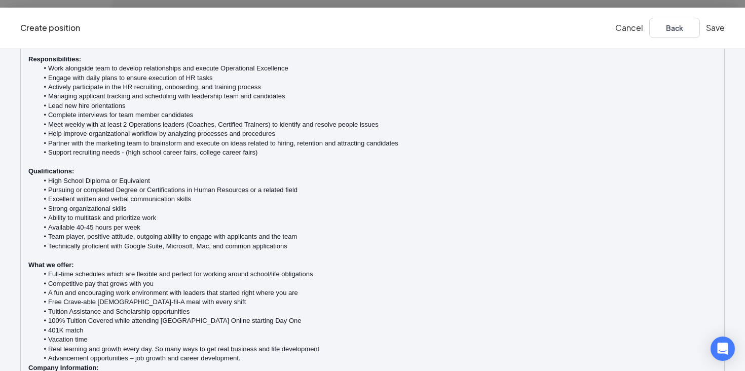
scroll to position [0, 0]
click at [706, 29] on button "Save" at bounding box center [715, 27] width 19 height 11
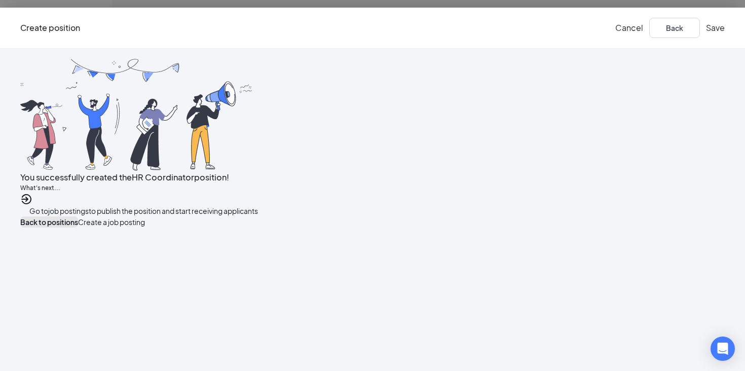
click at [78, 227] on span "Back to positions" at bounding box center [49, 222] width 58 height 9
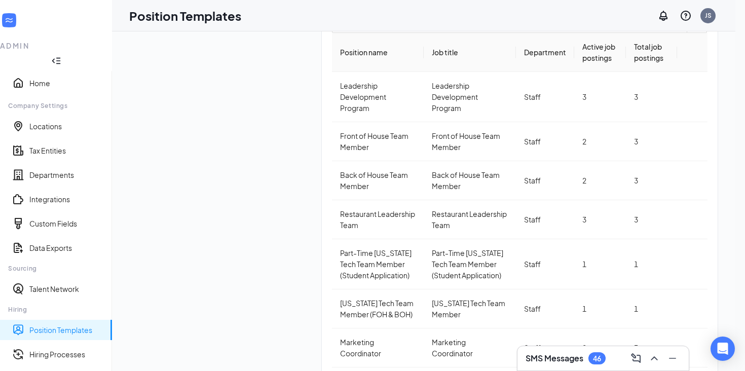
scroll to position [62, 0]
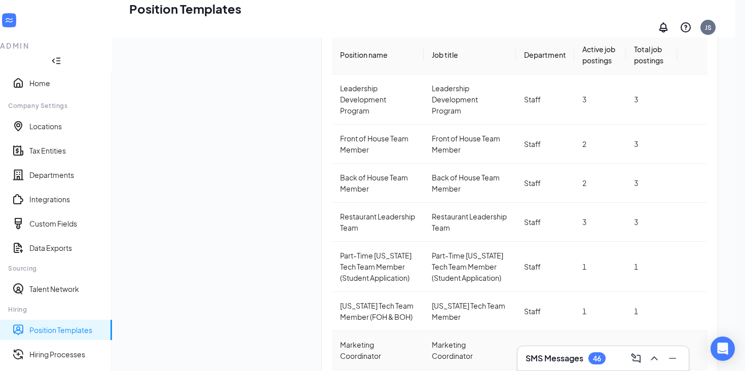
click at [340, 339] on div "Marketing Coordinator" at bounding box center [378, 350] width 76 height 22
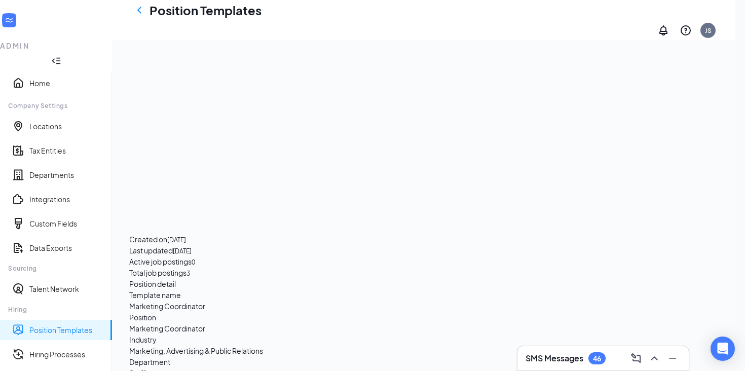
scroll to position [443, 0]
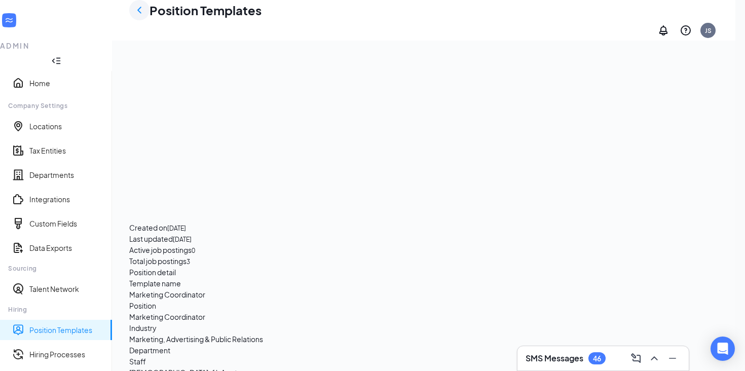
click at [150, 17] on div at bounding box center [139, 10] width 20 height 20
click at [146, 15] on icon "ChevronLeft" at bounding box center [139, 10] width 12 height 12
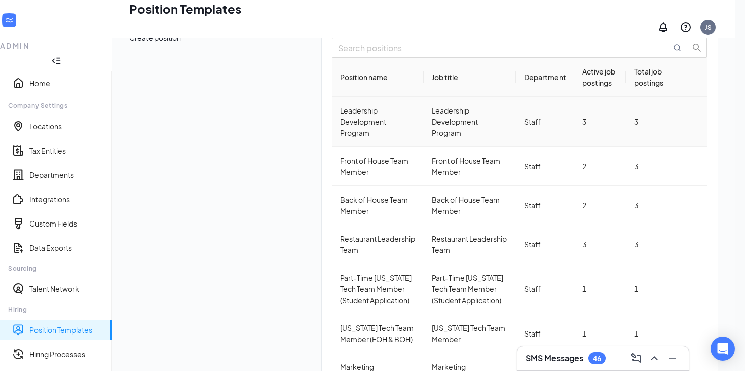
scroll to position [62, 0]
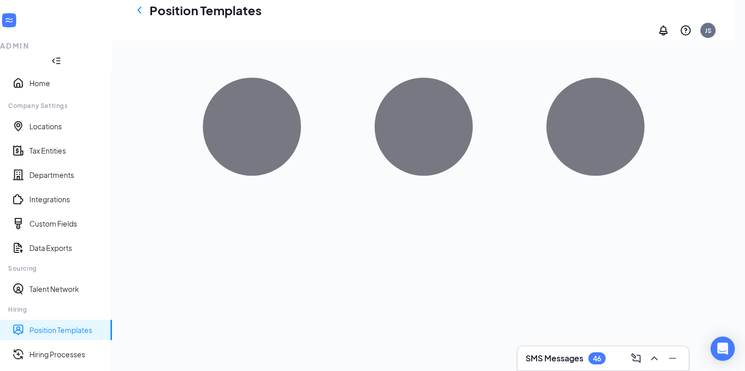
scroll to position [241, 0]
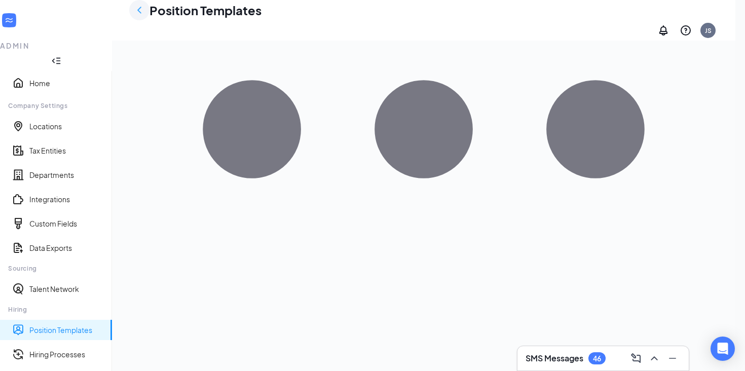
click at [146, 16] on icon "ChevronLeft" at bounding box center [139, 10] width 12 height 12
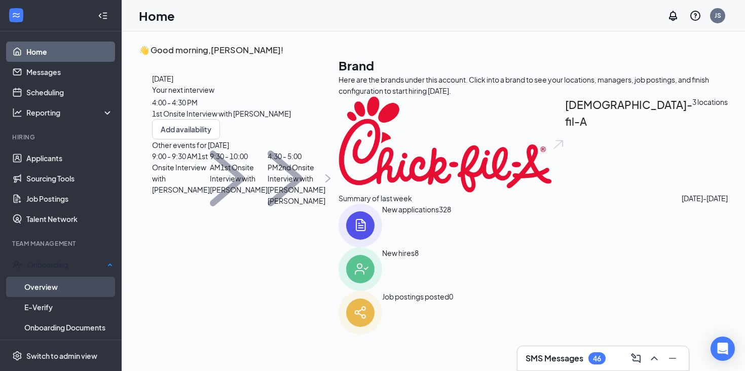
click at [49, 289] on link "Overview" at bounding box center [68, 287] width 89 height 20
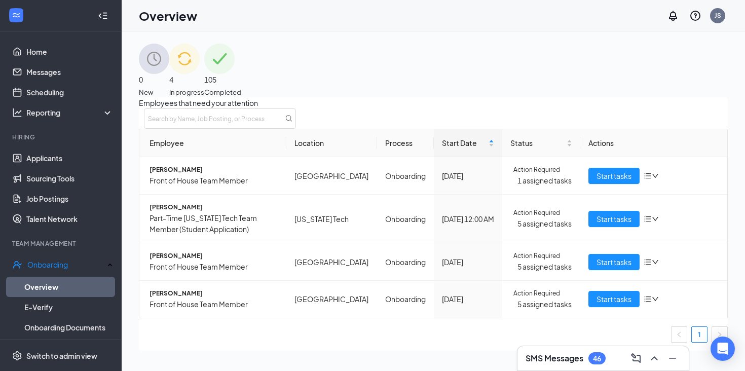
click at [204, 74] on div "4 In progress" at bounding box center [186, 71] width 35 height 54
click at [611, 182] on span "Start tasks" at bounding box center [614, 175] width 35 height 11
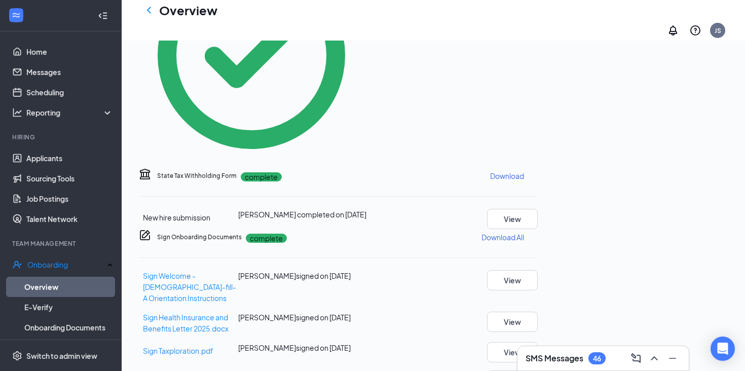
scroll to position [574, 0]
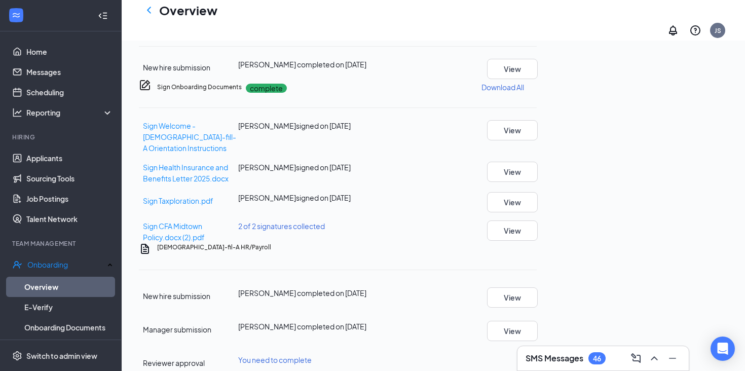
click at [537, 354] on button "Start" at bounding box center [529, 359] width 16 height 11
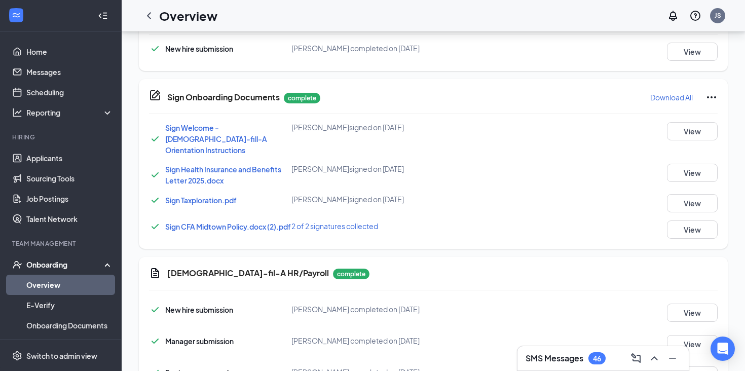
scroll to position [574, 0]
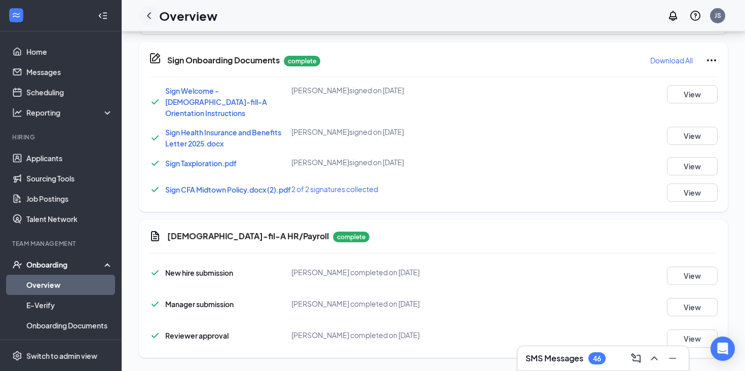
click at [153, 15] on icon "ChevronLeft" at bounding box center [149, 16] width 12 height 12
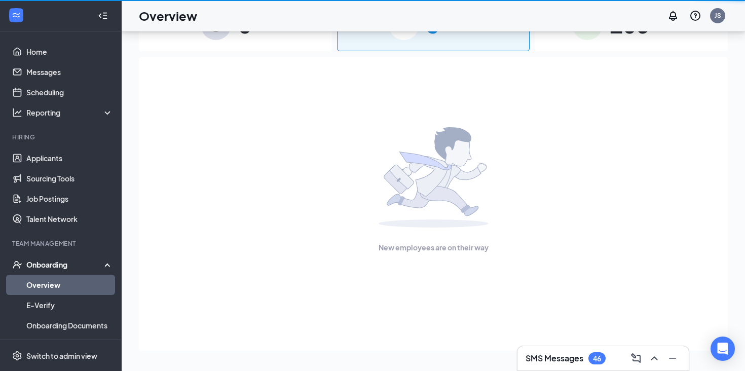
scroll to position [46, 0]
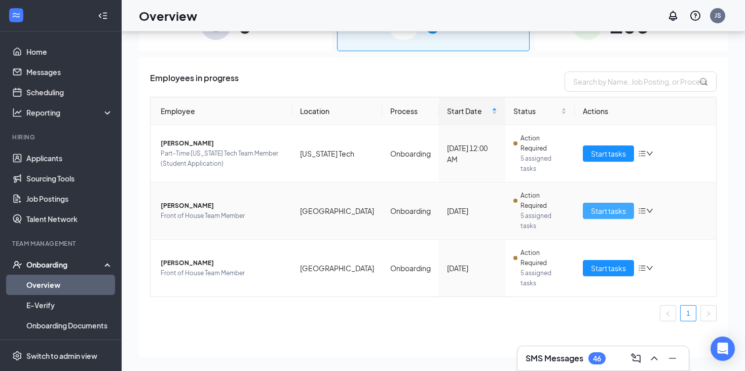
click at [605, 205] on span "Start tasks" at bounding box center [608, 210] width 35 height 11
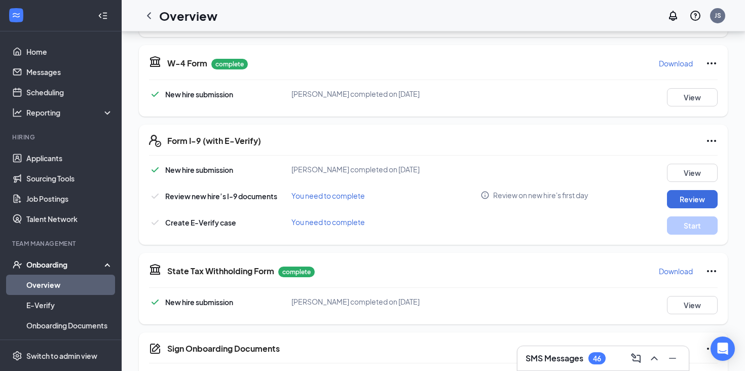
scroll to position [220, 0]
click at [678, 202] on button "Review" at bounding box center [692, 199] width 51 height 18
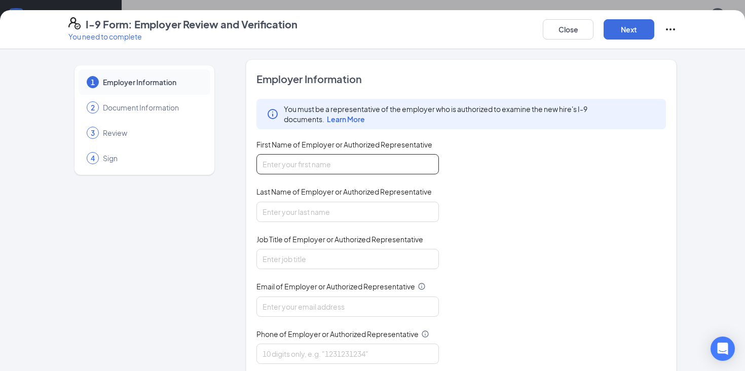
click at [378, 161] on input "First Name of Employer or Authorized Representative" at bounding box center [348, 164] width 183 height 20
type input "[PERSON_NAME]"
click at [321, 213] on input "Last Name of Employer or Authorized Representative" at bounding box center [348, 212] width 183 height 20
type input "Sider"
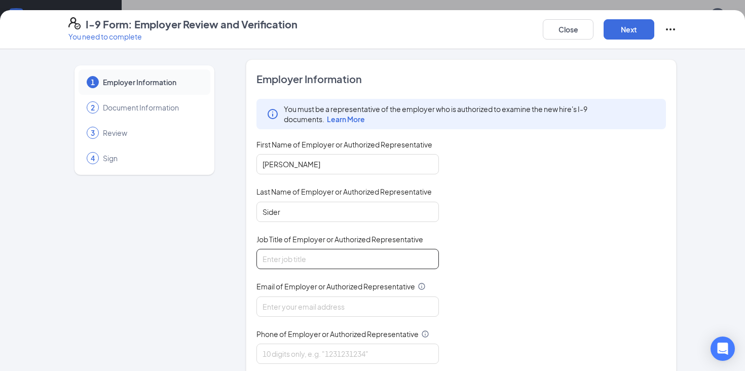
click at [311, 264] on input "Job Title of Employer or Authorized Representative" at bounding box center [348, 259] width 183 height 20
type input "HR Director"
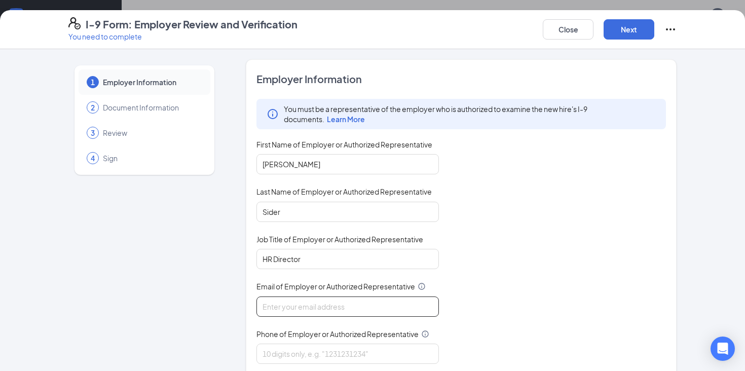
click at [346, 307] on input "Email of Employer or Authorized Representative" at bounding box center [348, 307] width 183 height 20
type input "humanresources@cfamidtown.com"
click at [335, 349] on input "Phone of Employer or Authorized Representative" at bounding box center [348, 354] width 183 height 20
type input "4044968224"
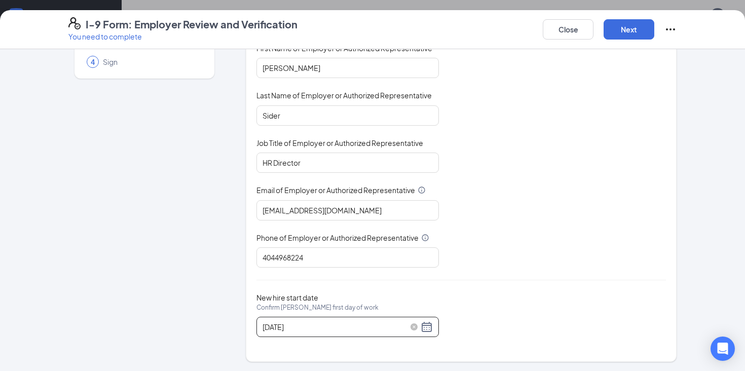
click at [422, 328] on div "09/18/2025" at bounding box center [348, 327] width 170 height 12
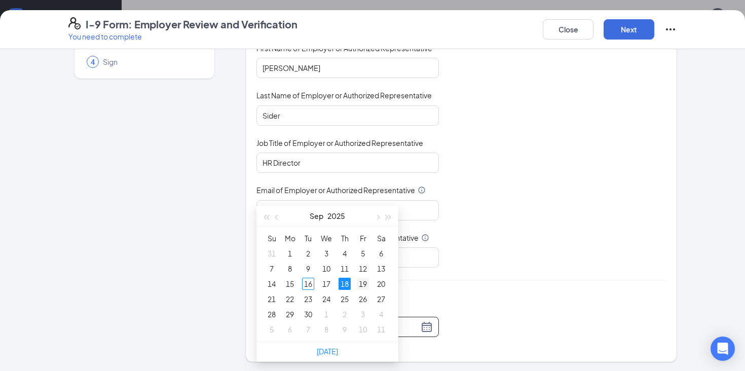
scroll to position [354, 0]
type input "09/18/2025"
click at [347, 281] on div "18" at bounding box center [345, 283] width 12 height 12
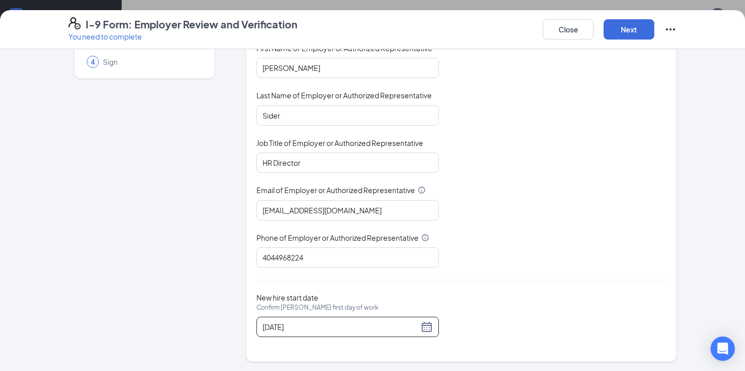
click at [519, 249] on div "You must be a representative of the employer who is authorized to examine the n…" at bounding box center [462, 135] width 410 height 265
click at [623, 25] on button "Next" at bounding box center [629, 29] width 51 height 20
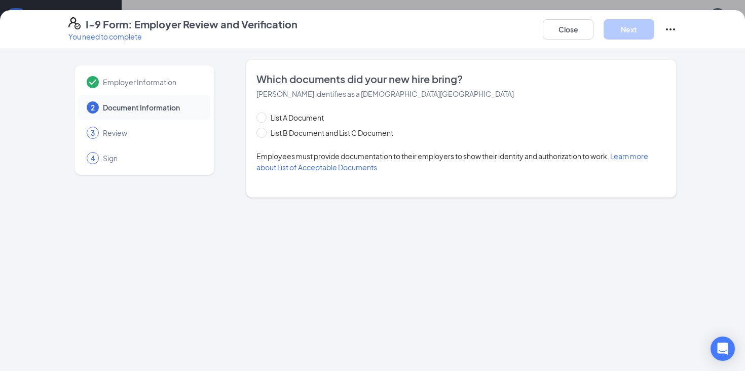
scroll to position [0, 0]
click at [262, 136] on span at bounding box center [262, 133] width 10 height 10
click at [262, 135] on input "List B Document and List C Document" at bounding box center [260, 131] width 7 height 7
radio input "true"
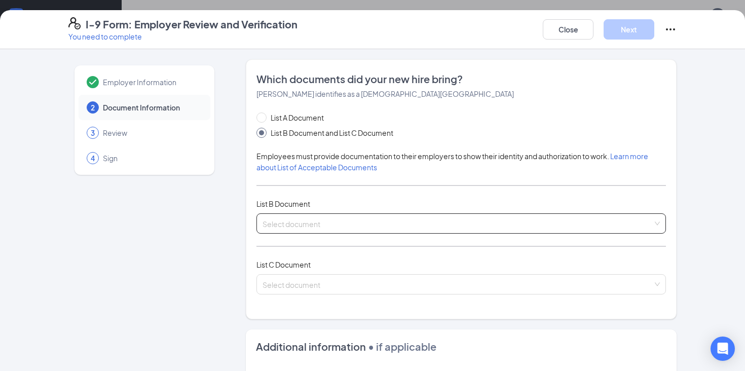
click at [352, 225] on input "search" at bounding box center [458, 221] width 390 height 15
